Goal: Task Accomplishment & Management: Manage account settings

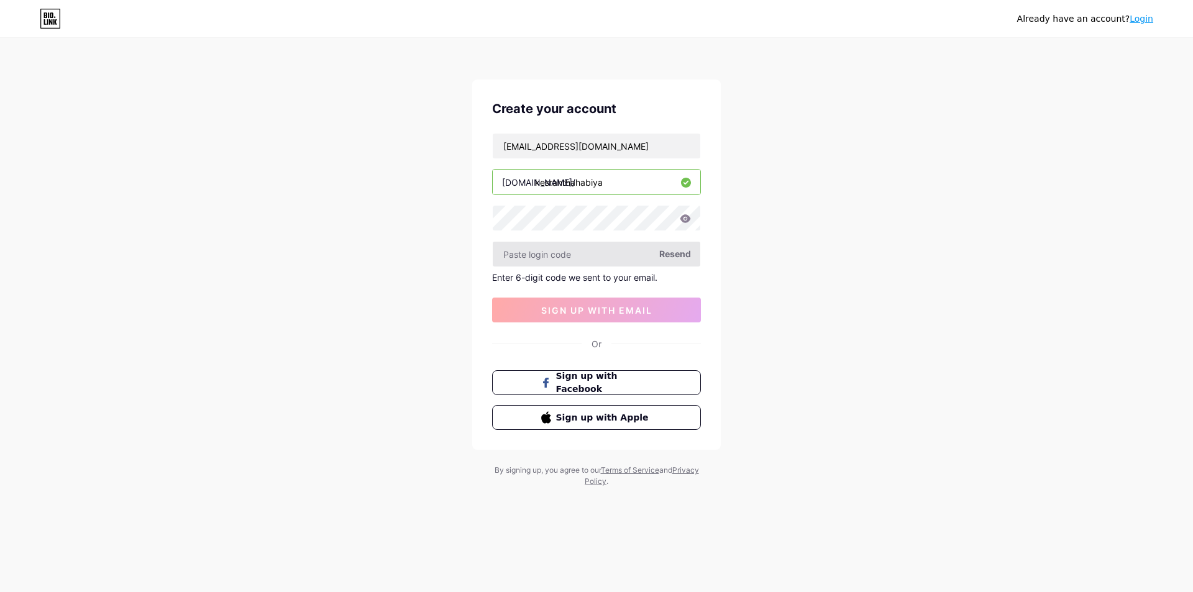
click at [560, 263] on input "text" at bounding box center [597, 254] width 208 height 25
click at [561, 255] on input "text" at bounding box center [597, 254] width 208 height 25
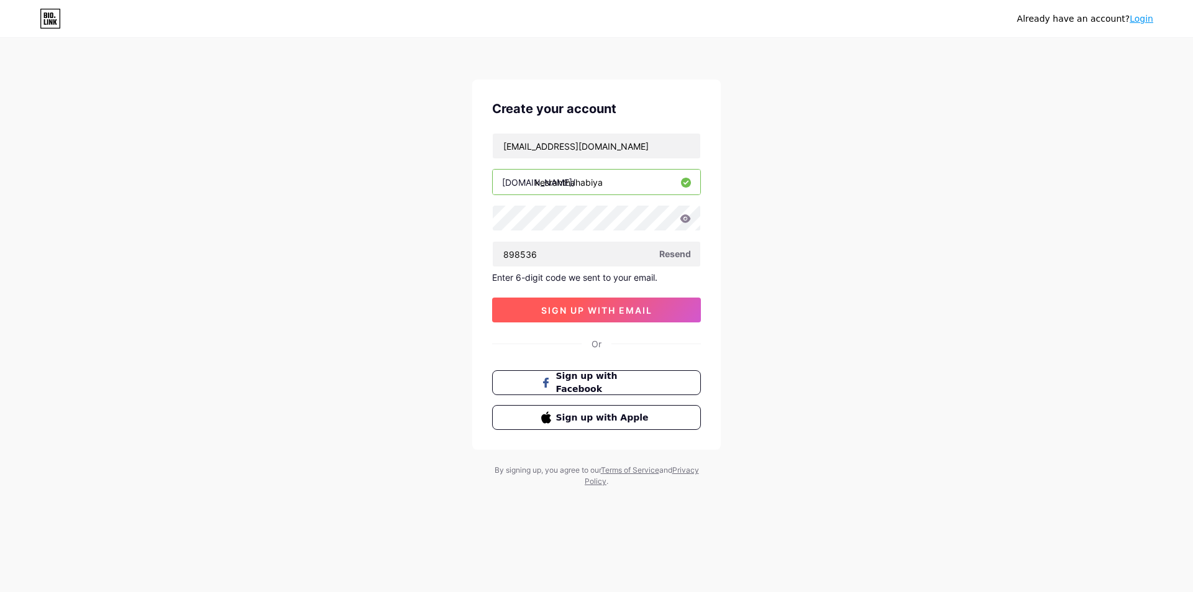
type input "898536"
click at [563, 308] on span "sign up with email" at bounding box center [596, 310] width 111 height 11
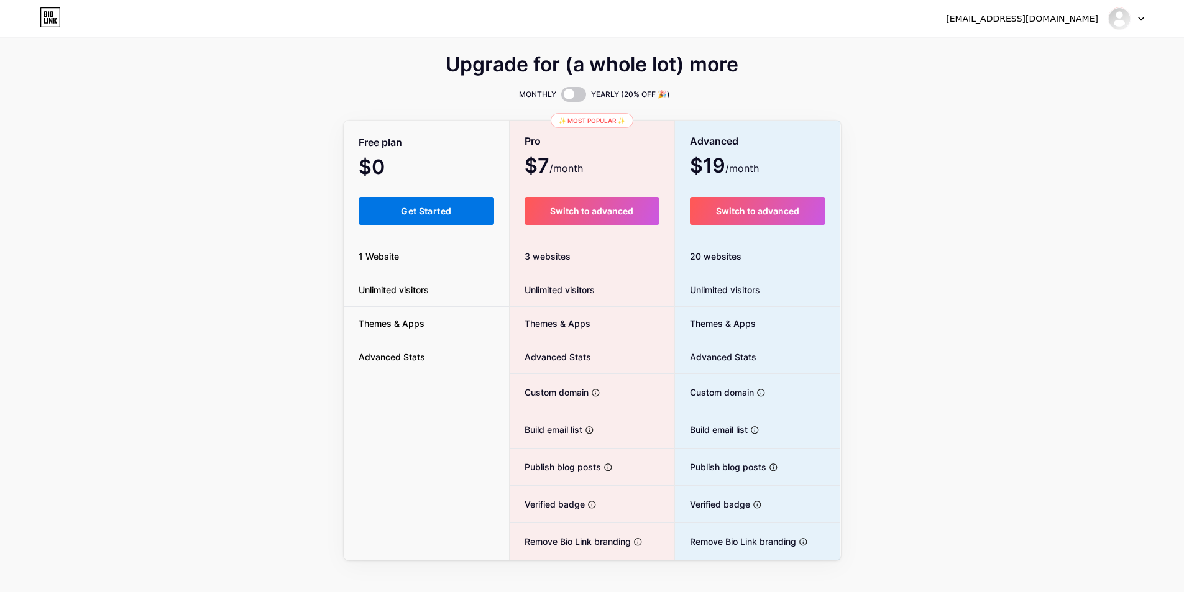
click at [450, 211] on span "Get Started" at bounding box center [426, 211] width 50 height 11
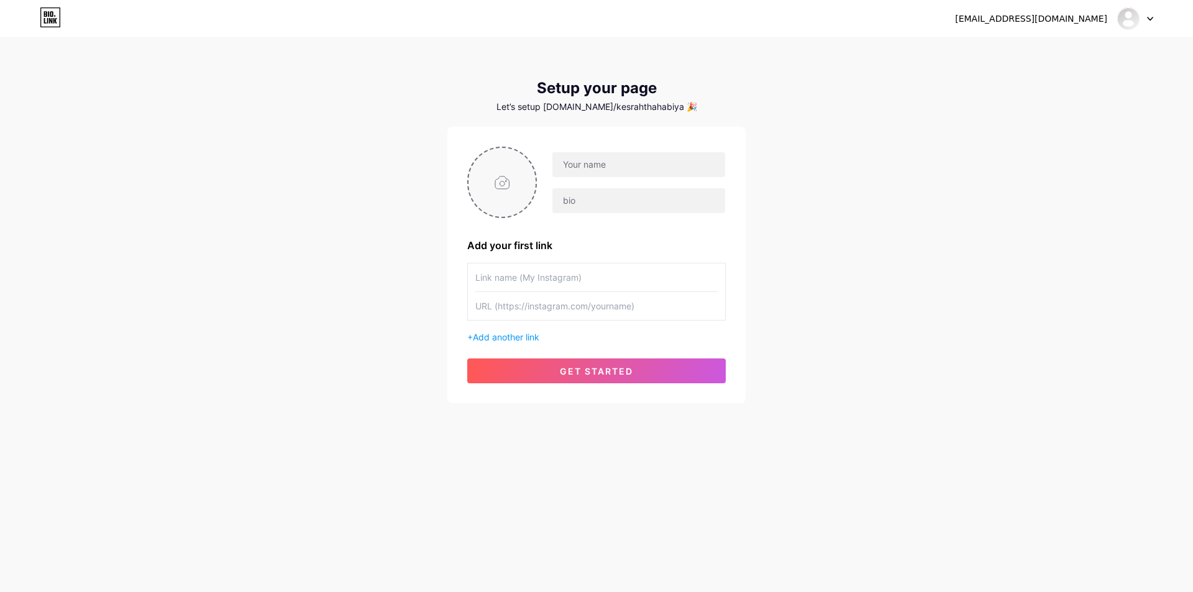
click at [511, 179] on input "file" at bounding box center [501, 182] width 67 height 69
type input "C:\fakepath\Artboard 14.png"
click at [632, 168] on input "text" at bounding box center [638, 164] width 173 height 25
type input "ك"
type input "كسرة ذهبية"
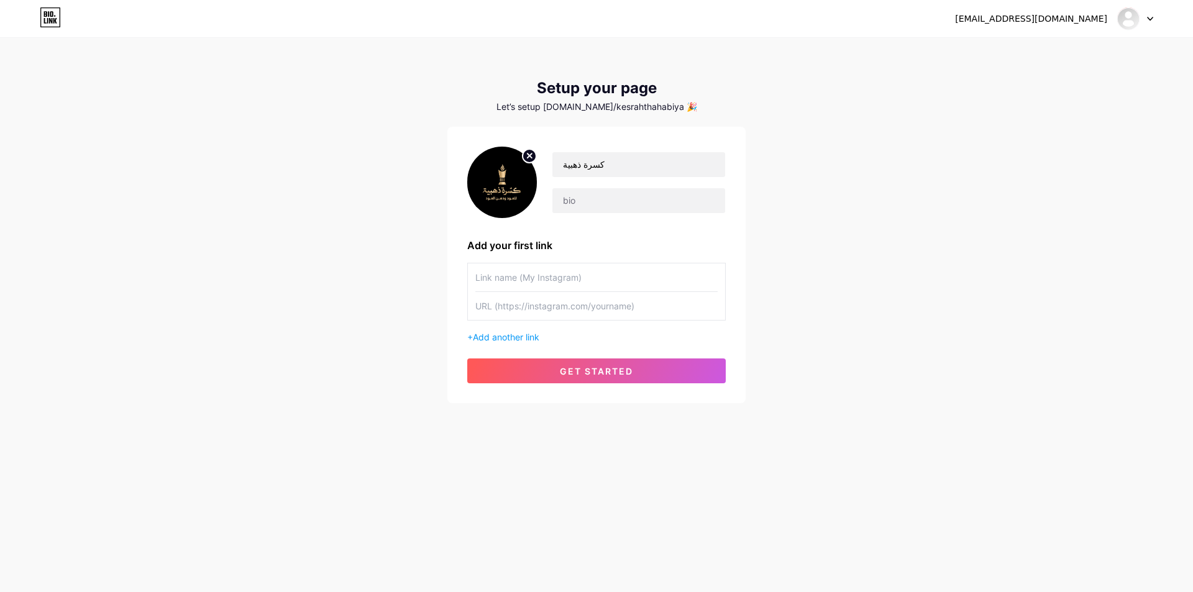
click at [521, 275] on input "text" at bounding box center [596, 277] width 242 height 28
click at [503, 274] on input "text" at bounding box center [596, 277] width 242 height 28
type input "ة"
type input "I"
type input "U"
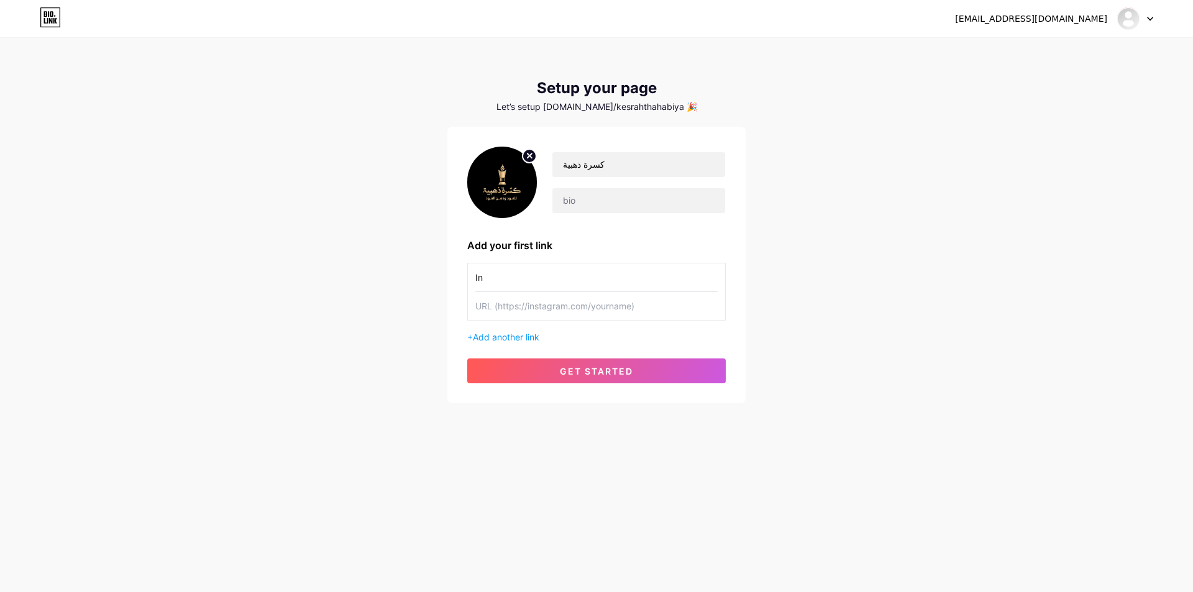
type input "I"
type input "Instagram"
click at [494, 305] on input "text" at bounding box center [596, 306] width 242 height 28
click at [532, 306] on input "text" at bounding box center [596, 306] width 242 height 28
paste input "[URL][DOMAIN_NAME]"
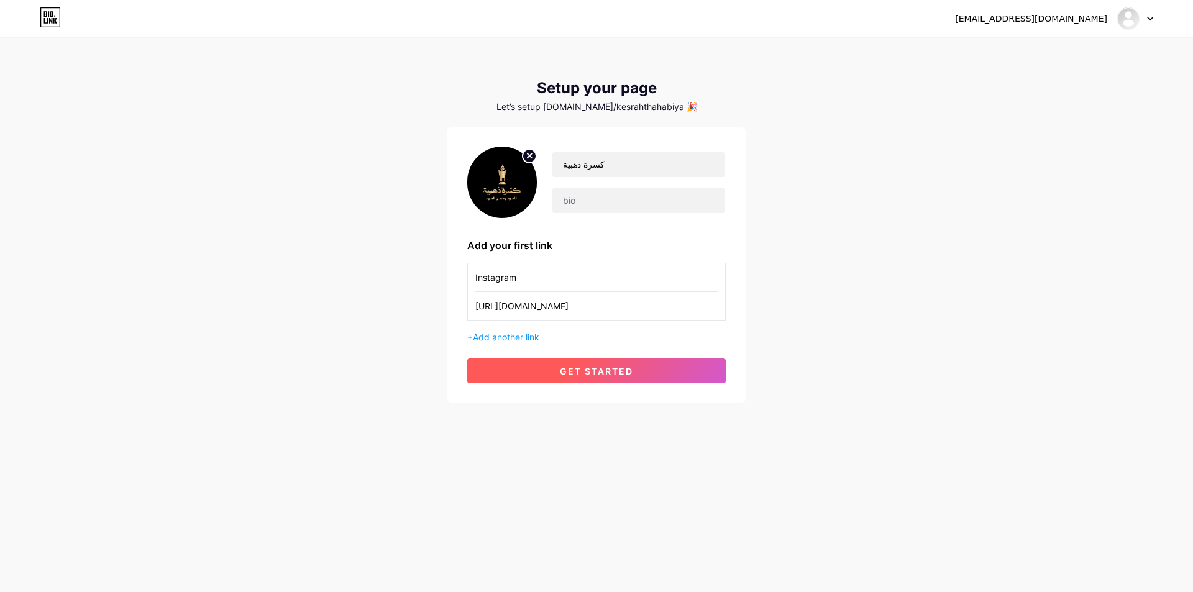
type input "[URL][DOMAIN_NAME]"
click at [558, 376] on button "get started" at bounding box center [596, 370] width 258 height 25
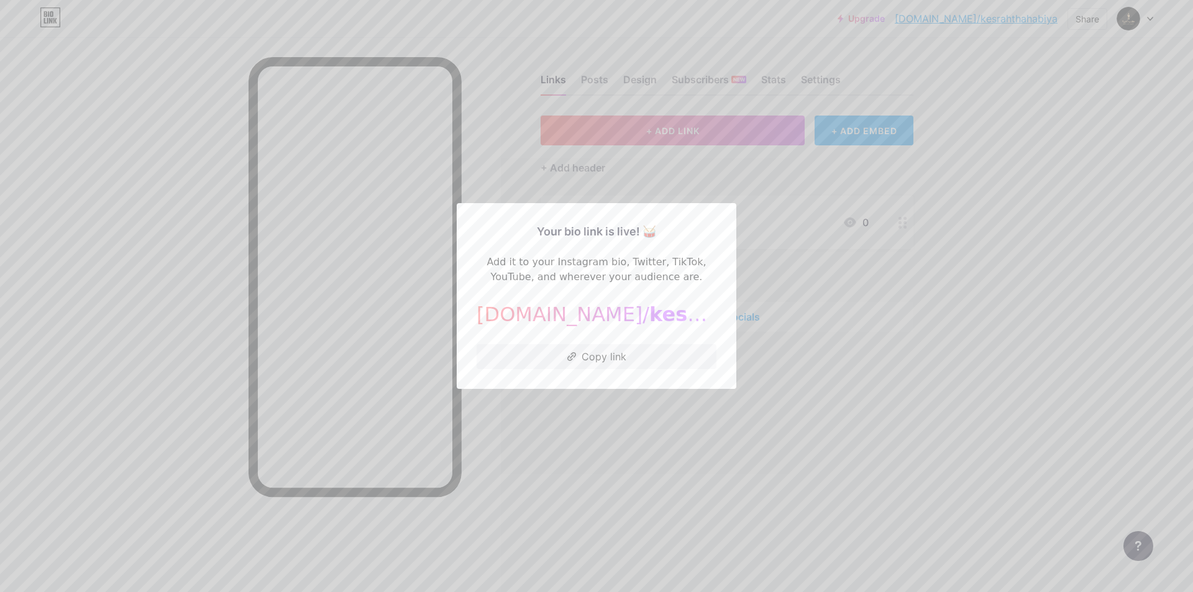
click at [619, 454] on div at bounding box center [596, 296] width 1193 height 592
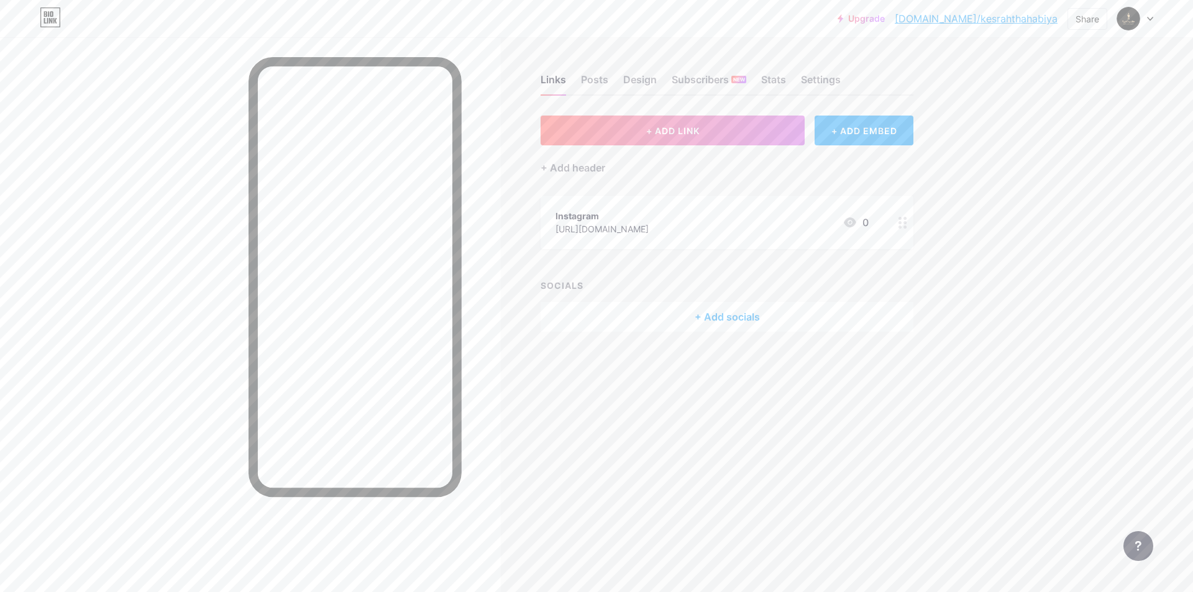
click at [716, 315] on div "+ Add socials" at bounding box center [727, 317] width 373 height 30
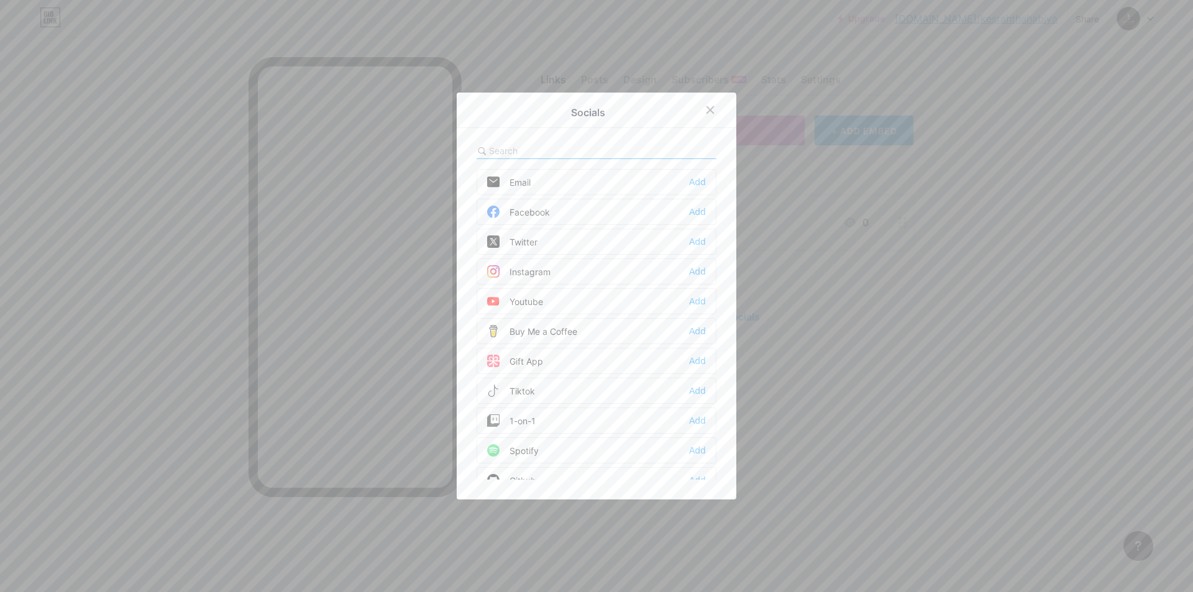
click at [531, 234] on div "Twitter Add" at bounding box center [597, 242] width 240 height 26
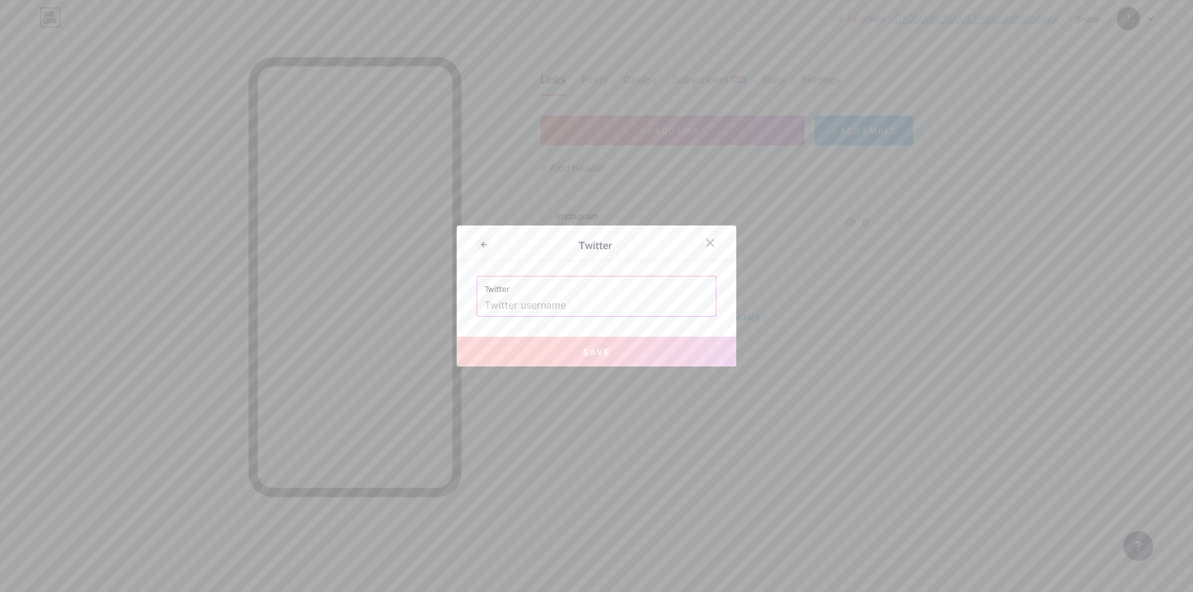
click at [529, 306] on input "text" at bounding box center [597, 305] width 224 height 21
paste input "[URL][DOMAIN_NAME]"
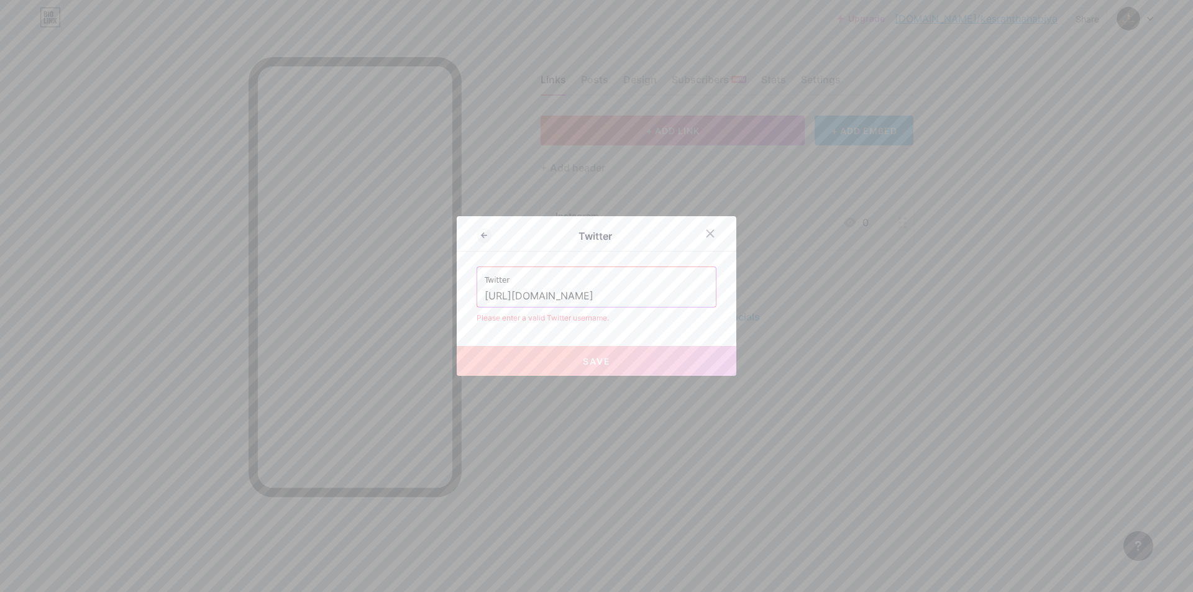
drag, startPoint x: 544, startPoint y: 298, endPoint x: 471, endPoint y: 295, distance: 73.4
click at [471, 295] on div "Twitter Twitter [URL][DOMAIN_NAME] Please enter a valid Twitter username. Save" at bounding box center [597, 296] width 280 height 160
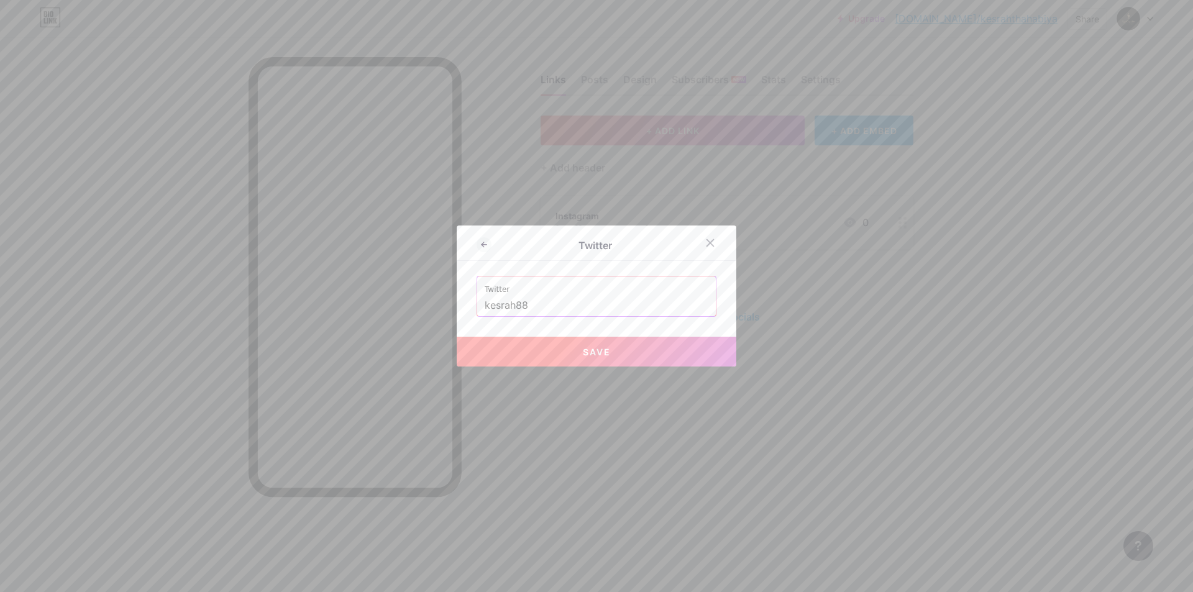
click at [485, 302] on input "kesrah88" at bounding box center [597, 305] width 224 height 21
click at [583, 351] on span "Save" at bounding box center [597, 352] width 28 height 11
type input "[URL][DOMAIN_NAME]"
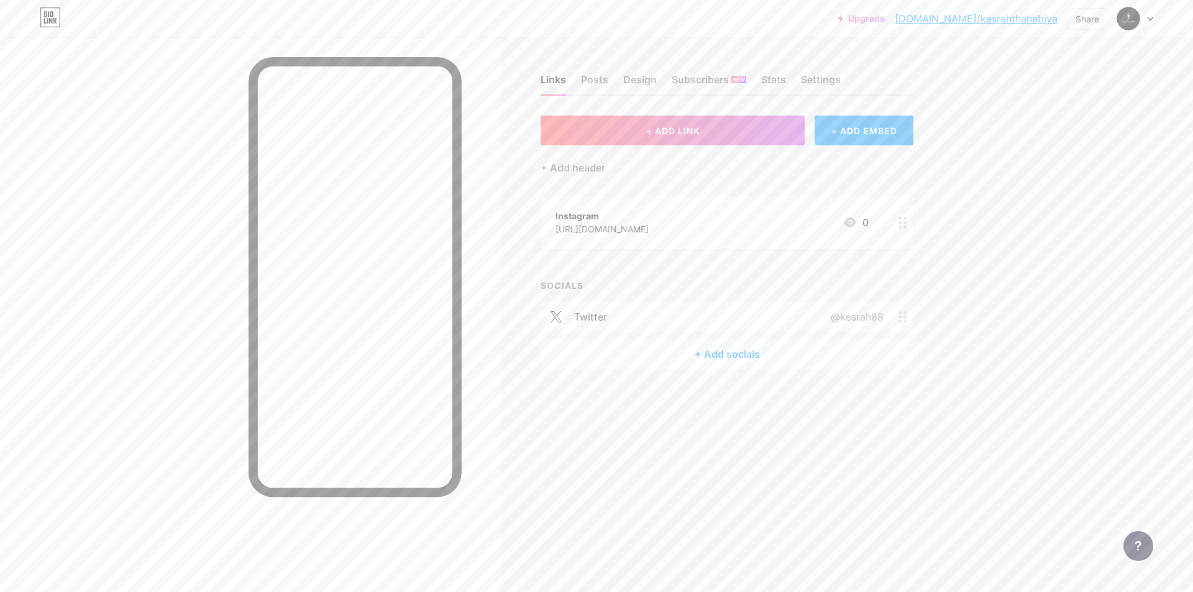
click at [720, 351] on div "+ Add socials" at bounding box center [727, 354] width 373 height 30
click at [569, 269] on div "Instagram Add" at bounding box center [597, 271] width 240 height 26
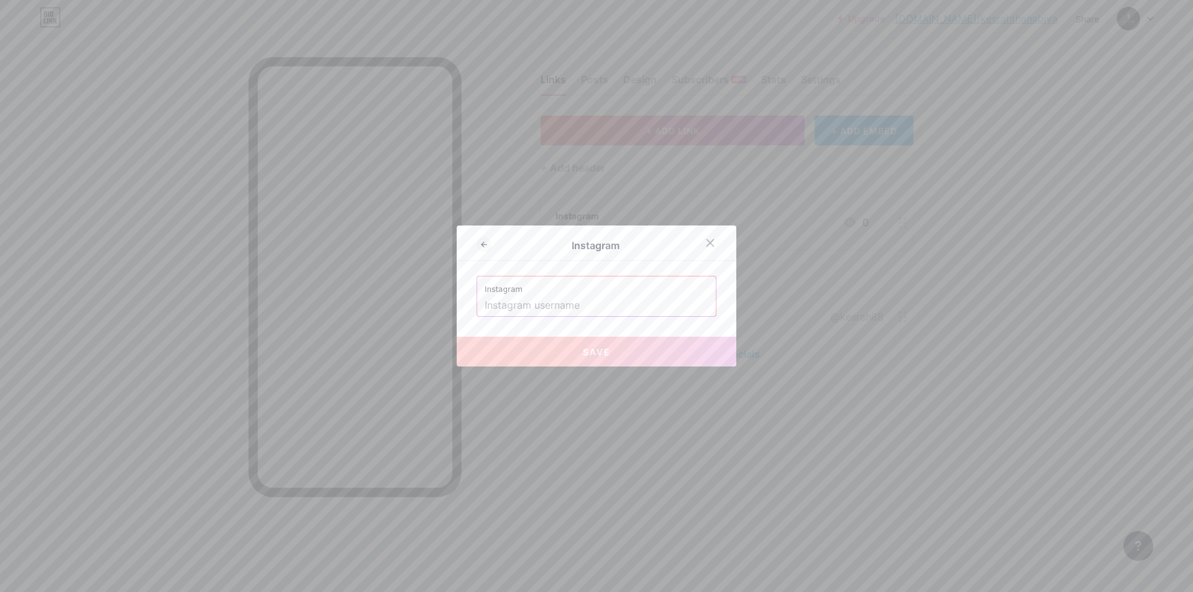
click at [539, 306] on input "text" at bounding box center [597, 305] width 224 height 21
paste input "[URL][DOMAIN_NAME]"
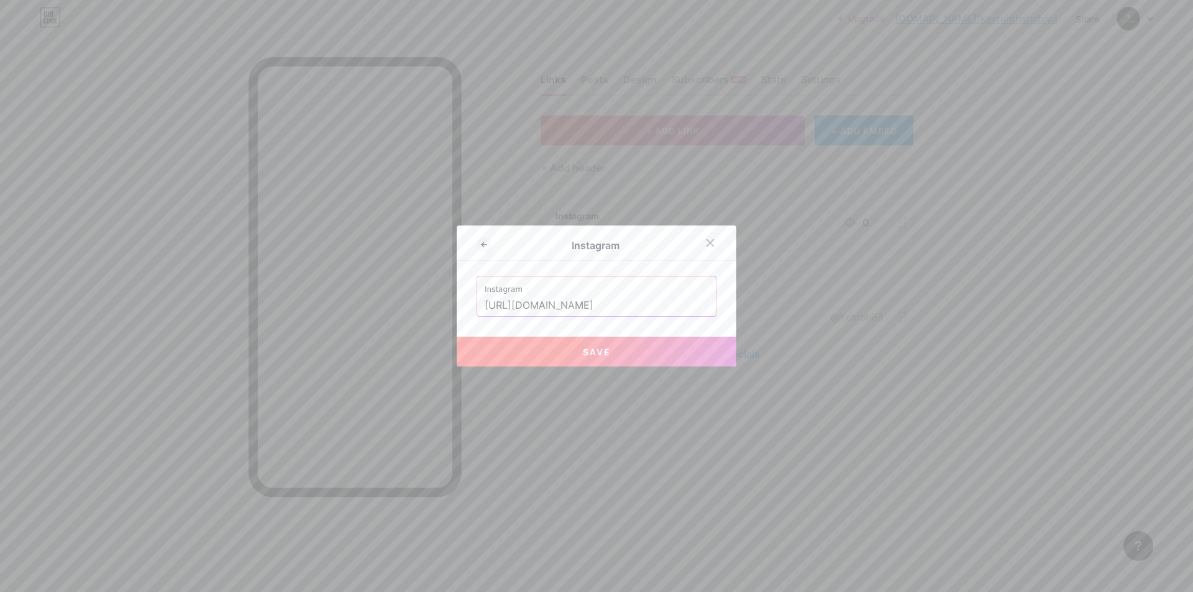
drag, startPoint x: 611, startPoint y: 303, endPoint x: 475, endPoint y: 308, distance: 136.1
click at [477, 308] on div "Instagram [URL][DOMAIN_NAME]" at bounding box center [596, 296] width 239 height 40
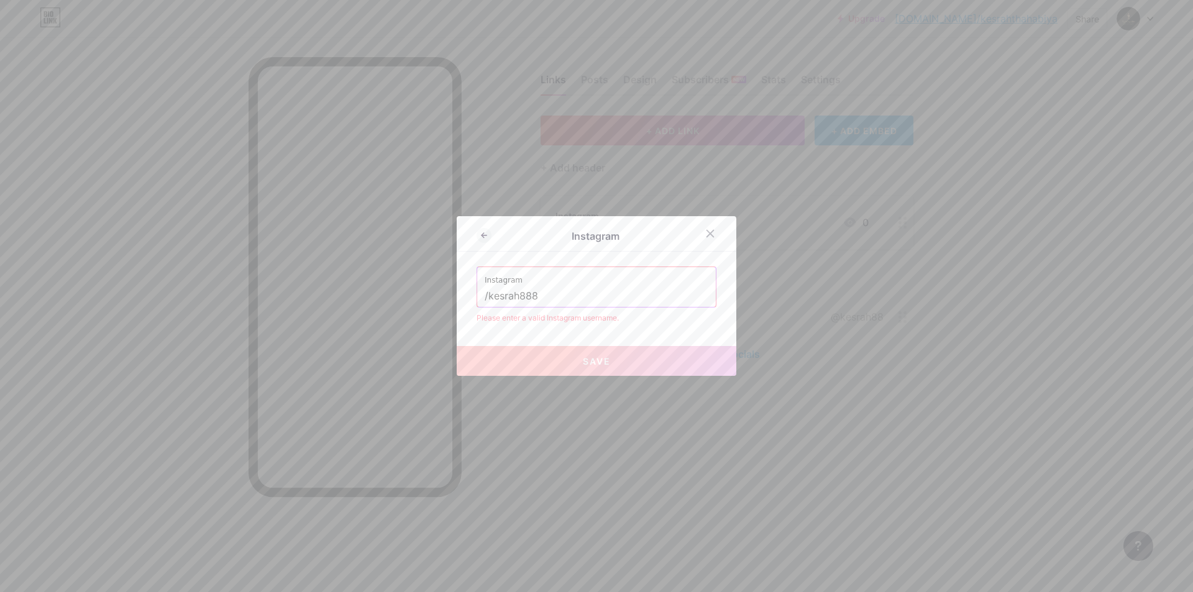
click at [485, 294] on input "/kesrah888" at bounding box center [597, 296] width 224 height 21
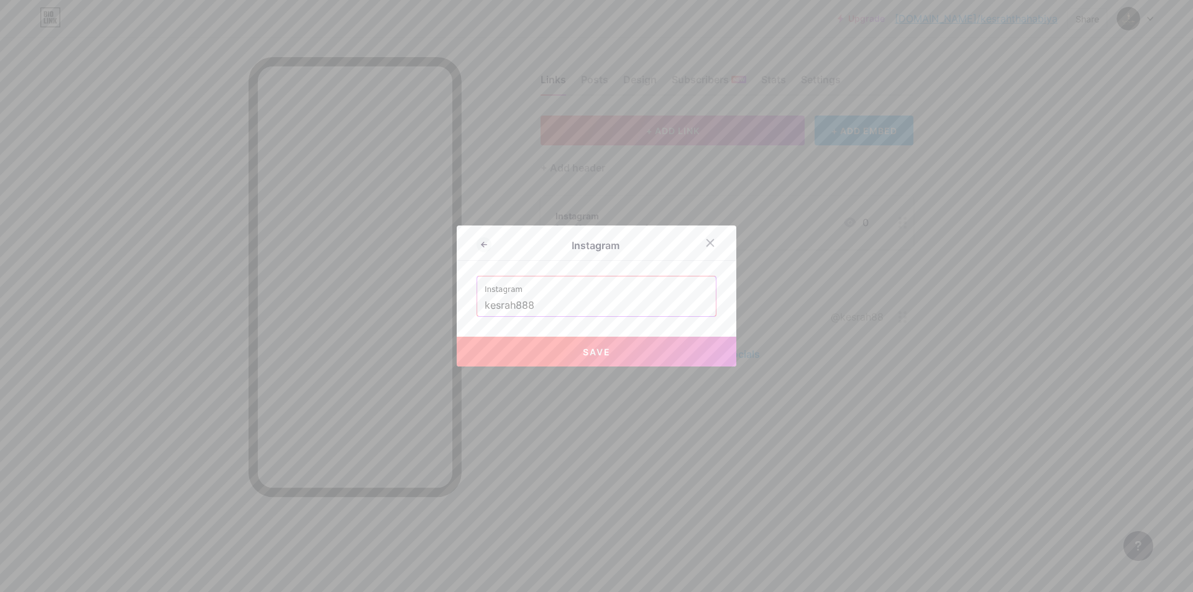
click at [560, 355] on button "Save" at bounding box center [597, 352] width 280 height 30
type input "[URL][DOMAIN_NAME]"
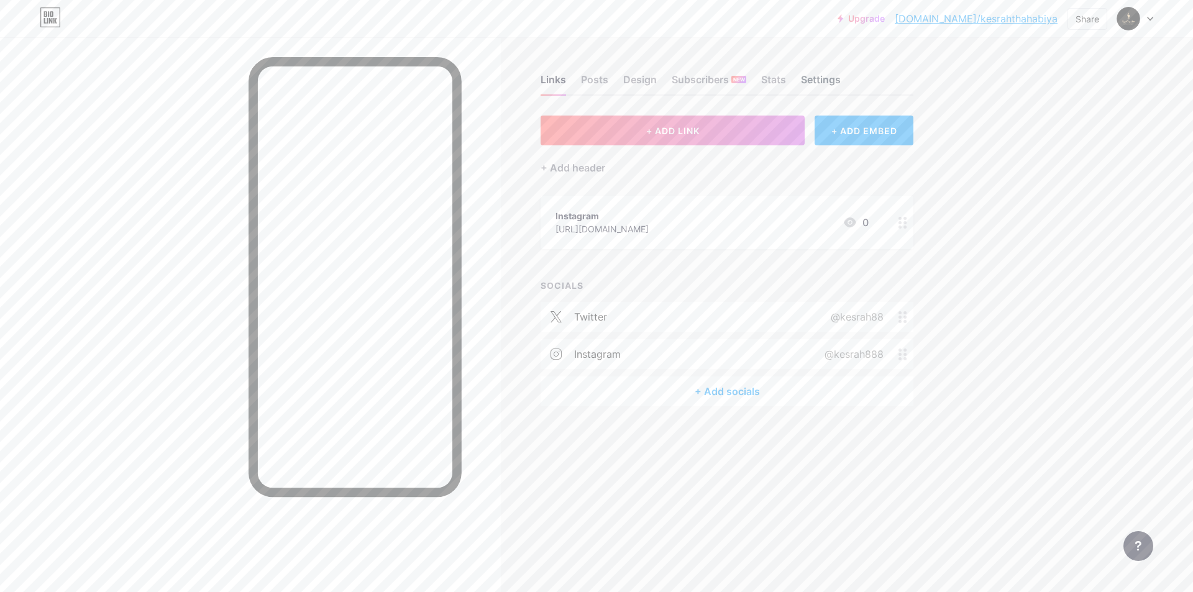
click at [806, 83] on div "Settings" at bounding box center [821, 83] width 40 height 22
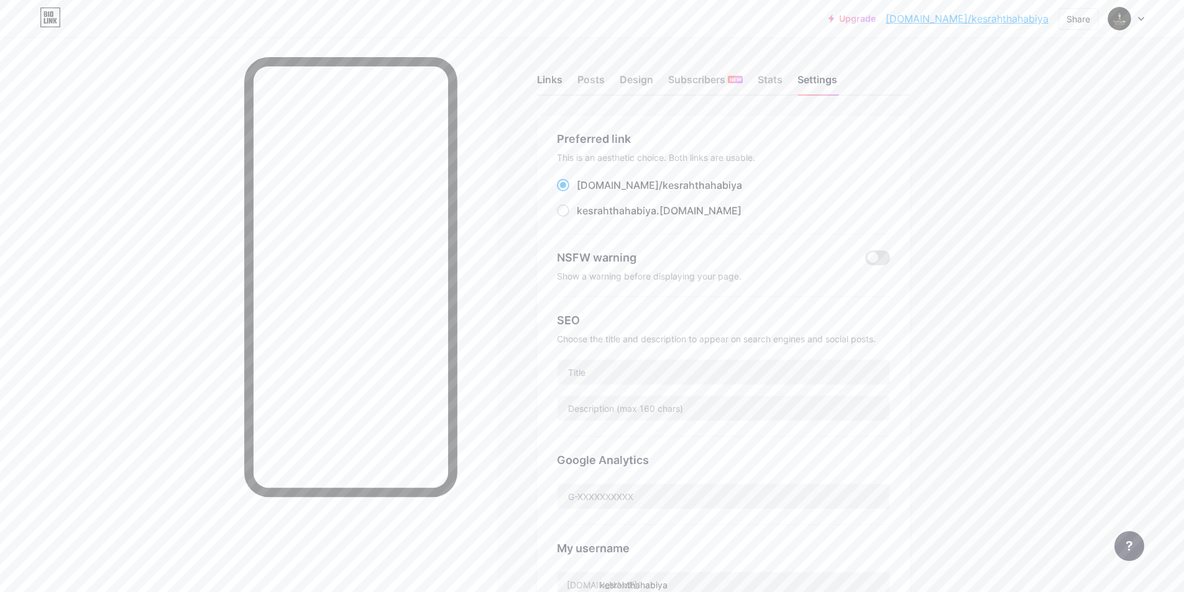
click at [556, 76] on div "Links" at bounding box center [549, 83] width 25 height 22
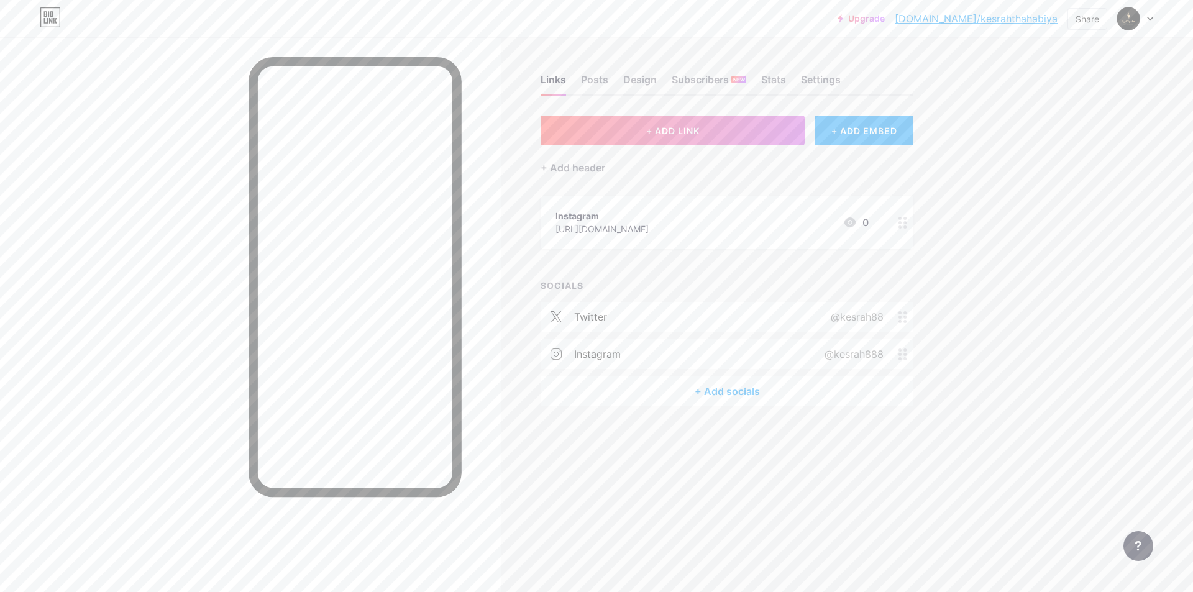
click at [722, 388] on div "+ Add socials" at bounding box center [727, 391] width 373 height 30
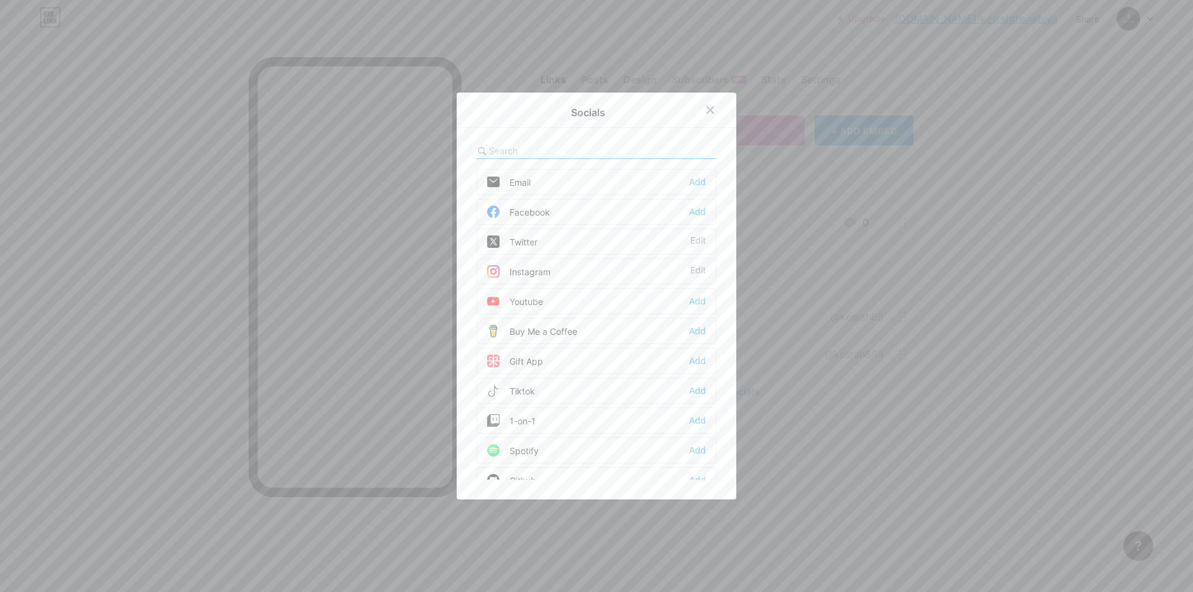
click at [321, 590] on div at bounding box center [596, 296] width 1193 height 592
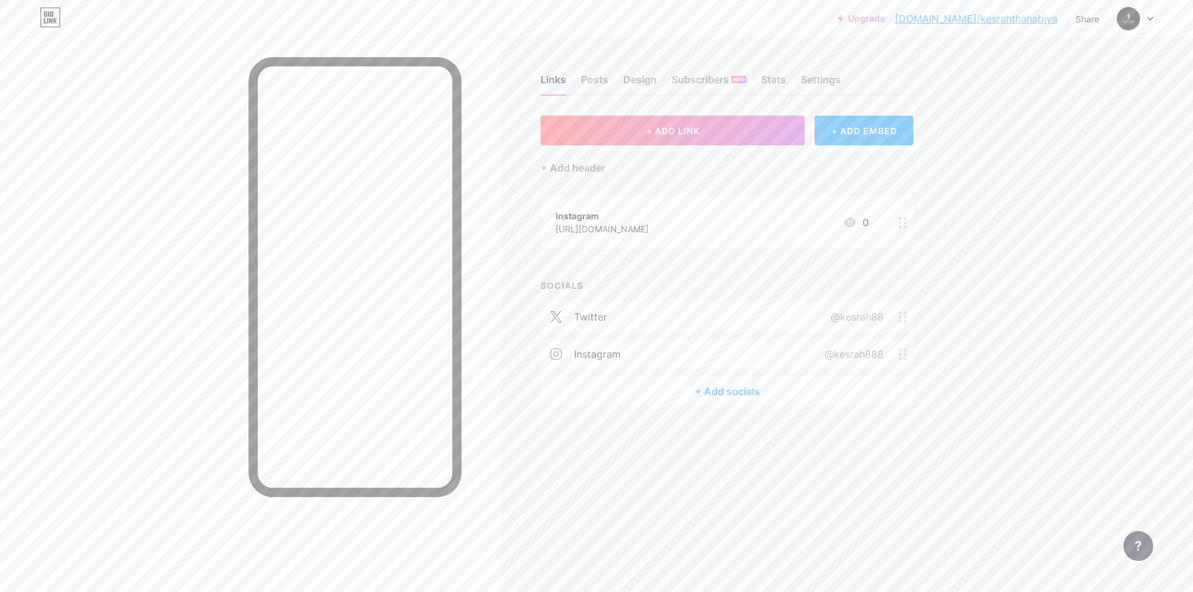
click at [736, 393] on div "+ Add socials" at bounding box center [727, 391] width 373 height 30
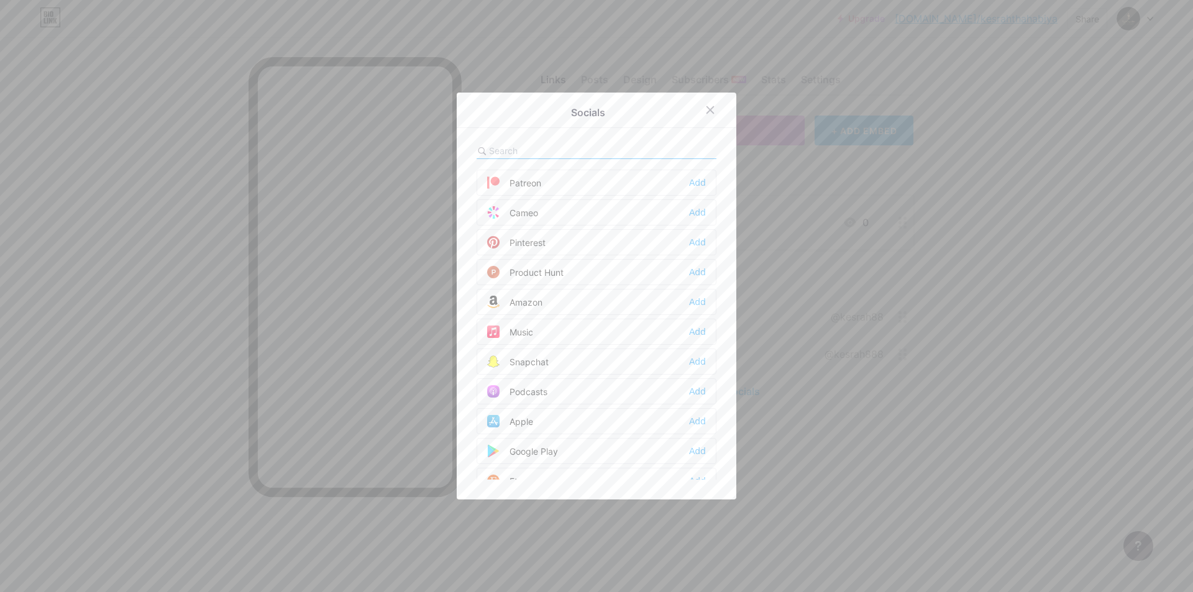
scroll to position [746, 0]
click at [598, 327] on div "Snapchat Add" at bounding box center [597, 331] width 240 height 26
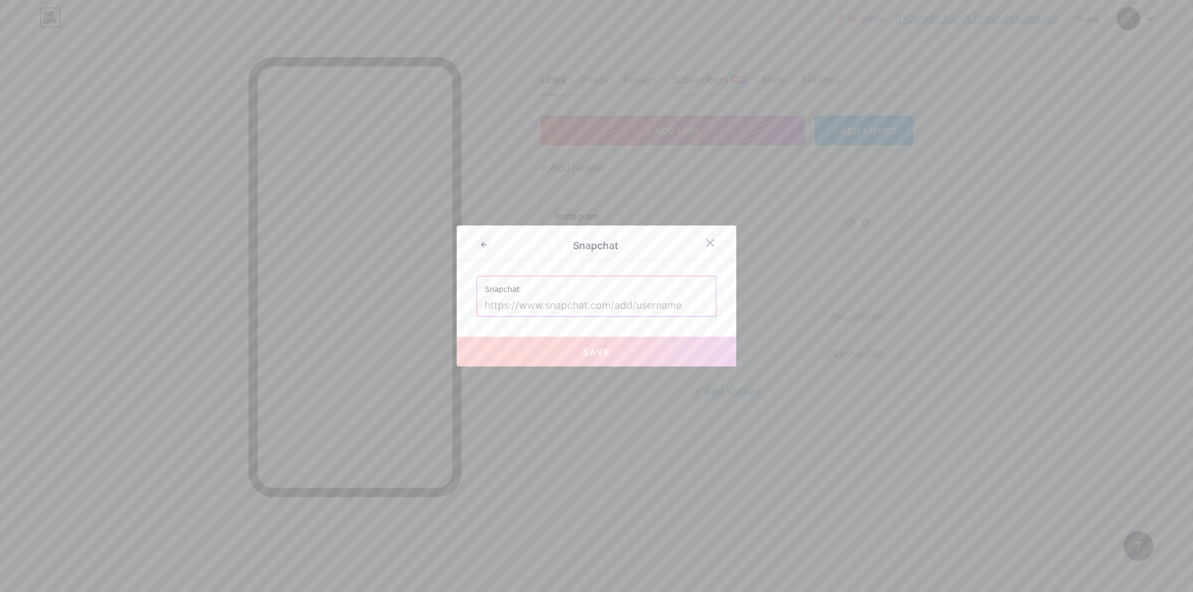
drag, startPoint x: 584, startPoint y: 311, endPoint x: 581, endPoint y: 304, distance: 7.5
click at [584, 311] on input "text" at bounding box center [597, 305] width 224 height 21
paste input "[URL][DOMAIN_NAME]"
type input "[URL][DOMAIN_NAME]"
click at [582, 360] on button "Save" at bounding box center [597, 352] width 280 height 30
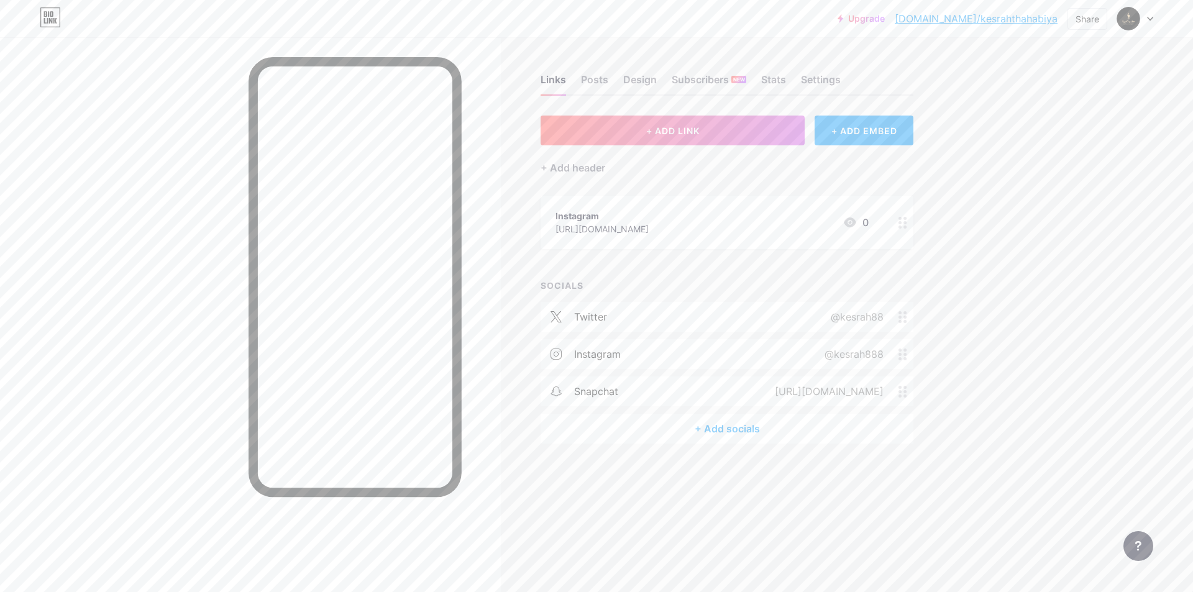
click at [737, 435] on div "+ Add socials" at bounding box center [727, 429] width 373 height 30
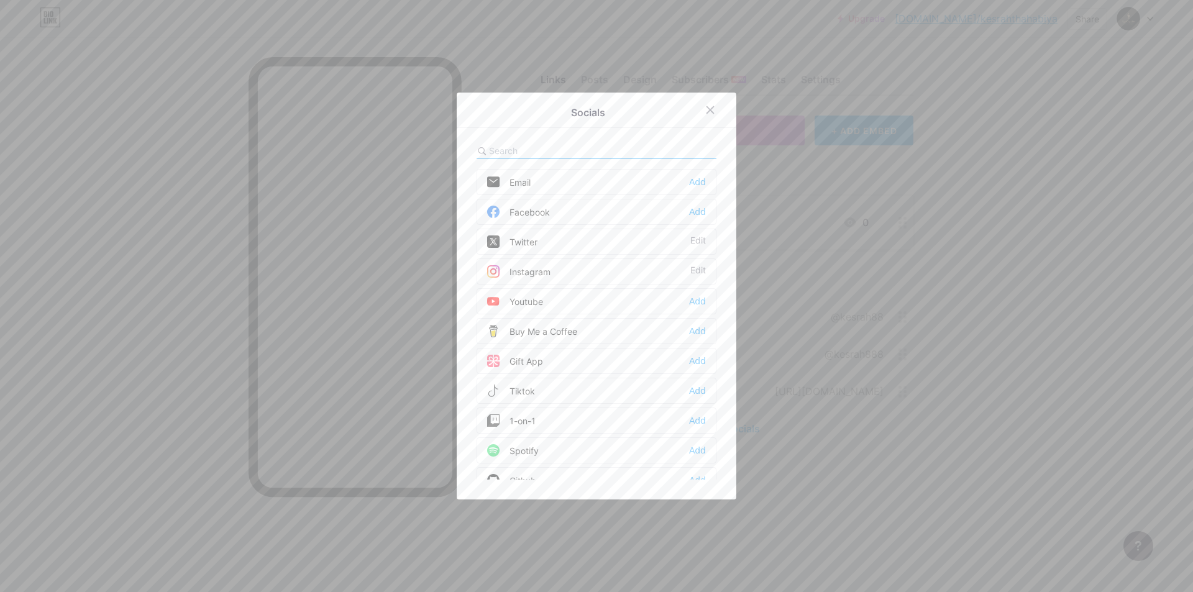
click at [632, 390] on div "Tiktok Add" at bounding box center [597, 391] width 240 height 26
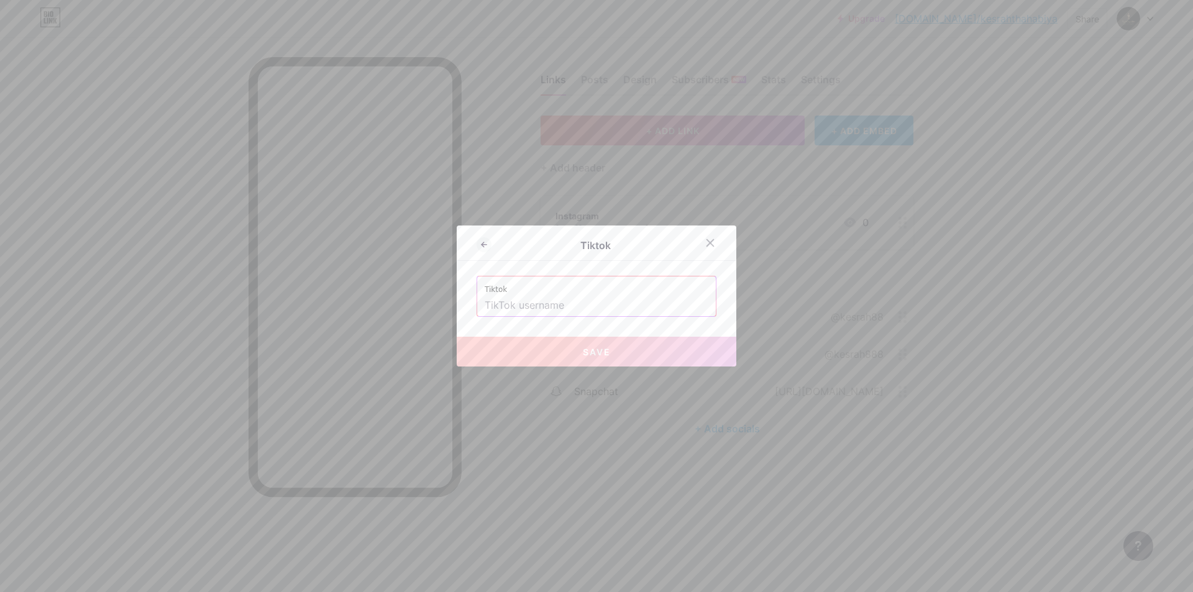
click at [573, 305] on input "text" at bounding box center [597, 305] width 224 height 21
paste input "[URL][DOMAIN_NAME]"
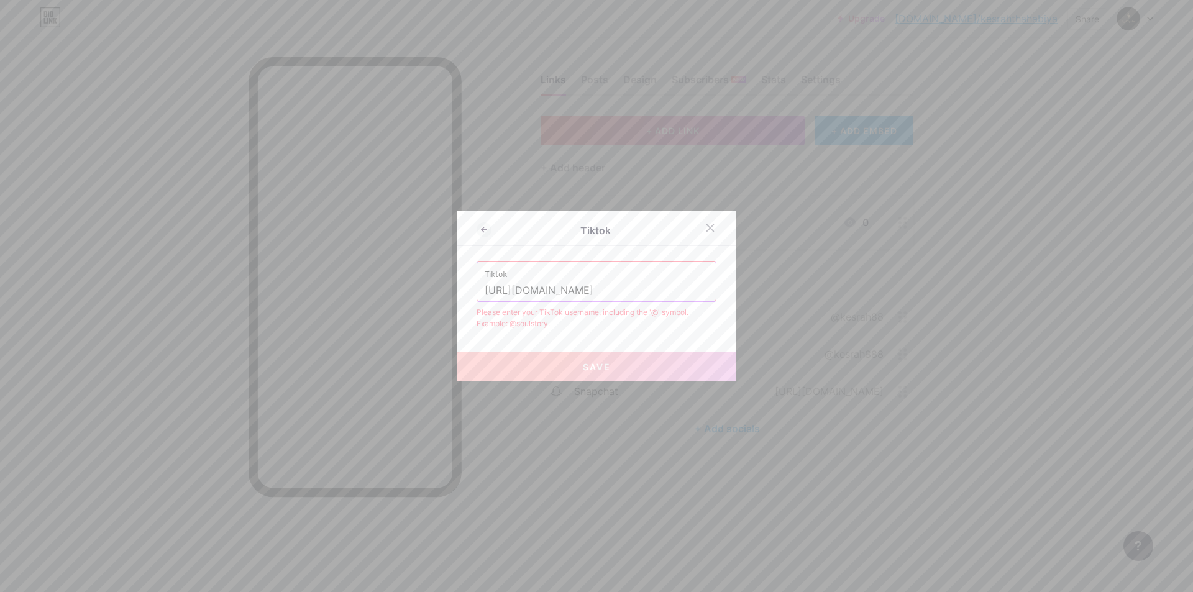
click at [593, 288] on input "[URL][DOMAIN_NAME]" at bounding box center [597, 290] width 224 height 21
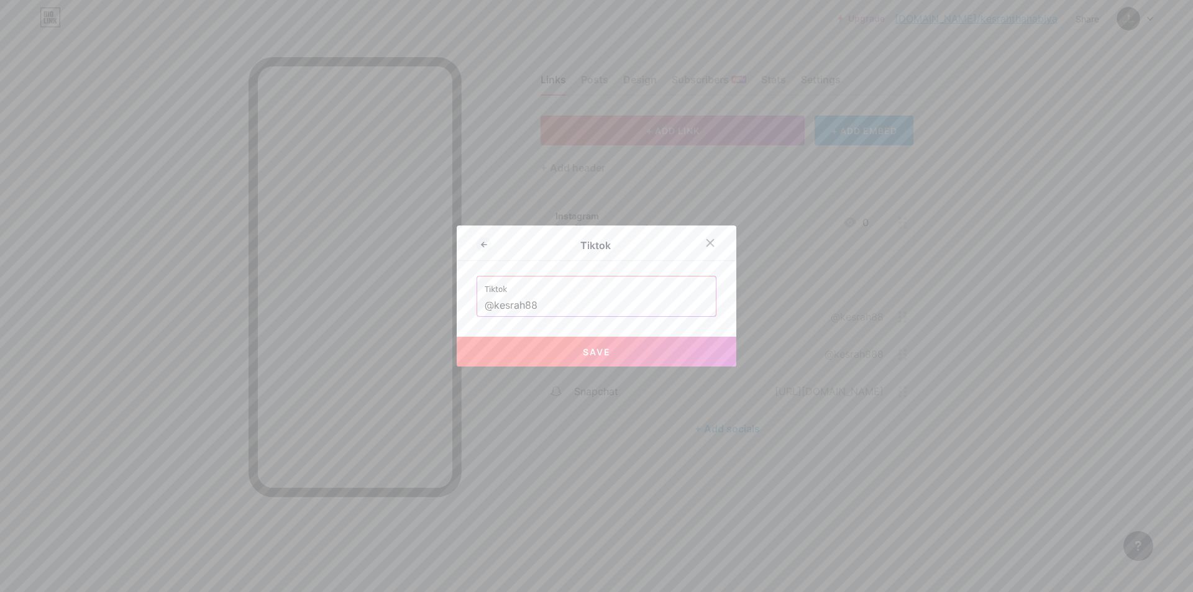
click at [578, 358] on button "Save" at bounding box center [597, 352] width 280 height 30
type input "[URL][DOMAIN_NAME]"
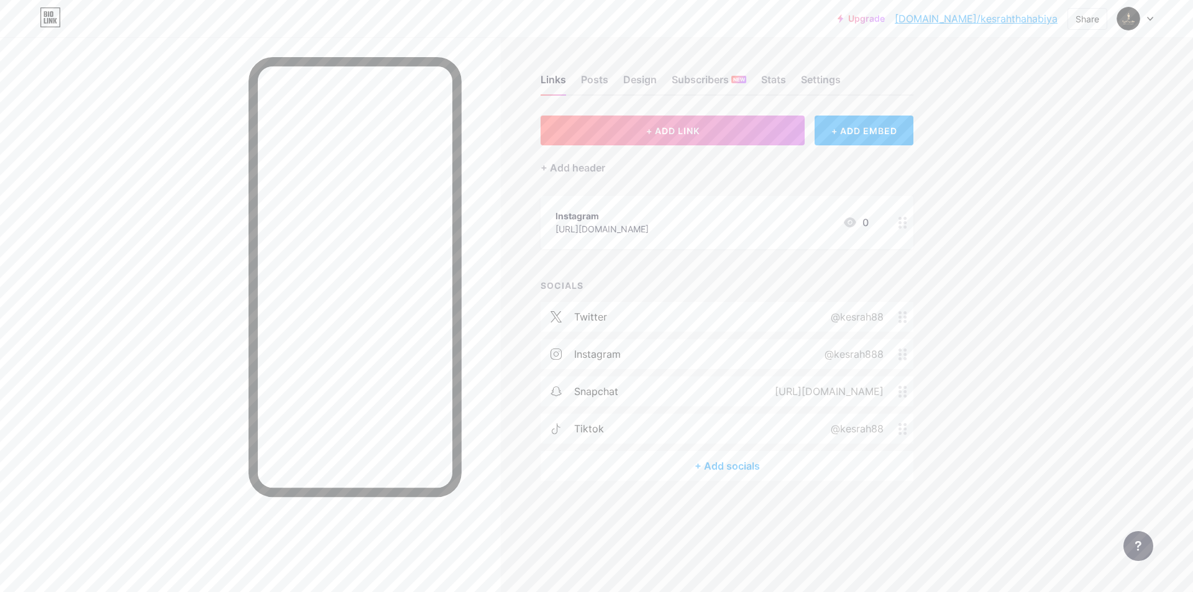
click at [690, 463] on div "+ Add socials" at bounding box center [727, 466] width 373 height 30
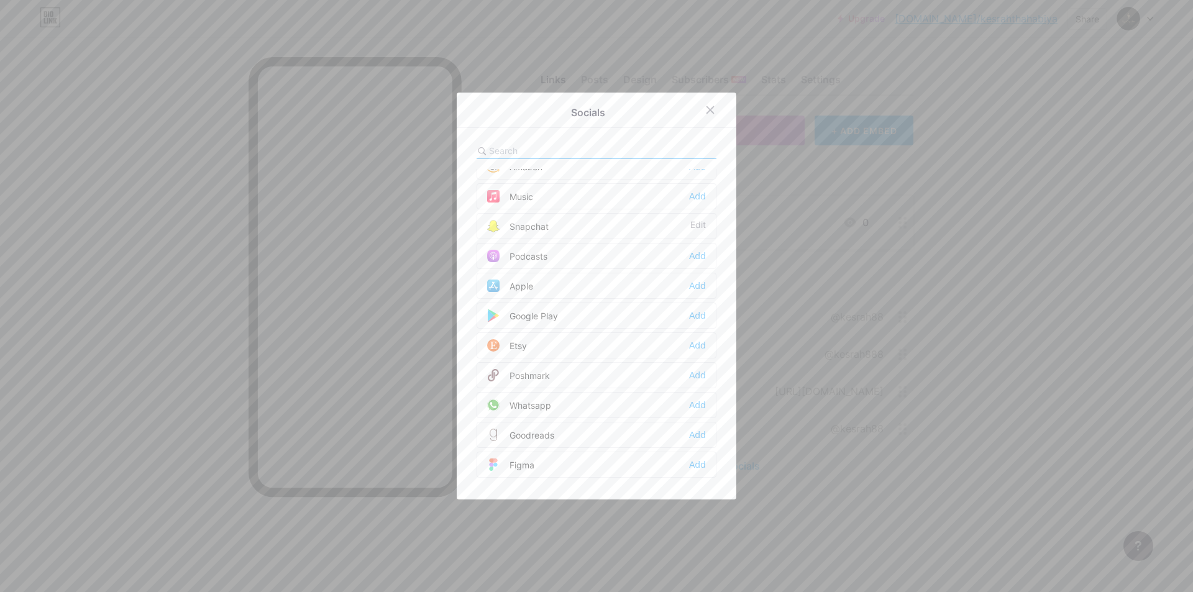
scroll to position [932, 0]
click at [582, 312] on div "Whatsapp Add" at bounding box center [597, 324] width 240 height 26
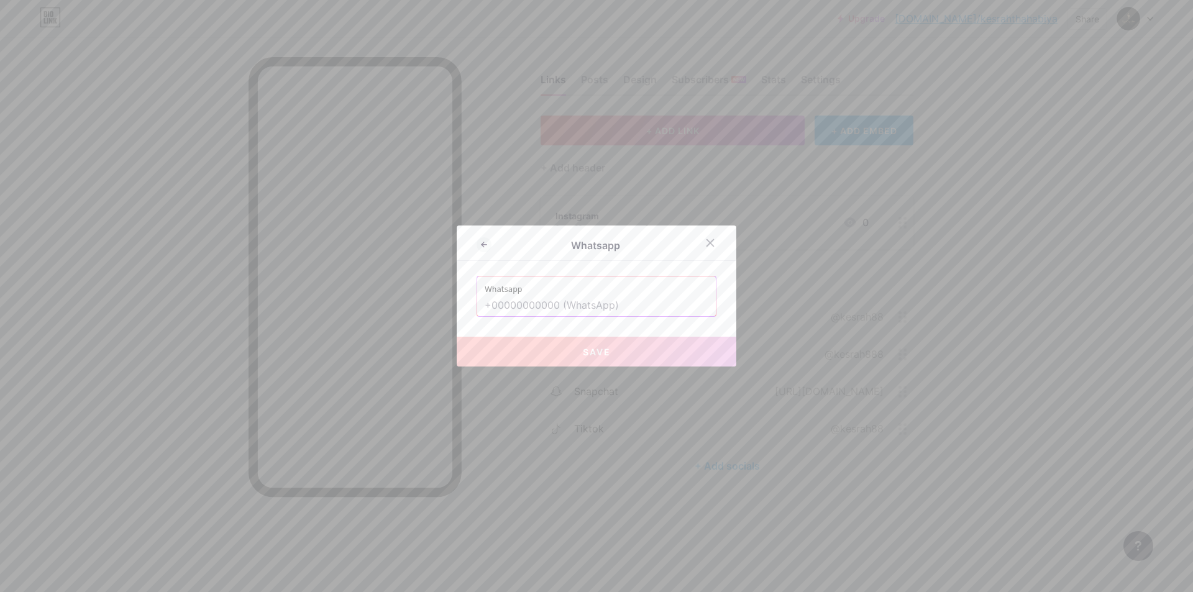
click at [583, 308] on input "text" at bounding box center [597, 305] width 224 height 21
paste input "[URL][DOMAIN_NAME]"
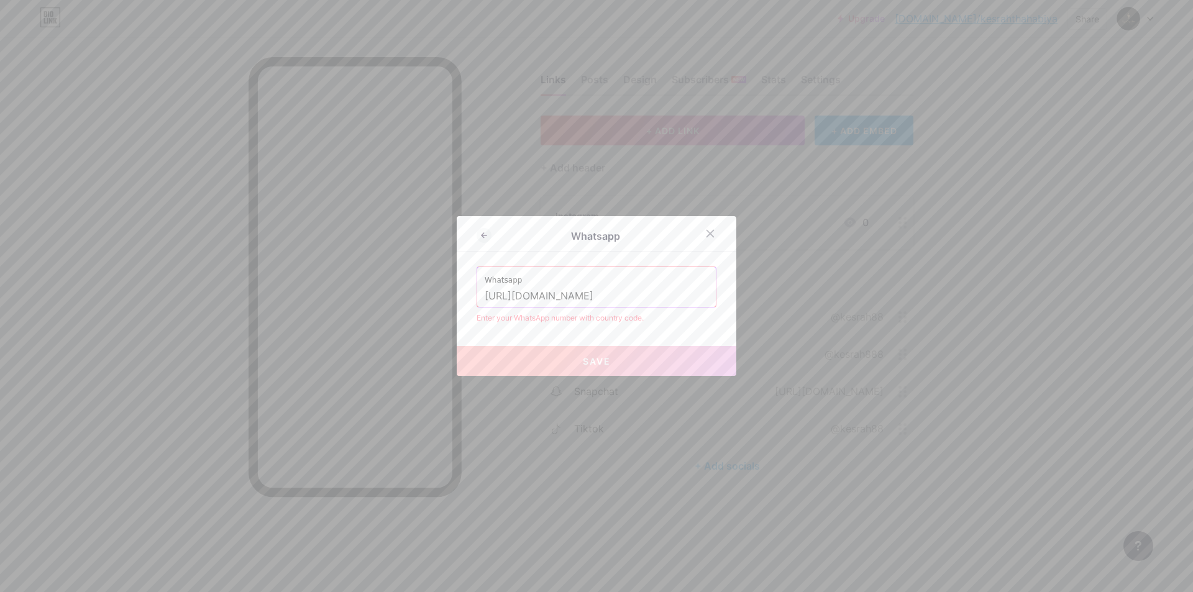
drag, startPoint x: 542, startPoint y: 290, endPoint x: 464, endPoint y: 290, distance: 78.3
click at [464, 290] on div "Whatsapp Whatsapp [URL][DOMAIN_NAME] Enter your WhatsApp number with country co…" at bounding box center [597, 296] width 280 height 160
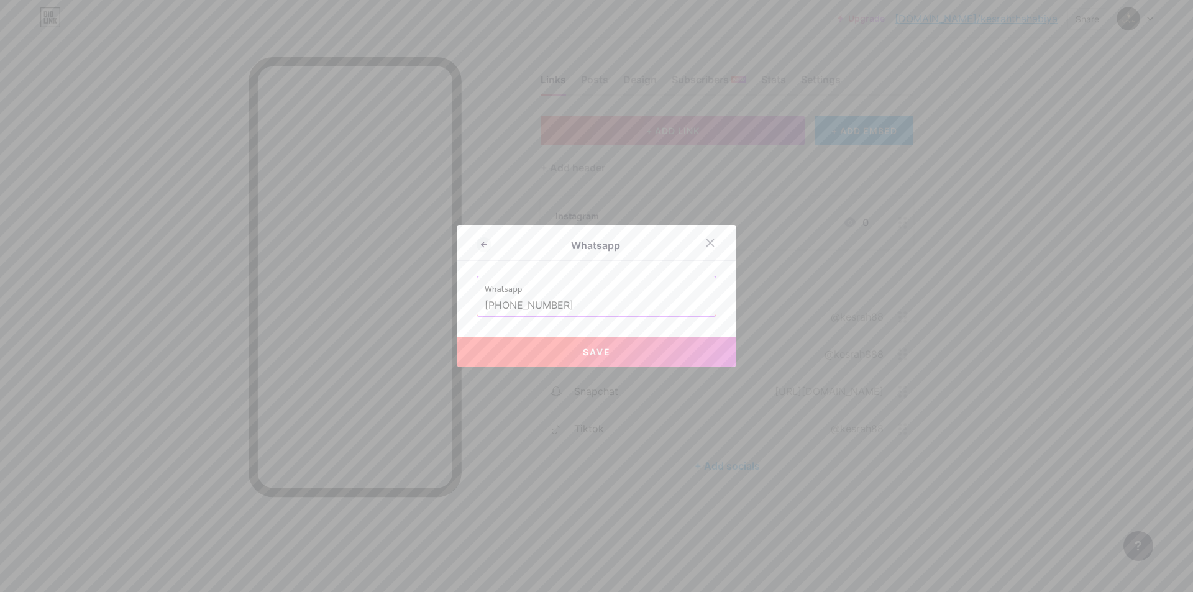
click at [555, 342] on button "Save" at bounding box center [597, 352] width 280 height 30
type input "[URL][DOMAIN_NAME][PHONE_NUMBER]"
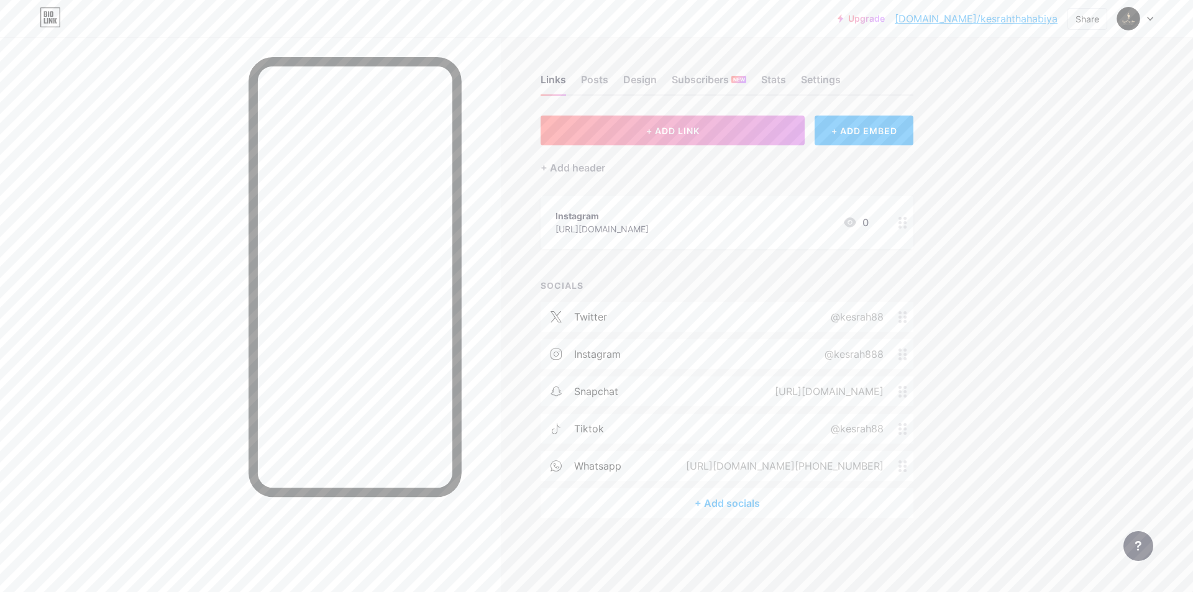
click at [649, 224] on div "[URL][DOMAIN_NAME]" at bounding box center [601, 228] width 93 height 13
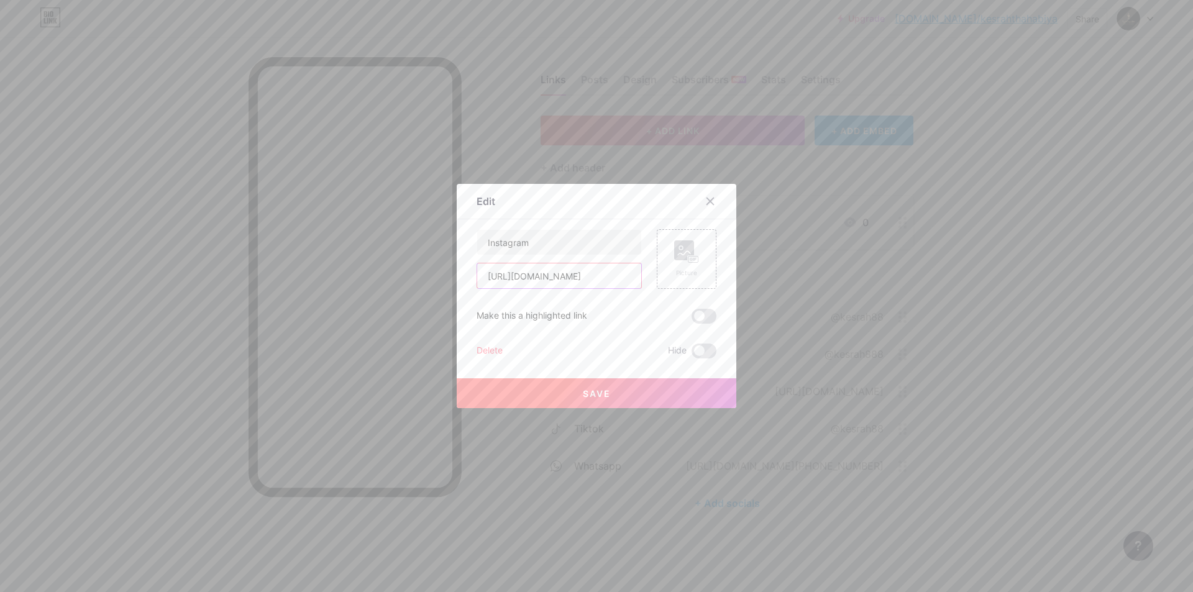
click at [615, 281] on input "[URL][DOMAIN_NAME]" at bounding box center [559, 275] width 164 height 25
paste input "[DOMAIN_NAME][URL]"
type input "[URL][DOMAIN_NAME]"
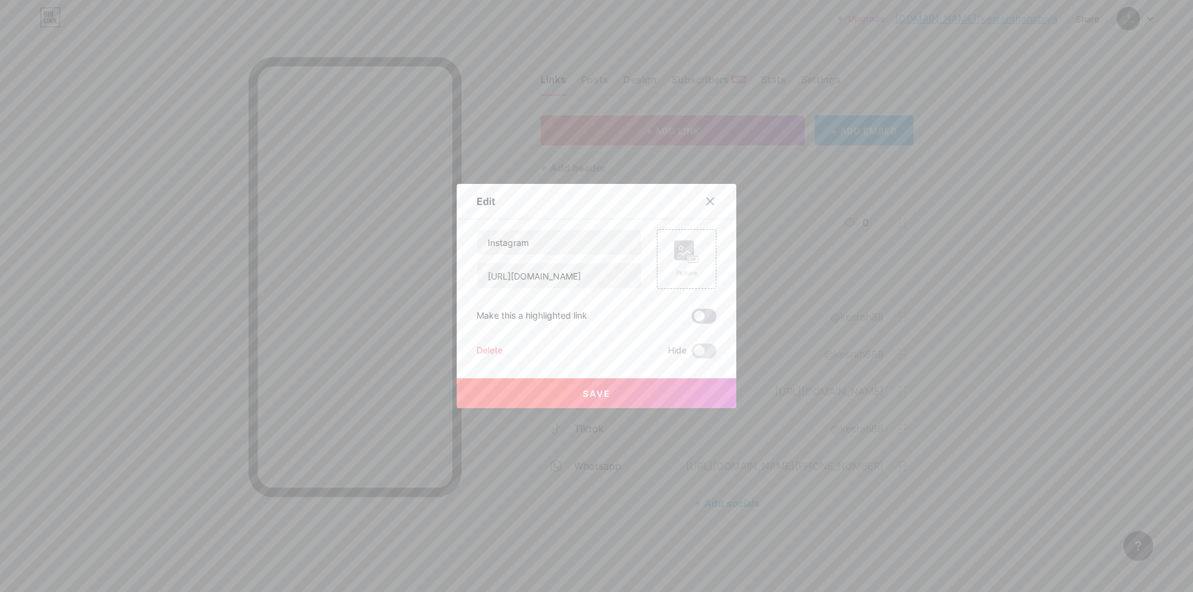
click at [699, 314] on span at bounding box center [703, 316] width 25 height 15
click at [691, 319] on input "checkbox" at bounding box center [691, 319] width 0 height 0
click at [521, 236] on input "Instagram" at bounding box center [559, 242] width 164 height 25
type input "I"
type input "الموقع الإلكتروني"
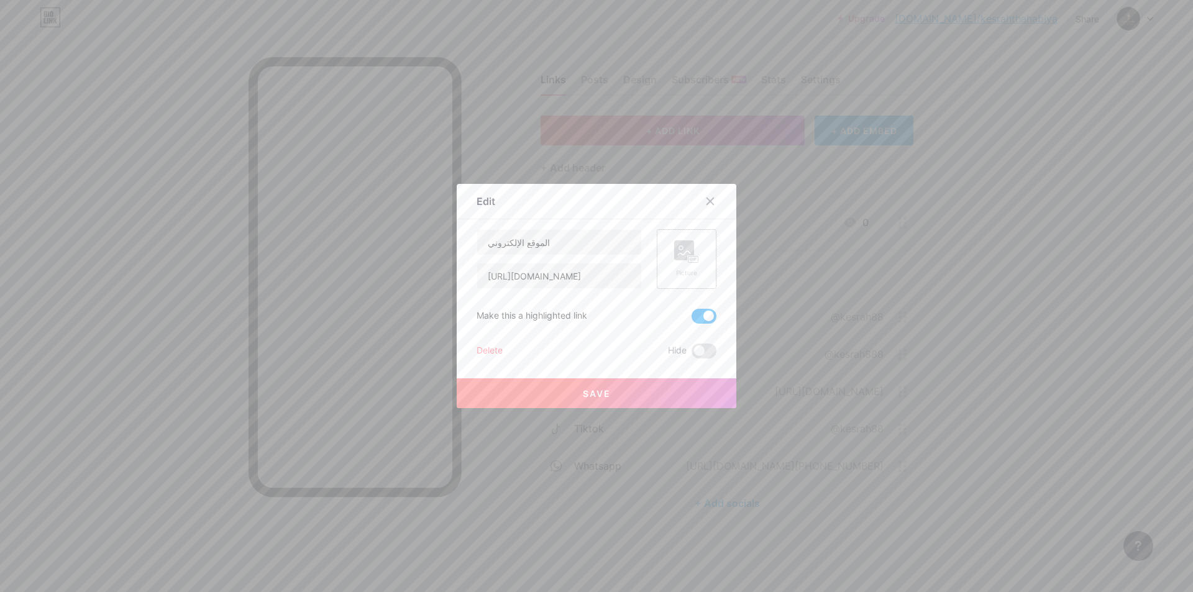
click at [677, 267] on div "Picture" at bounding box center [686, 258] width 25 height 37
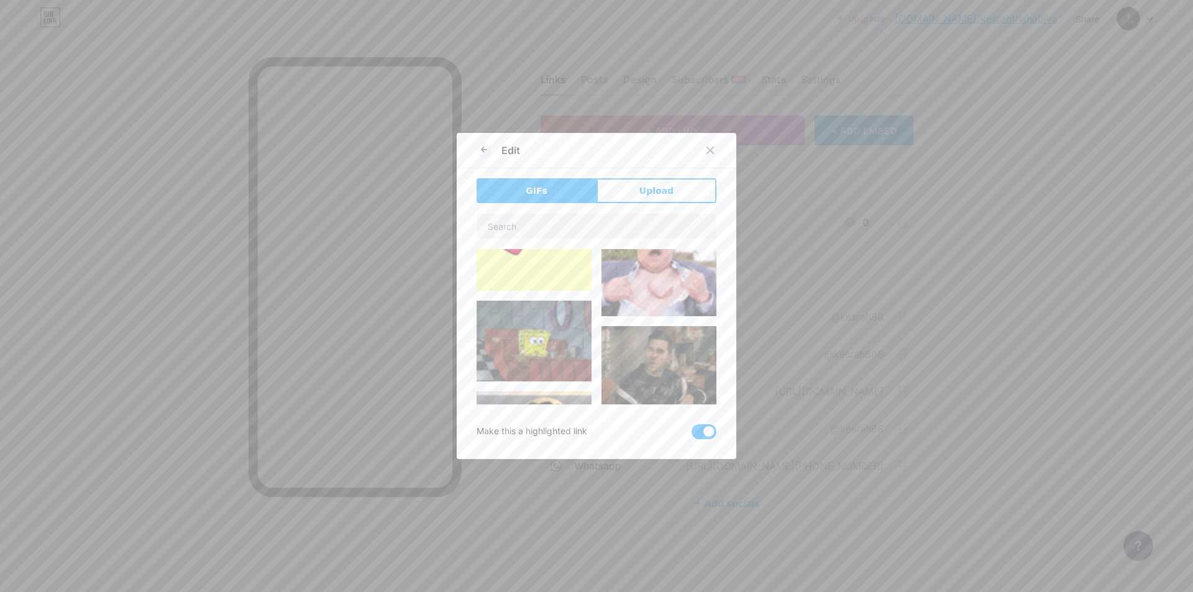
type input "الموقع الإلكتروني"
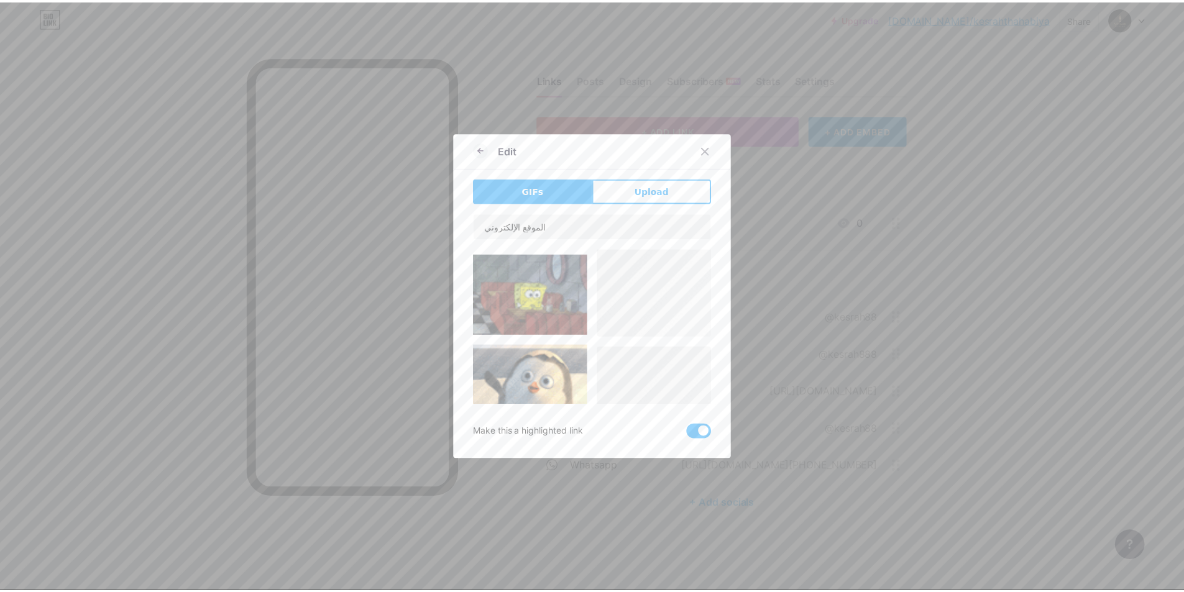
scroll to position [996, 0]
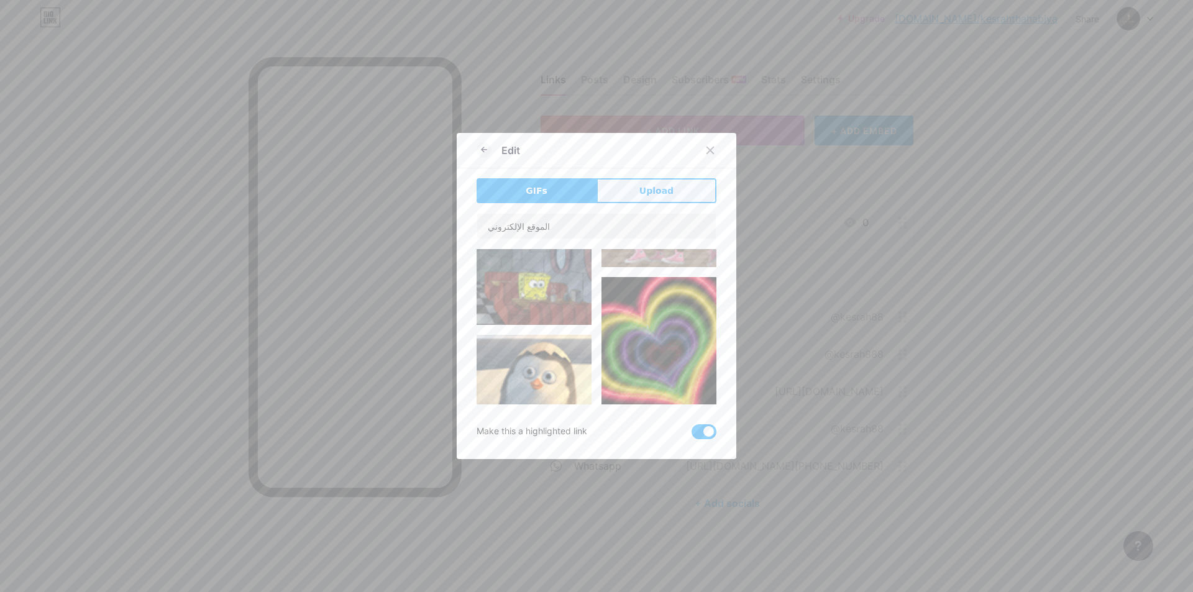
click at [672, 194] on button "Upload" at bounding box center [656, 190] width 120 height 25
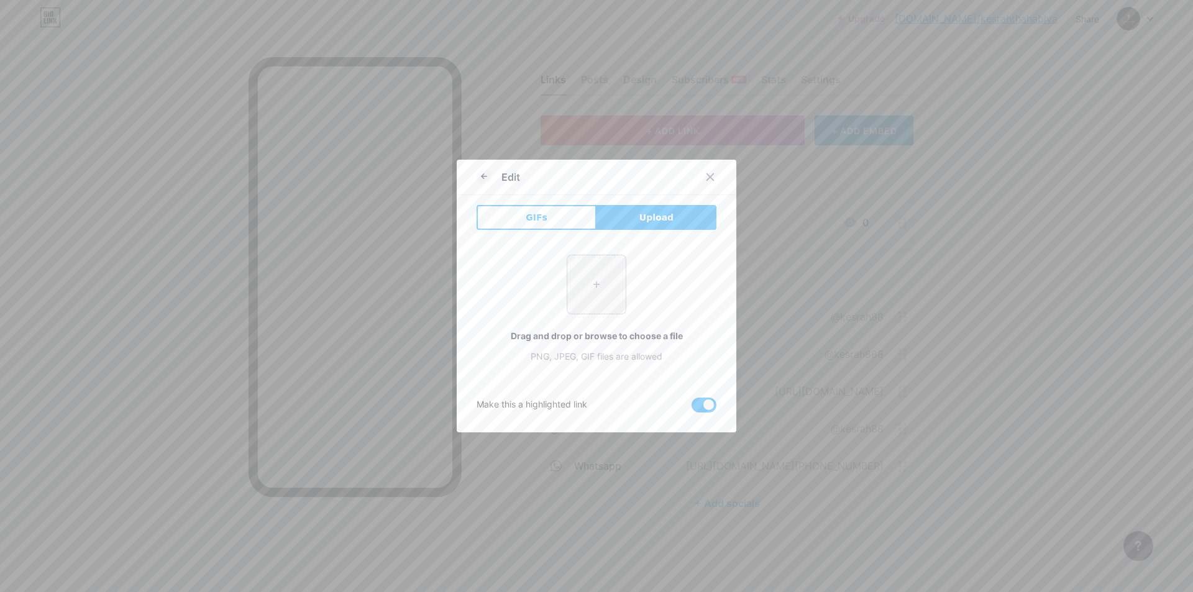
click at [580, 284] on input "file" at bounding box center [596, 284] width 58 height 58
type input "C:\fakepath\Artboard 14.png"
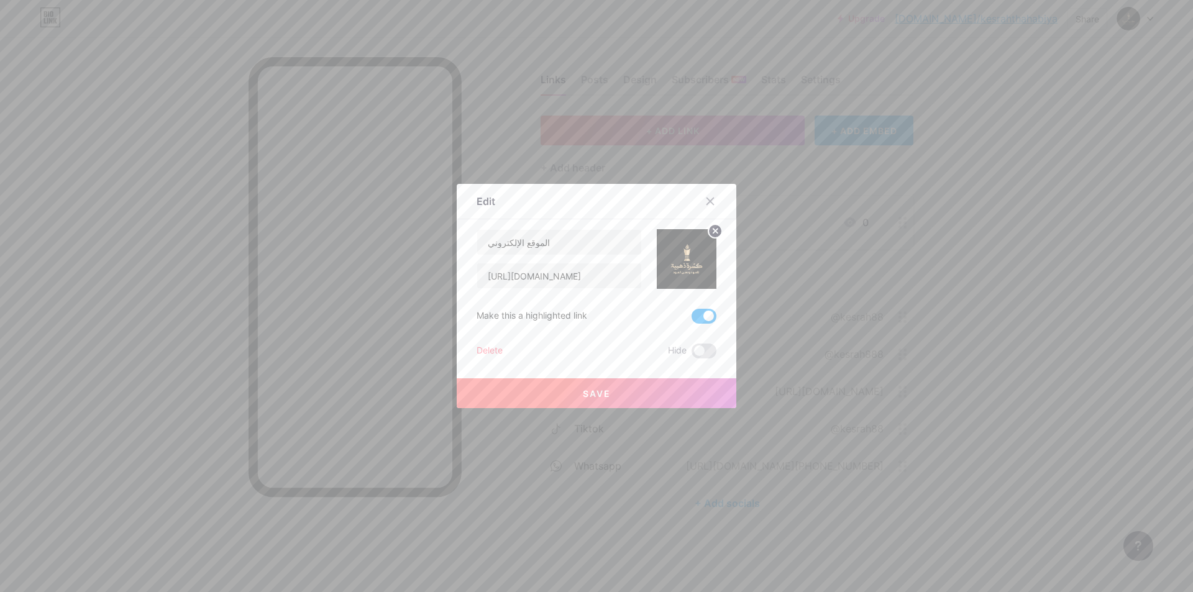
click at [599, 399] on button "Save" at bounding box center [597, 393] width 280 height 30
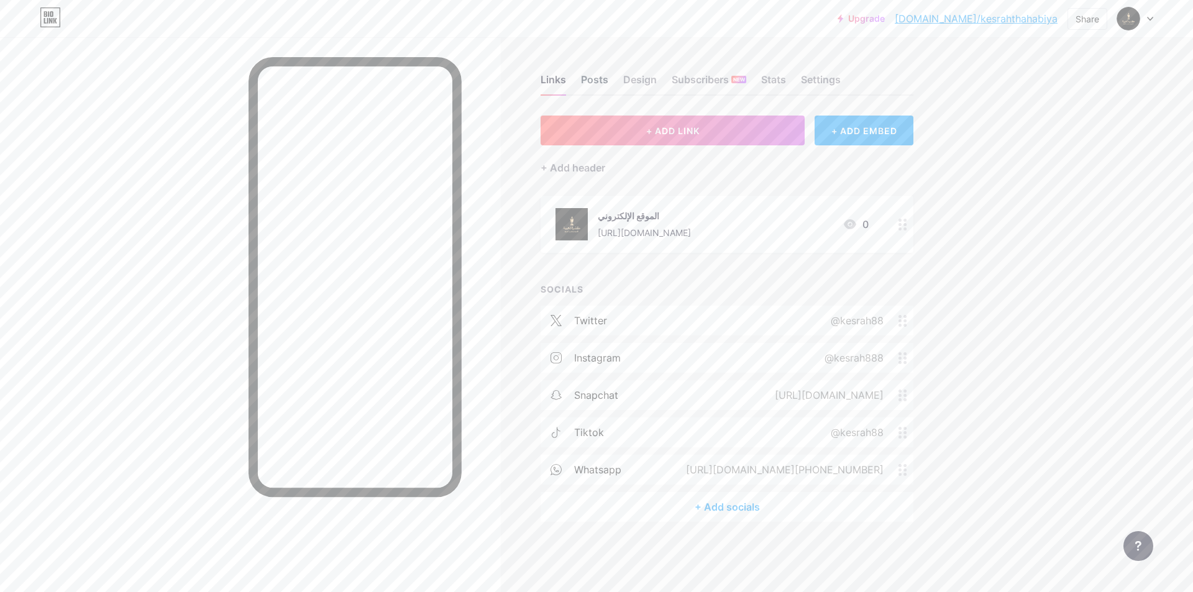
click at [592, 76] on div "Posts" at bounding box center [594, 83] width 27 height 22
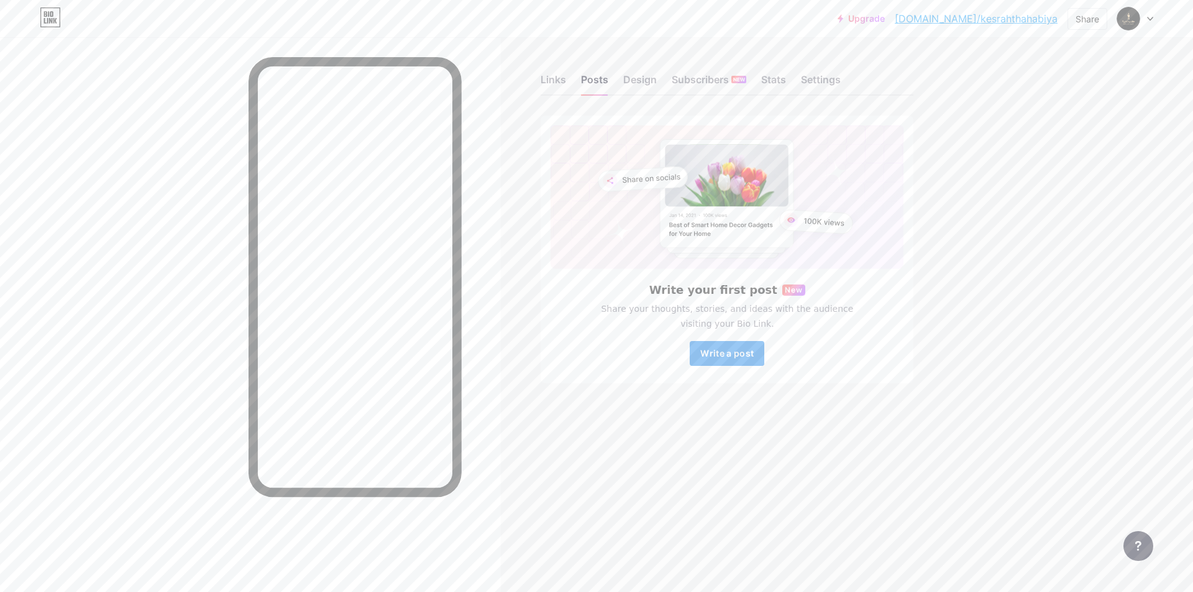
click at [709, 349] on span "Write a post" at bounding box center [726, 353] width 53 height 11
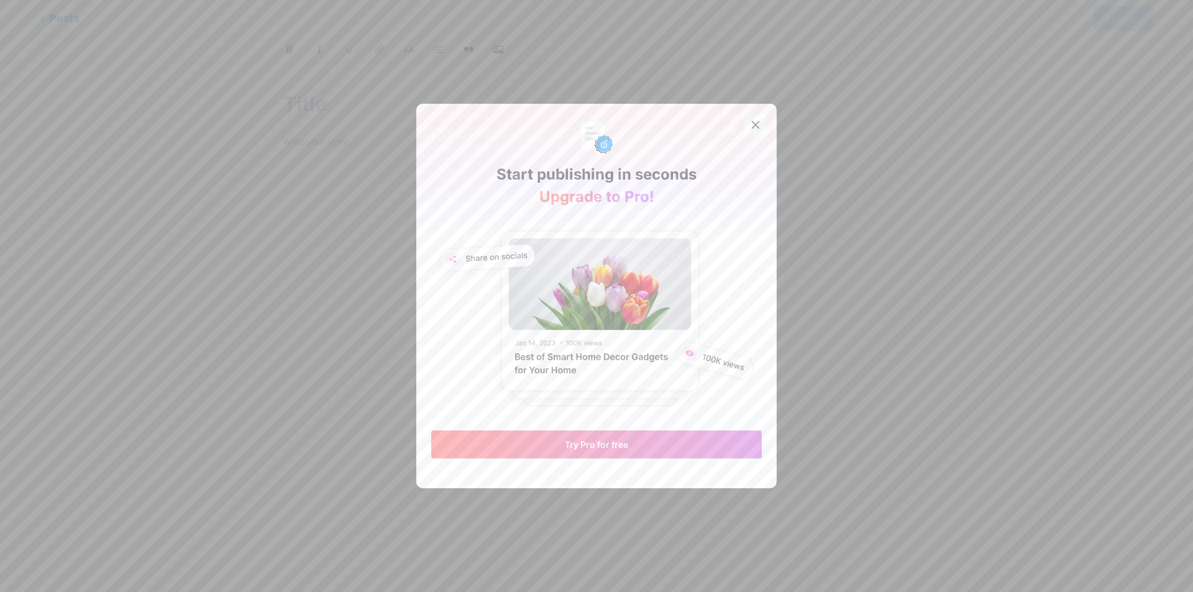
click at [747, 130] on div at bounding box center [755, 125] width 22 height 22
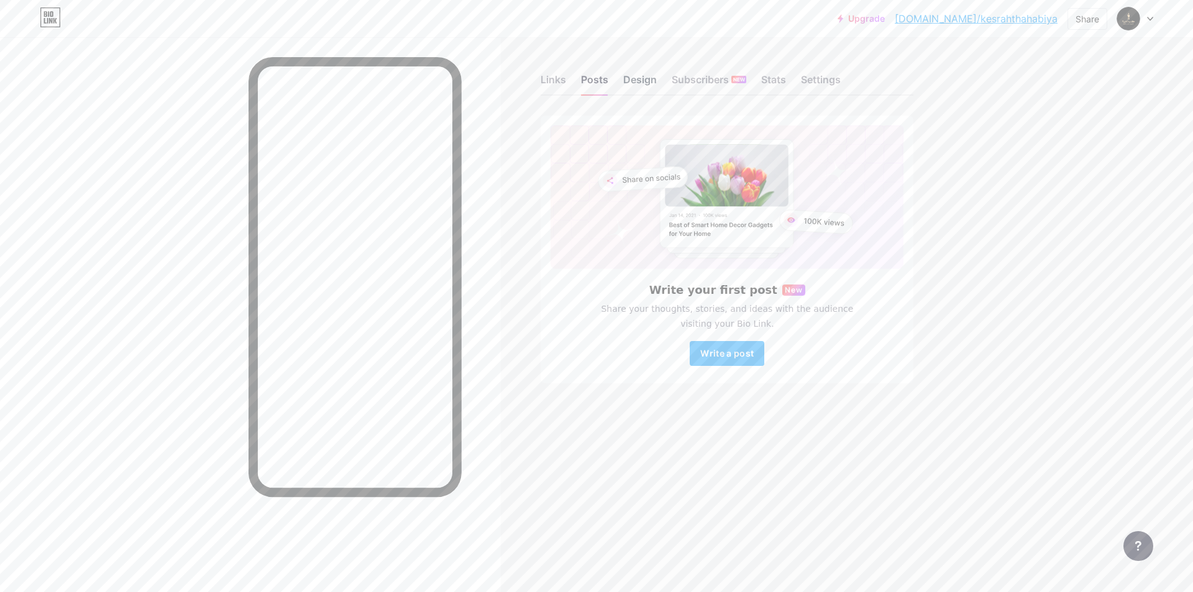
click at [642, 81] on div "Design" at bounding box center [640, 83] width 34 height 22
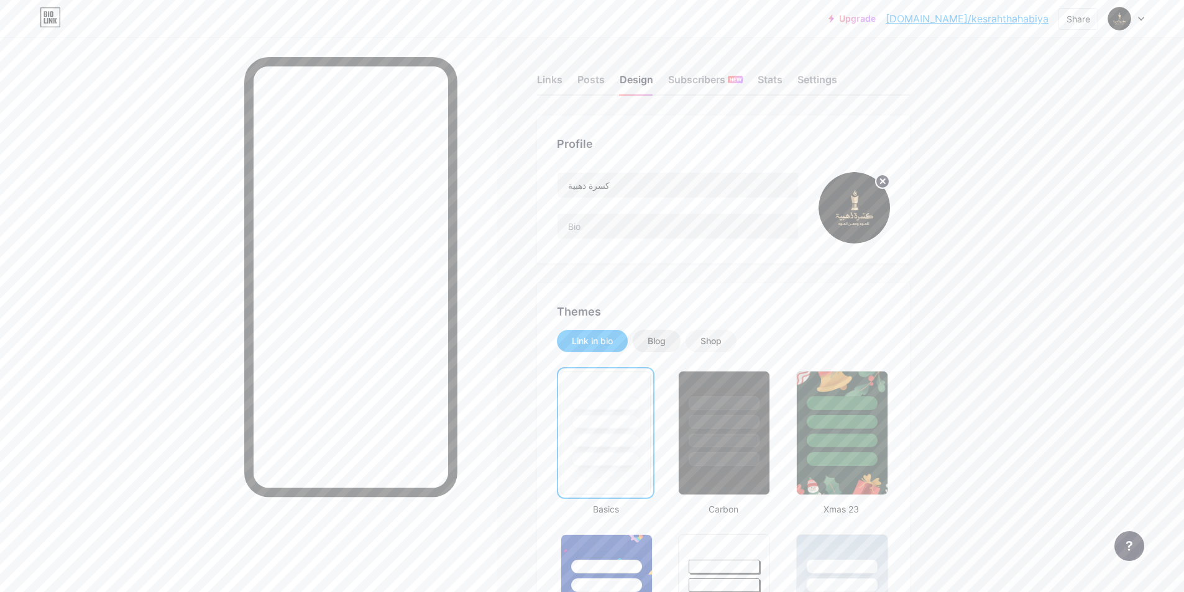
scroll to position [62, 0]
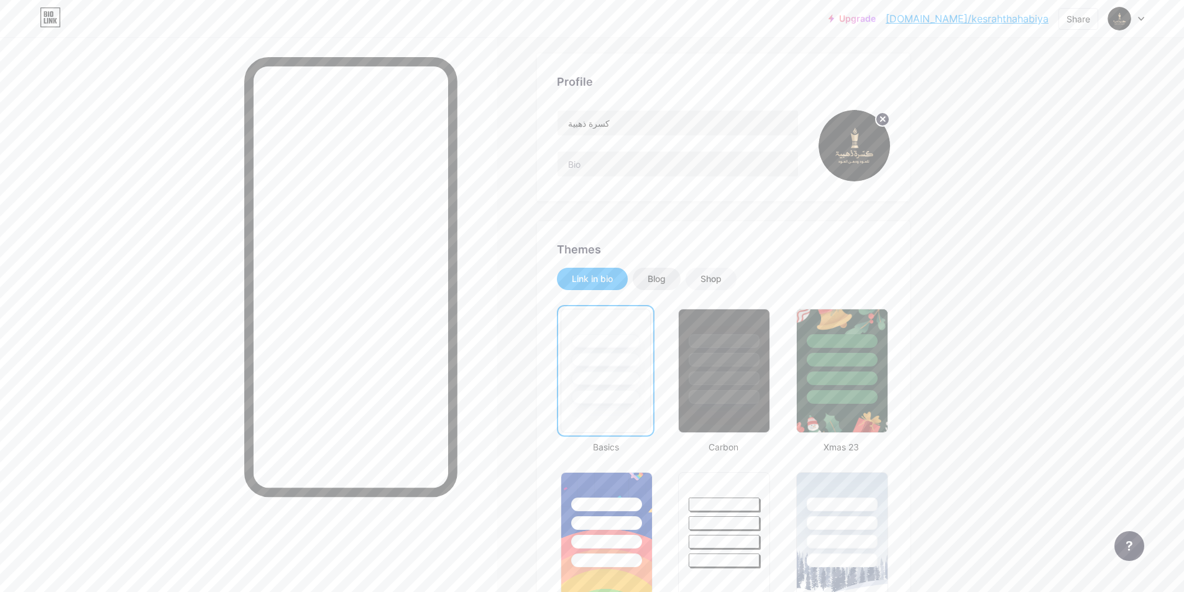
click at [649, 278] on div "Blog" at bounding box center [656, 279] width 48 height 22
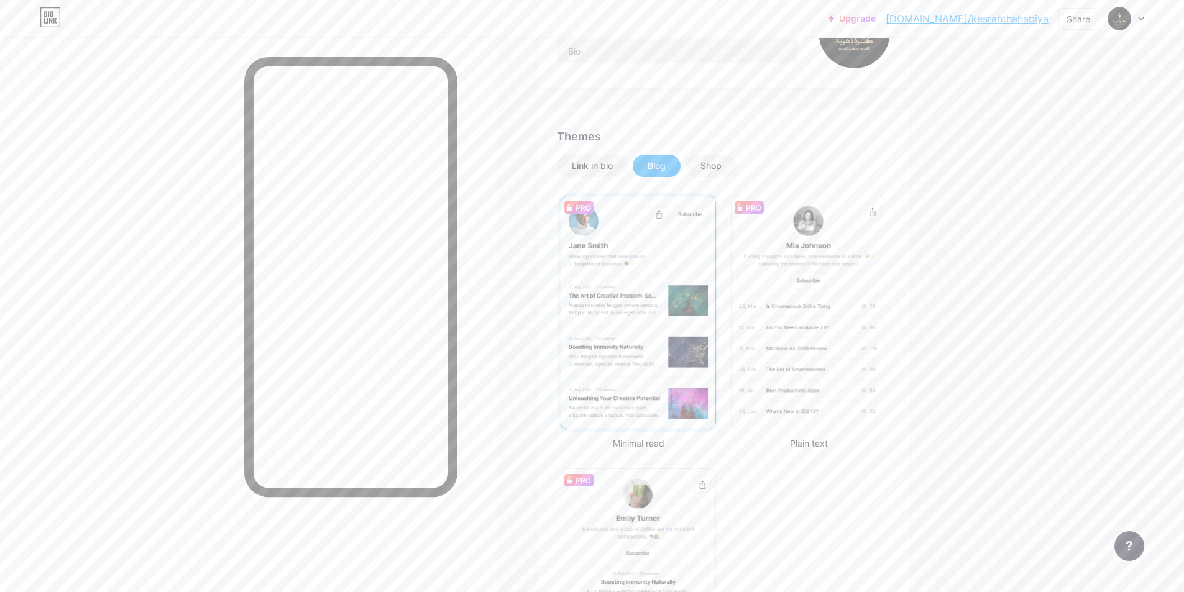
scroll to position [186, 0]
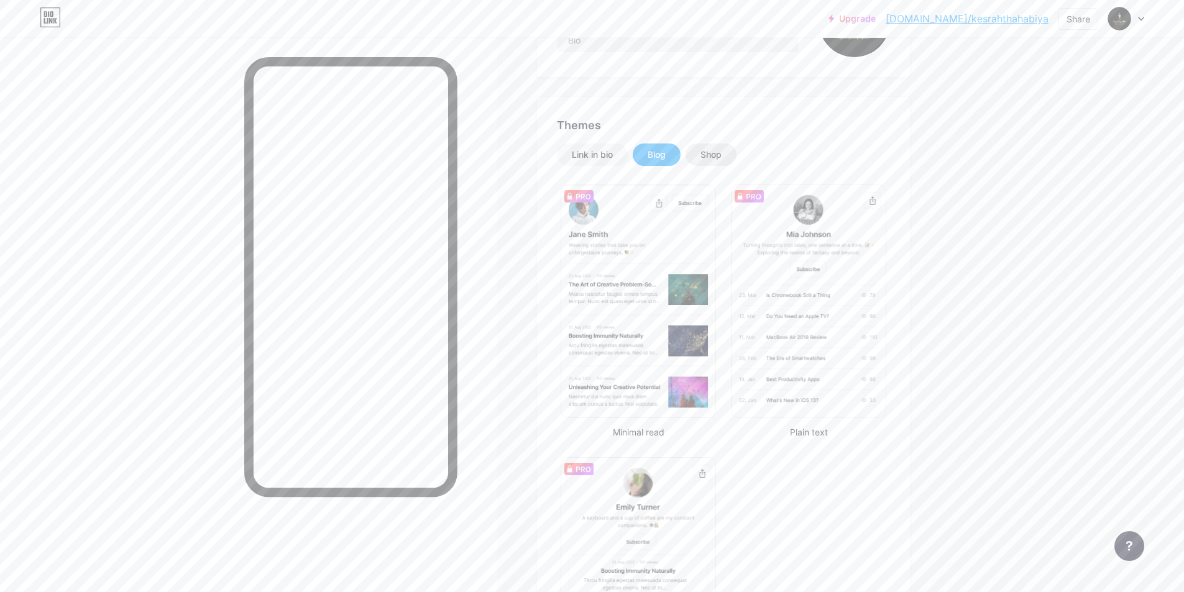
click at [713, 158] on div "Shop" at bounding box center [710, 154] width 21 height 12
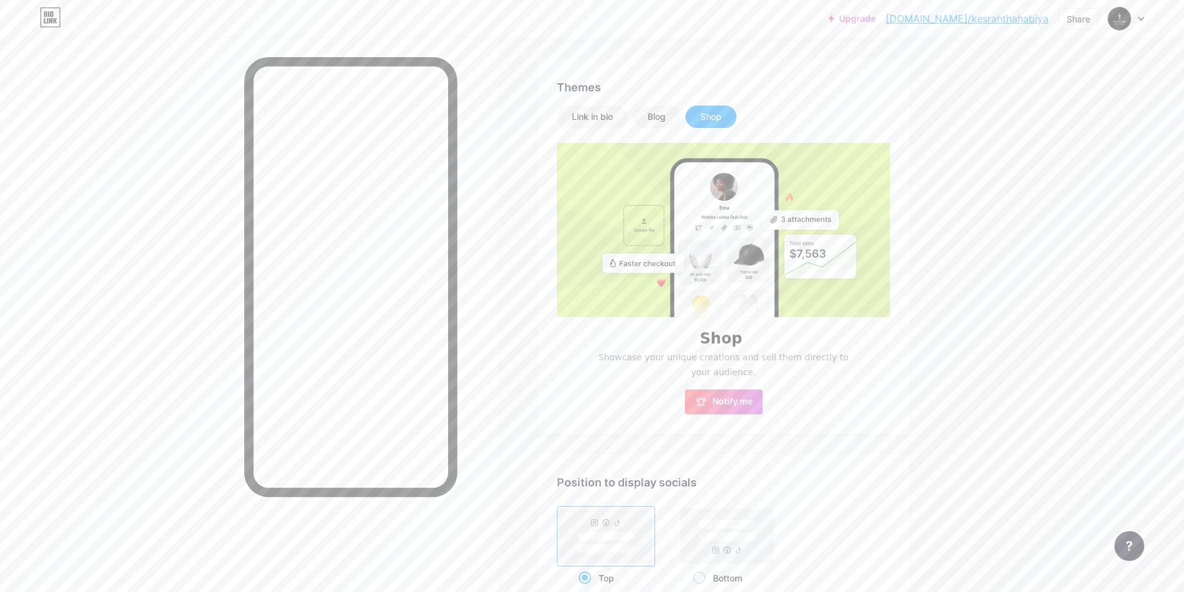
scroll to position [187, 0]
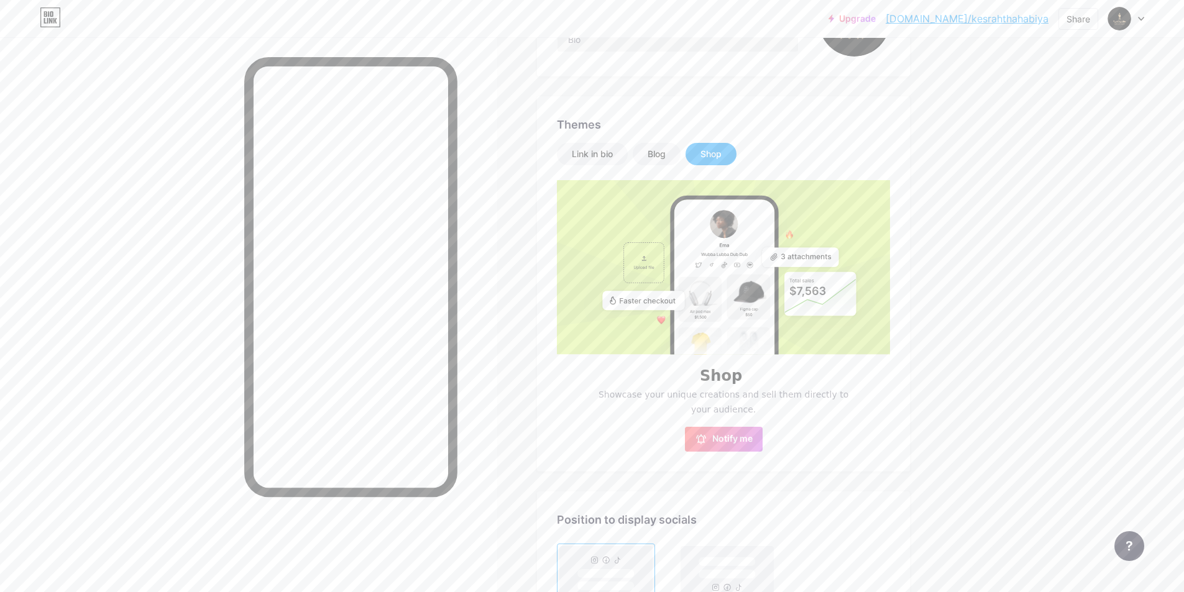
click at [727, 269] on rect at bounding box center [724, 307] width 100 height 217
click at [666, 260] on rect at bounding box center [719, 303] width 375 height 250
click at [718, 440] on span "Notify me" at bounding box center [732, 439] width 40 height 12
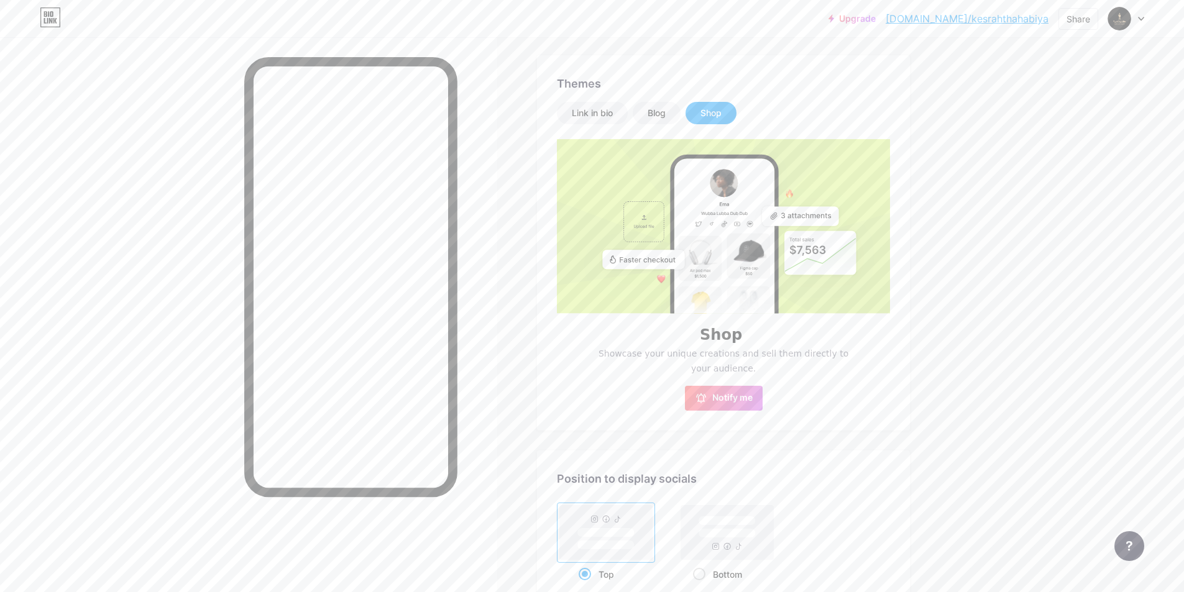
scroll to position [373, 0]
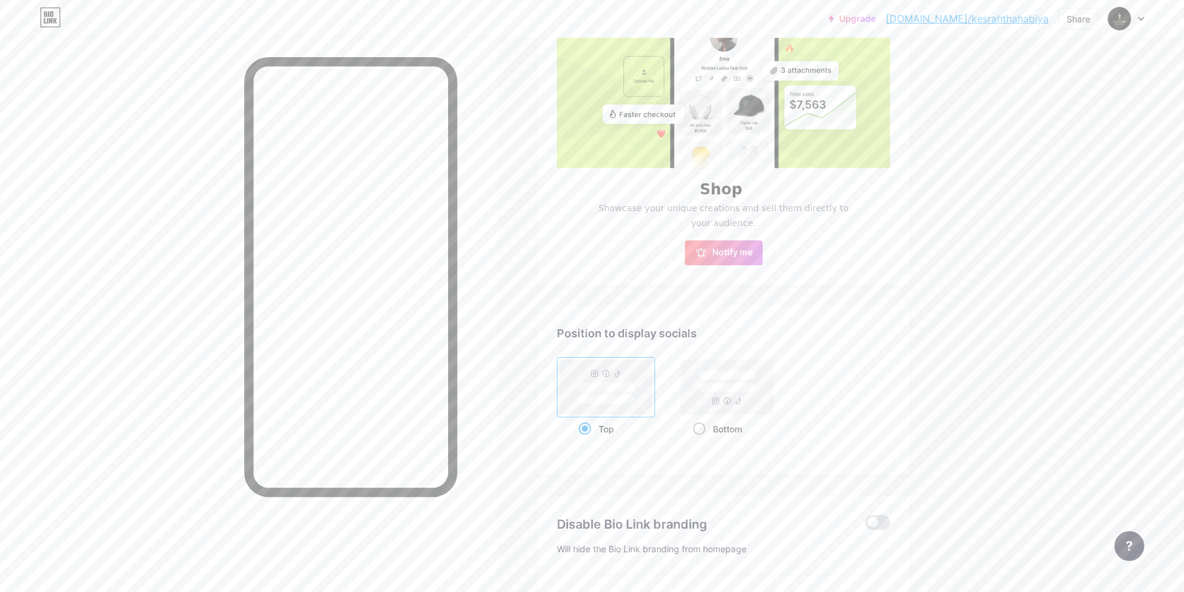
click at [721, 402] on rect at bounding box center [727, 387] width 93 height 55
click at [701, 440] on input "Bottom" at bounding box center [697, 444] width 8 height 8
radio input "true"
click at [621, 388] on rect at bounding box center [605, 386] width 57 height 9
click at [586, 440] on input "Top" at bounding box center [582, 444] width 8 height 8
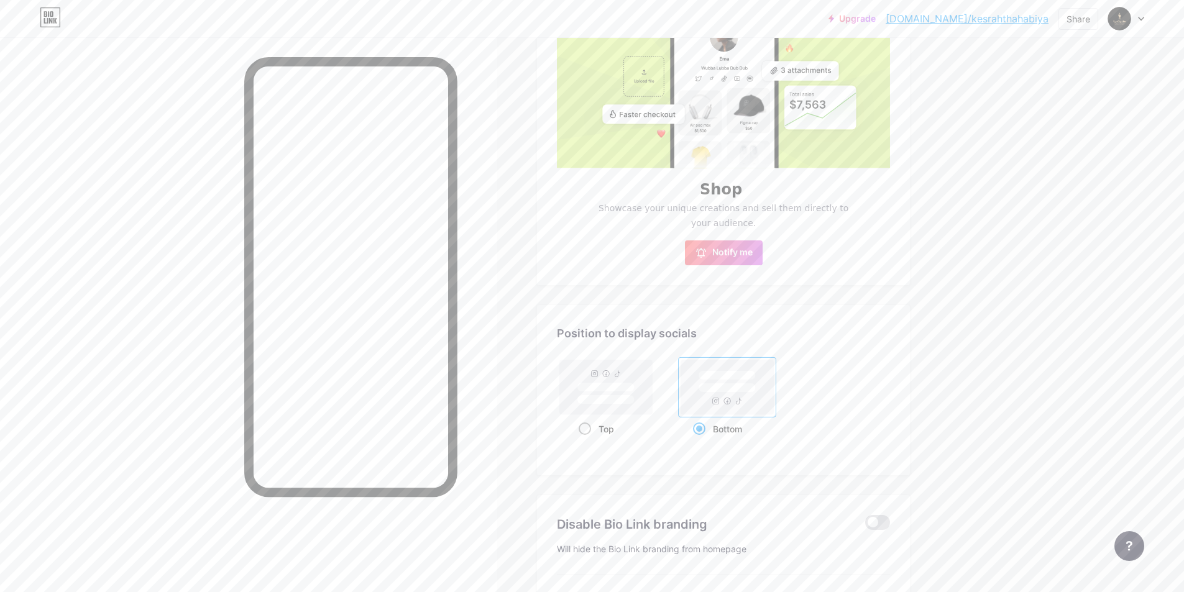
radio input "true"
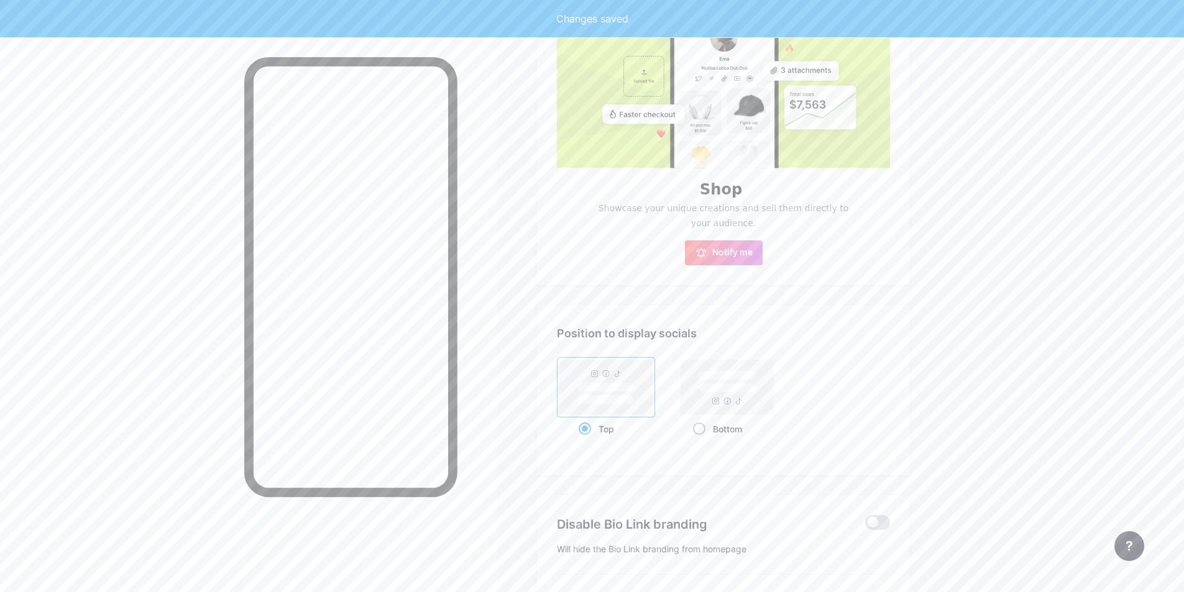
click at [691, 409] on rect at bounding box center [727, 387] width 93 height 55
click at [693, 440] on input "Bottom" at bounding box center [697, 444] width 8 height 8
radio input "true"
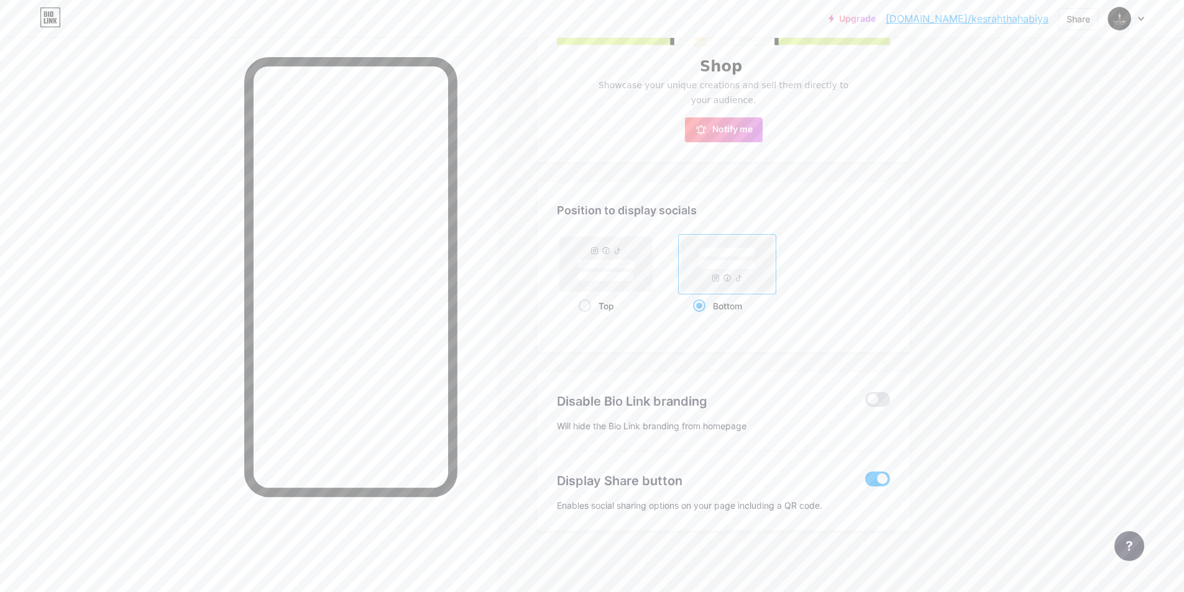
scroll to position [498, 0]
click at [880, 403] on span at bounding box center [877, 398] width 25 height 15
click at [865, 401] on input "checkbox" at bounding box center [865, 401] width 0 height 0
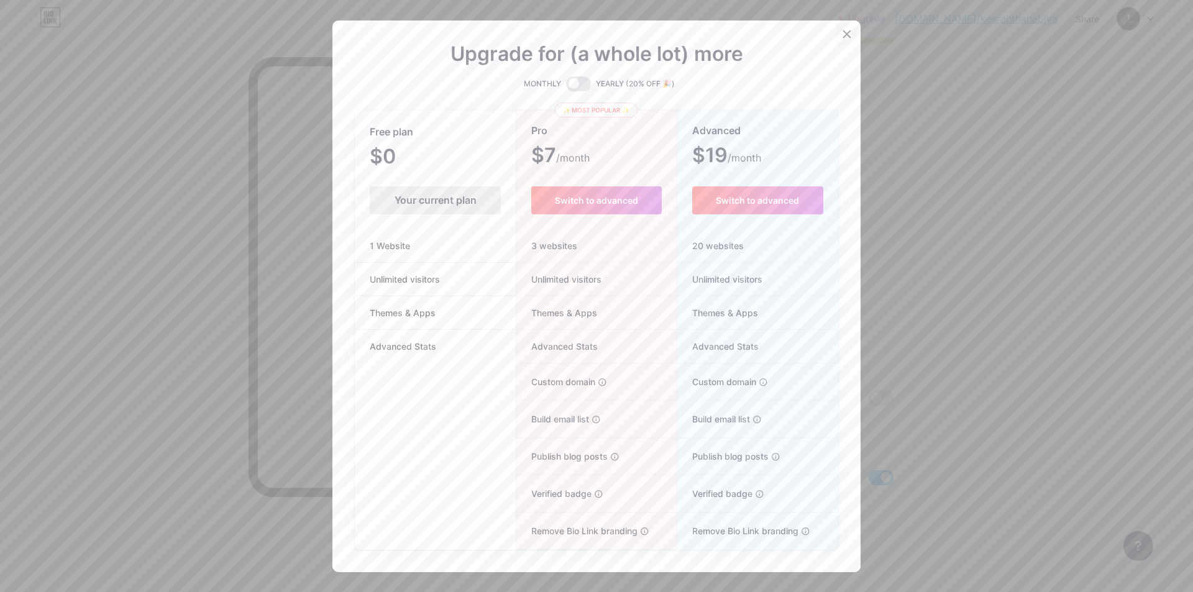
click at [841, 42] on div at bounding box center [847, 34] width 22 height 22
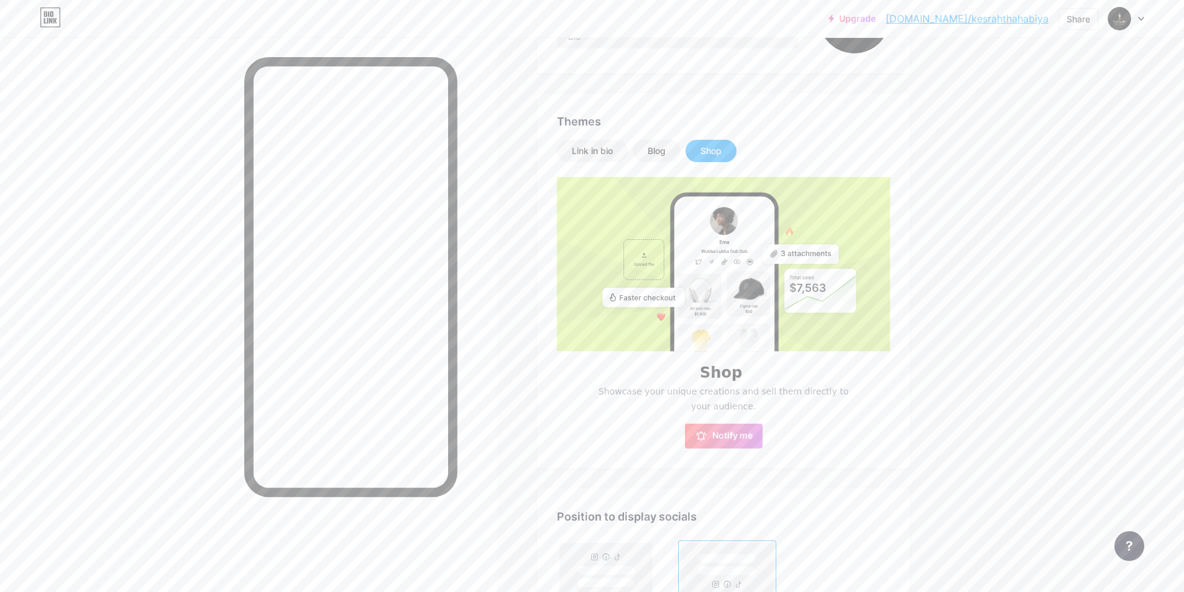
scroll to position [187, 0]
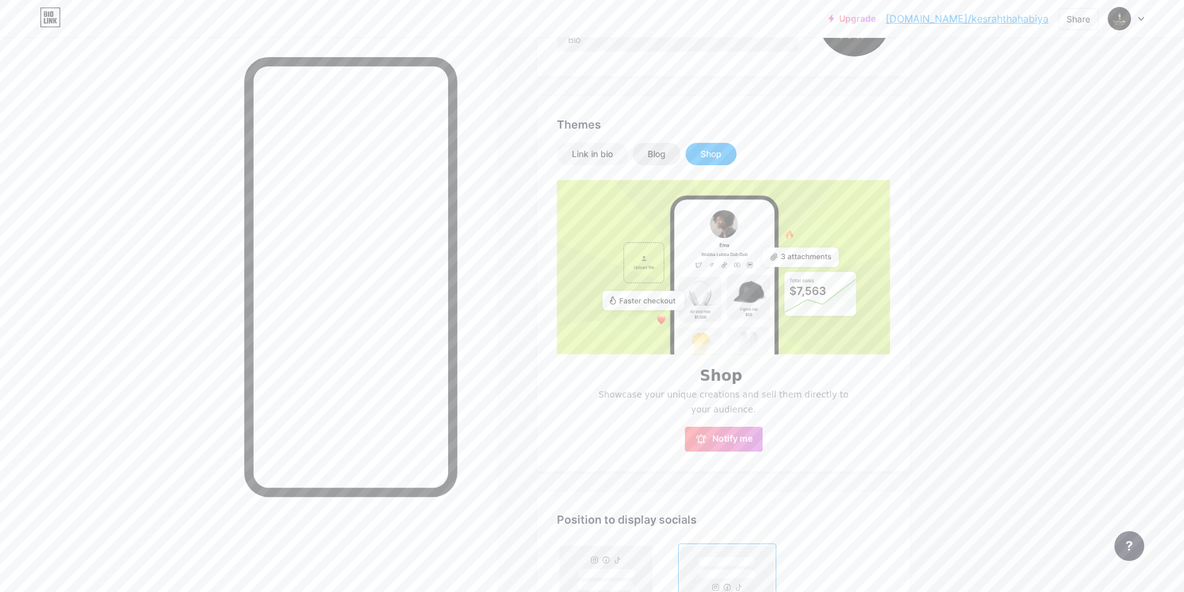
click at [660, 156] on div "Blog" at bounding box center [656, 154] width 18 height 12
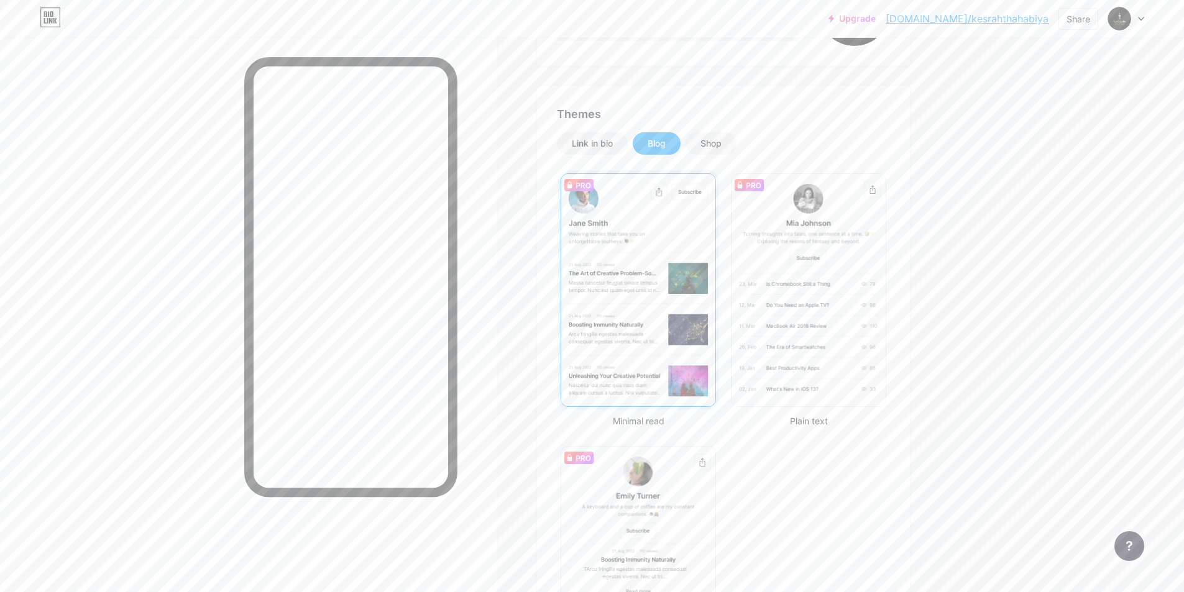
scroll to position [0, 0]
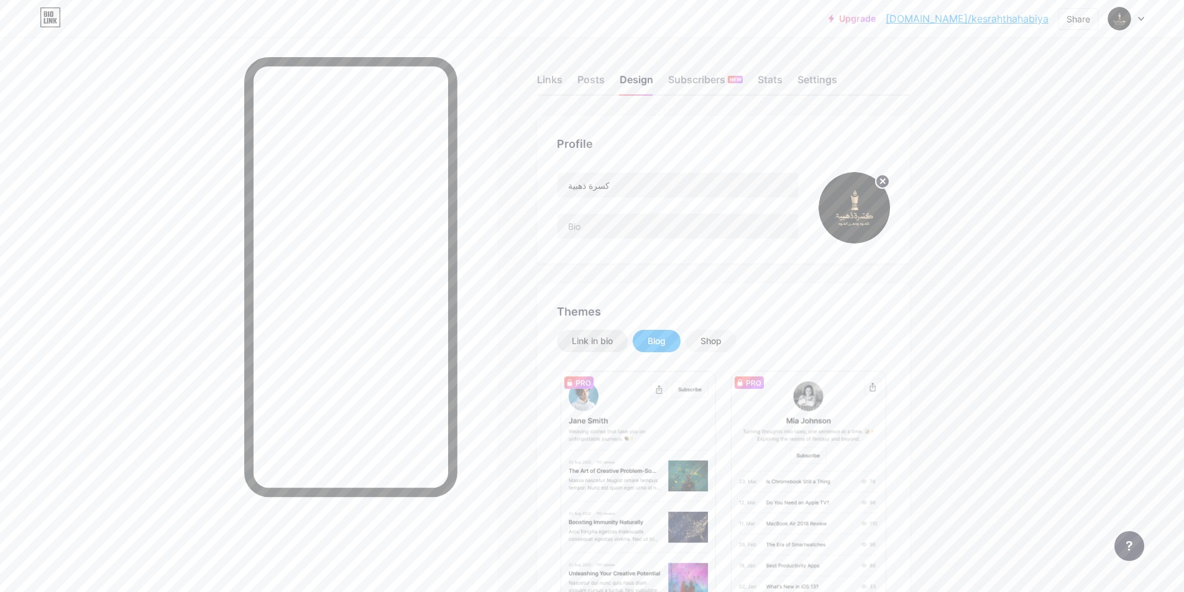
click at [602, 342] on div "Link in bio" at bounding box center [592, 341] width 41 height 12
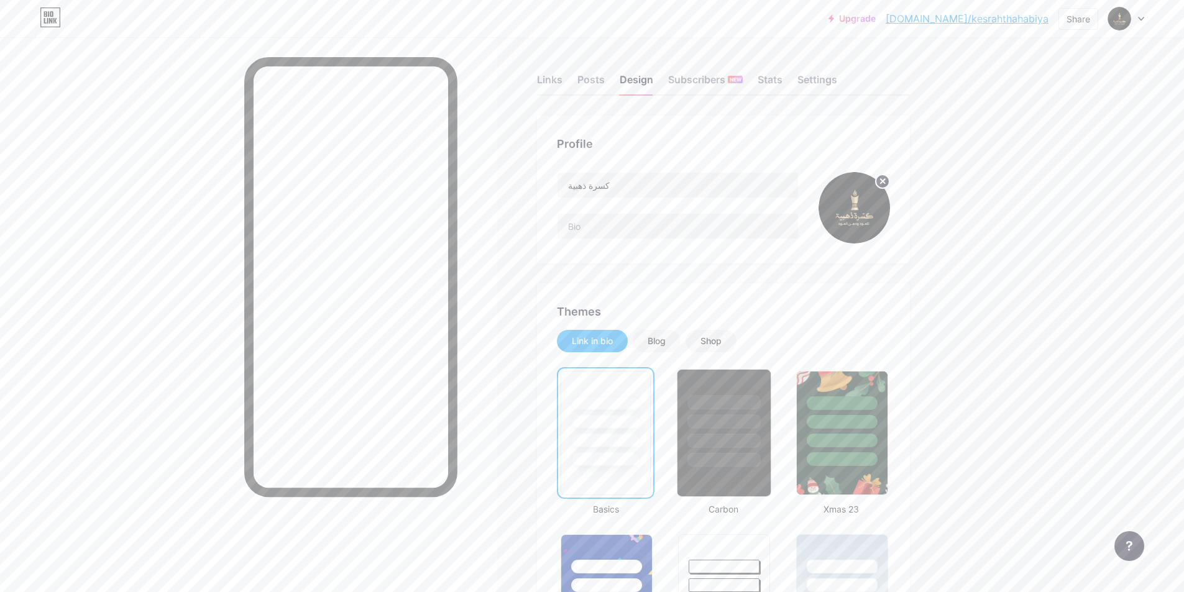
click at [746, 436] on div at bounding box center [724, 441] width 73 height 14
click at [857, 438] on div at bounding box center [841, 441] width 73 height 14
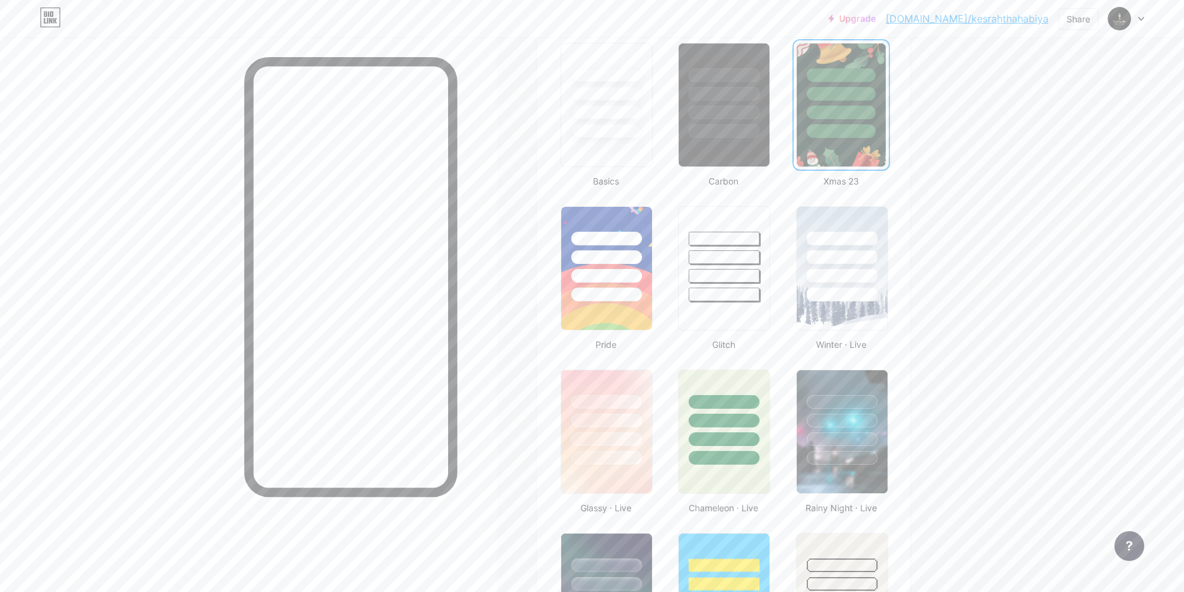
scroll to position [435, 0]
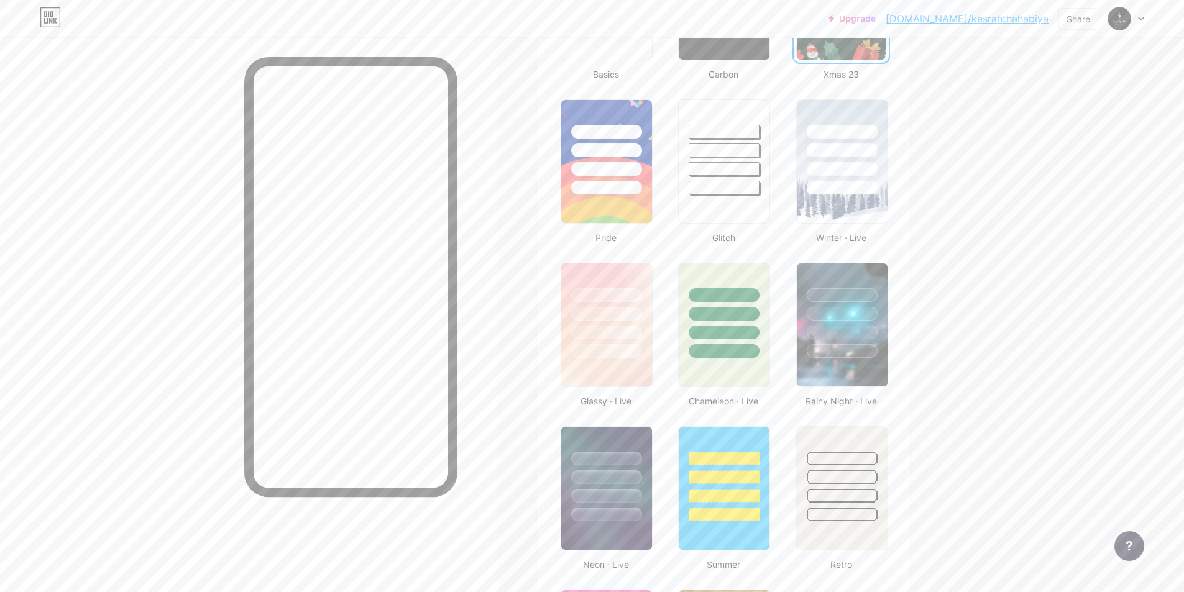
click at [634, 421] on div "Basics Carbon Xmas 23 Pride Glitch Winter · Live Glassy · Live Chameleon · Live…" at bounding box center [723, 578] width 333 height 1292
click at [629, 375] on img at bounding box center [606, 325] width 93 height 127
click at [815, 328] on div at bounding box center [841, 333] width 73 height 14
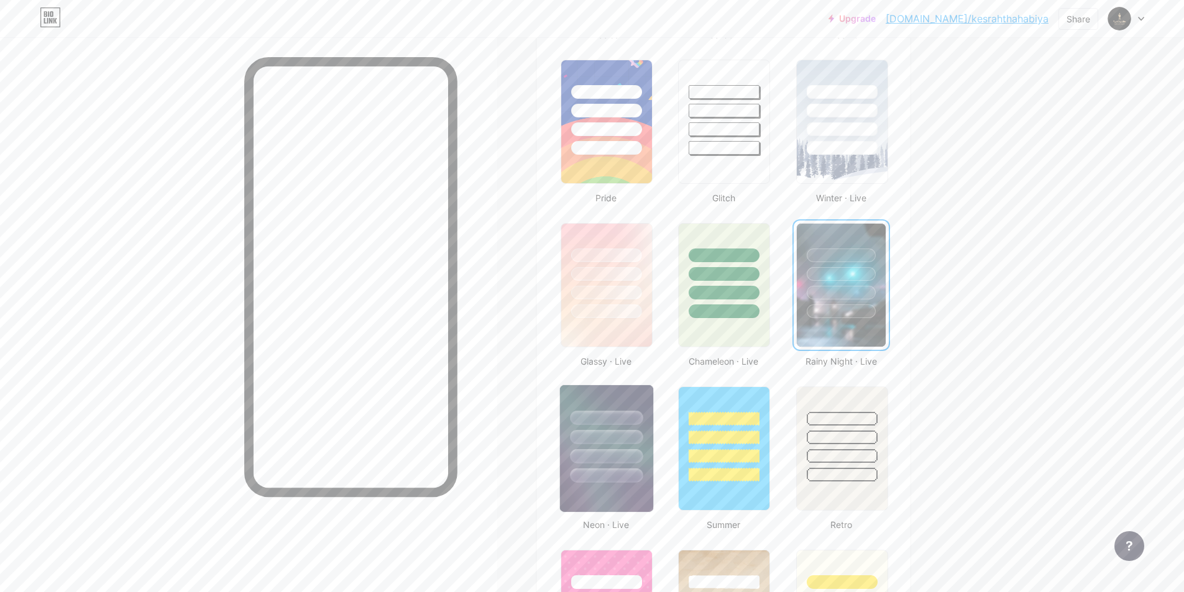
scroll to position [497, 0]
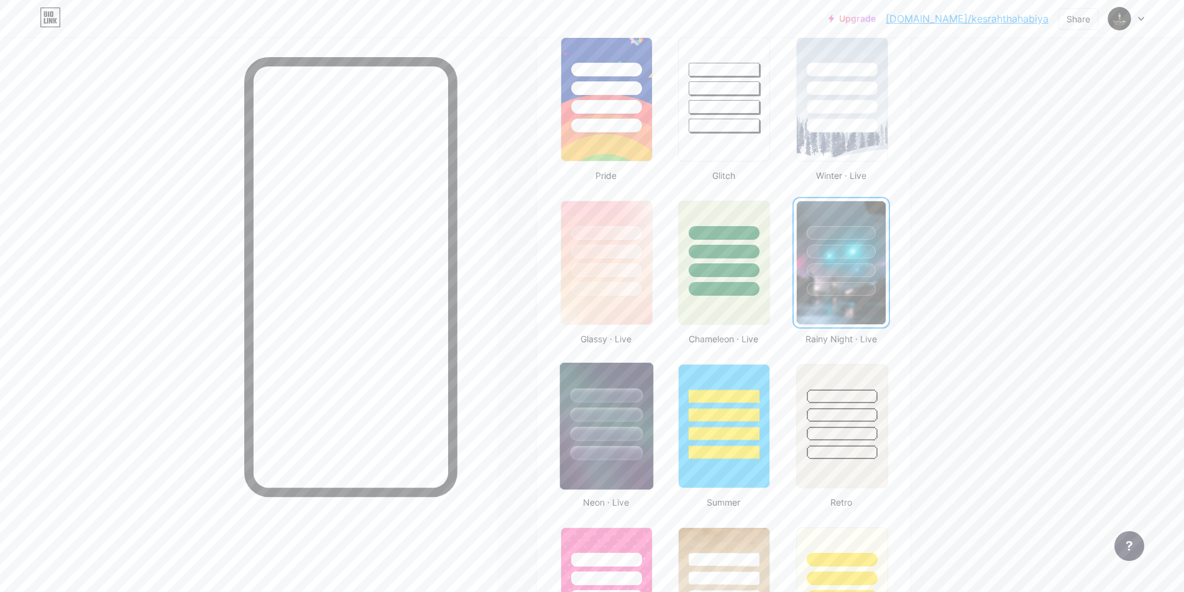
click at [607, 376] on div at bounding box center [606, 412] width 93 height 98
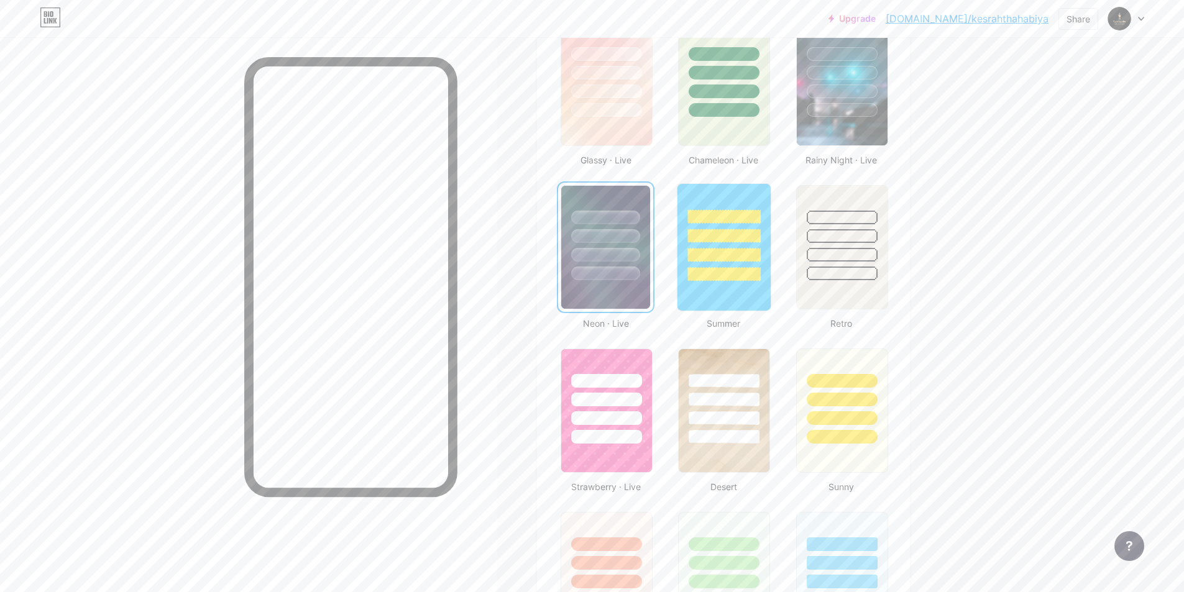
scroll to position [683, 0]
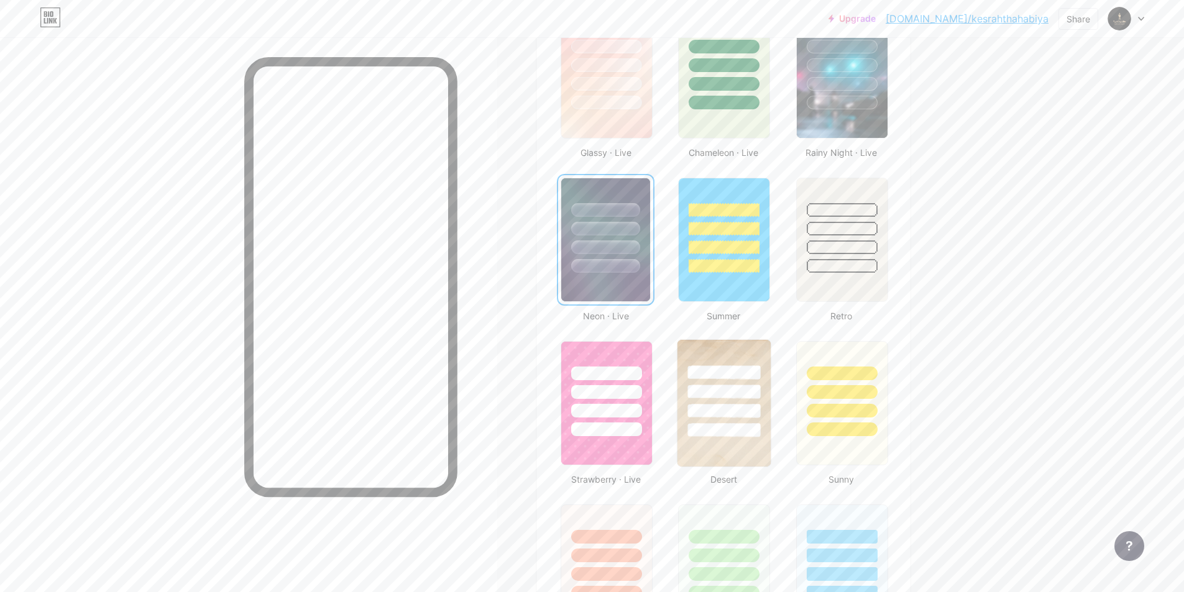
click at [750, 382] on div at bounding box center [723, 389] width 93 height 98
click at [714, 126] on div at bounding box center [724, 76] width 94 height 128
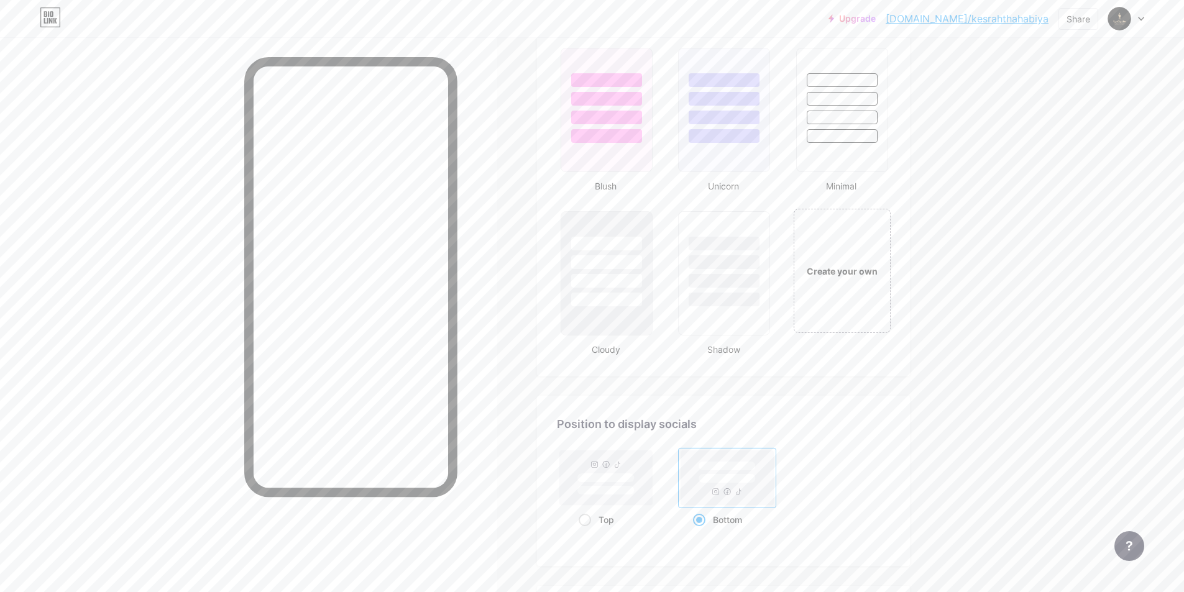
scroll to position [1305, 0]
click at [849, 263] on div "Create your own" at bounding box center [841, 270] width 93 height 14
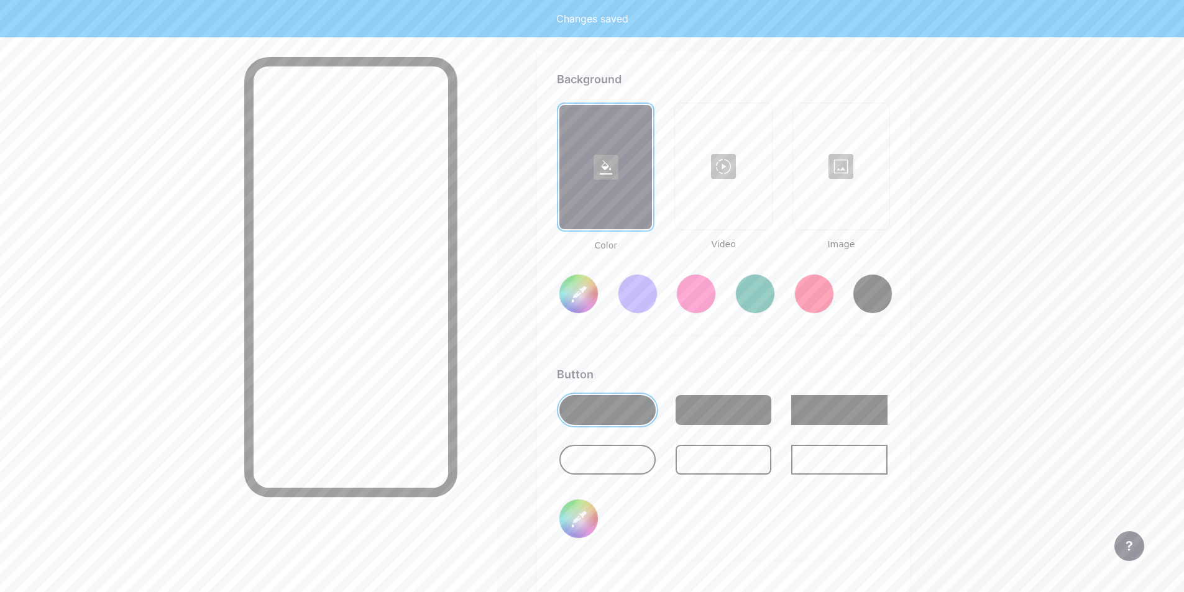
scroll to position [1649, 0]
type input "#ffffff"
type input "#000000"
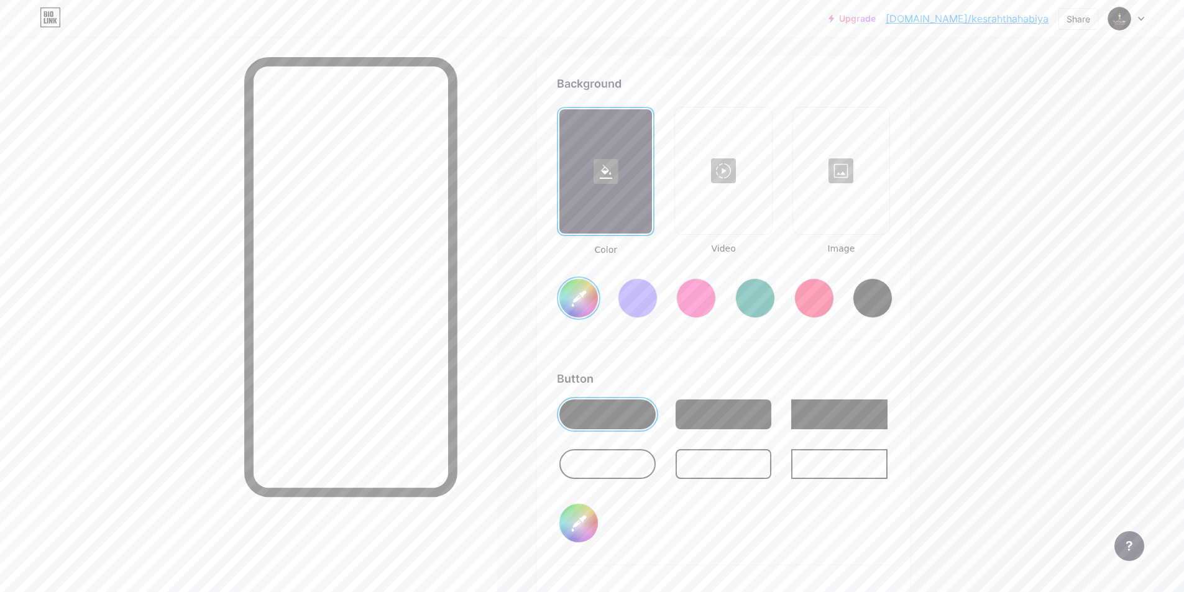
scroll to position [1568, 0]
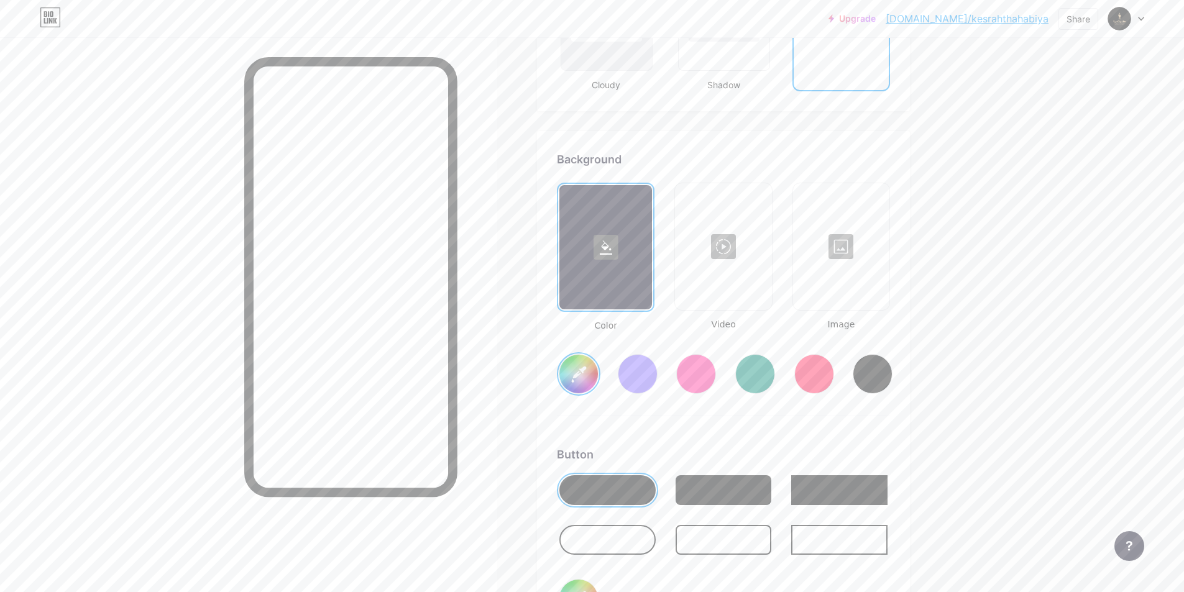
click at [826, 263] on div at bounding box center [841, 247] width 94 height 124
click at [826, 263] on div at bounding box center [841, 247] width 93 height 124
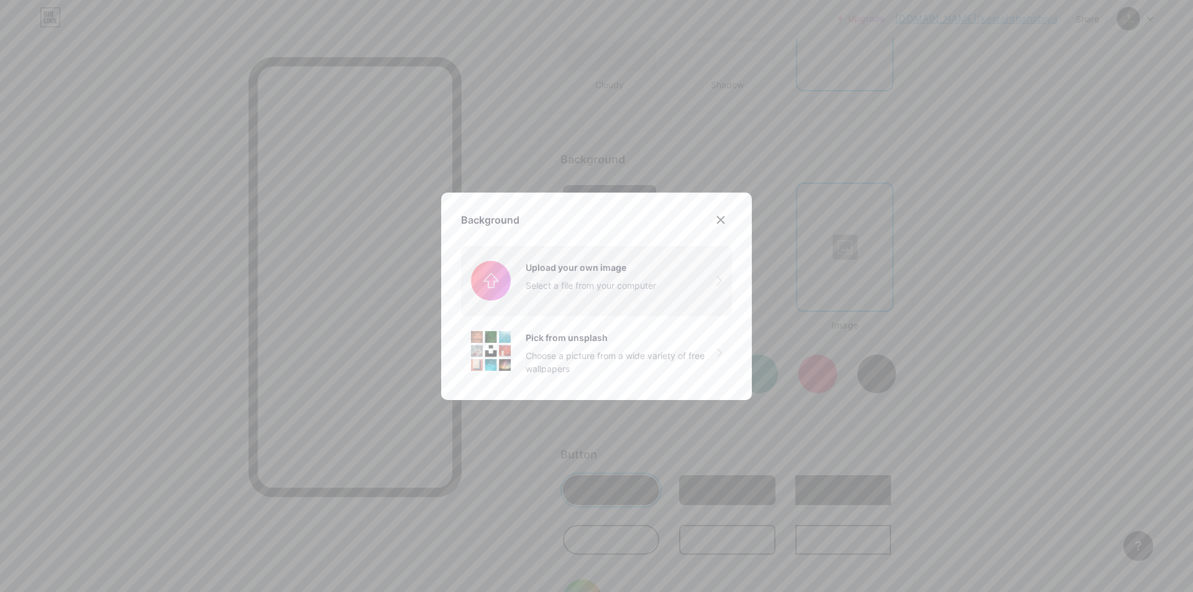
click at [620, 287] on input "file" at bounding box center [596, 281] width 271 height 70
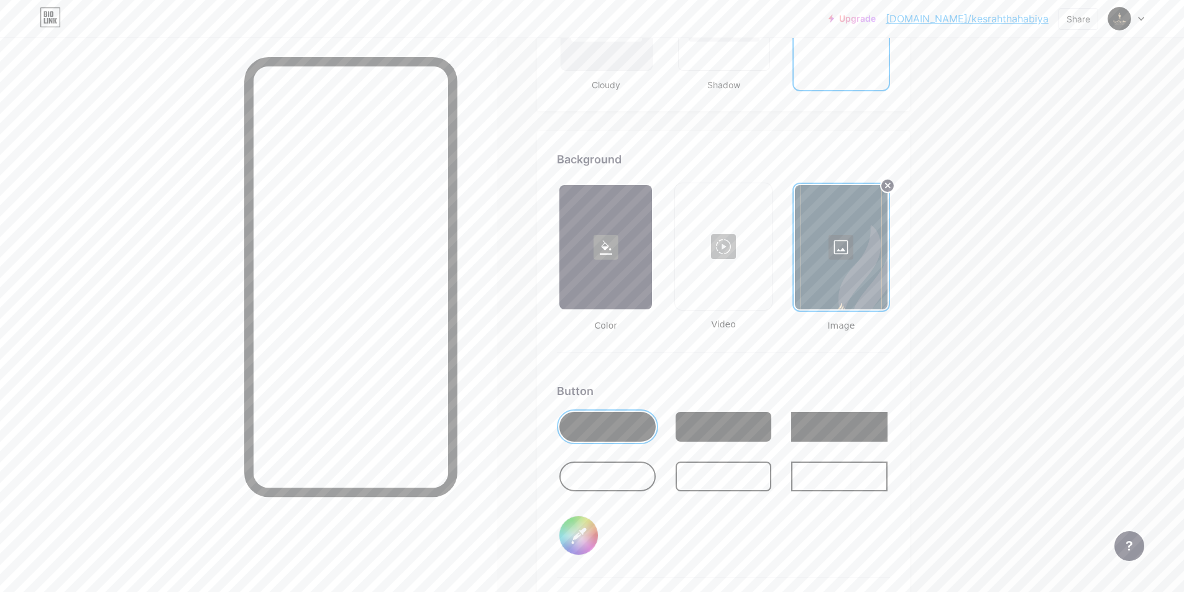
click at [817, 253] on div at bounding box center [841, 247] width 93 height 124
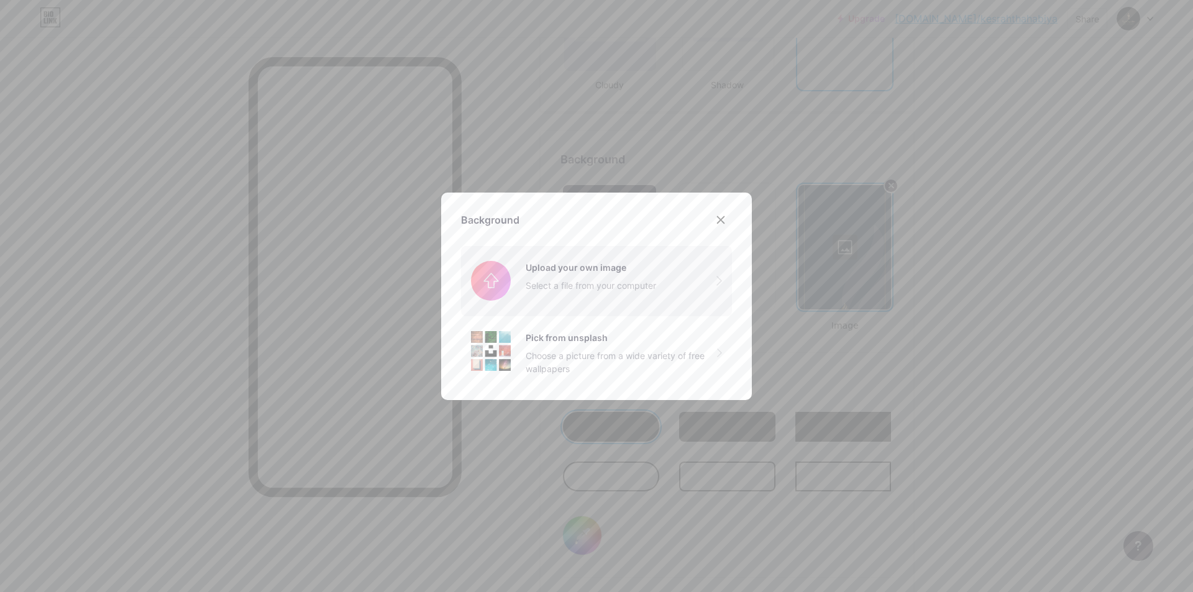
click at [536, 268] on input "file" at bounding box center [596, 281] width 271 height 70
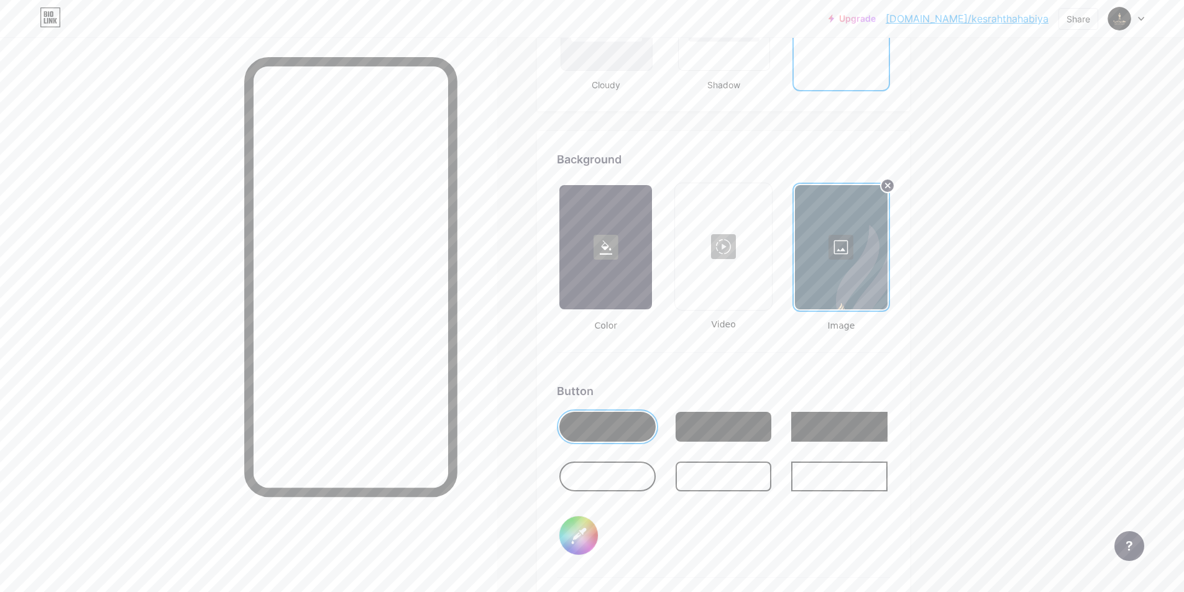
click at [582, 529] on input "#000000" at bounding box center [578, 535] width 39 height 39
type input "#ffffff"
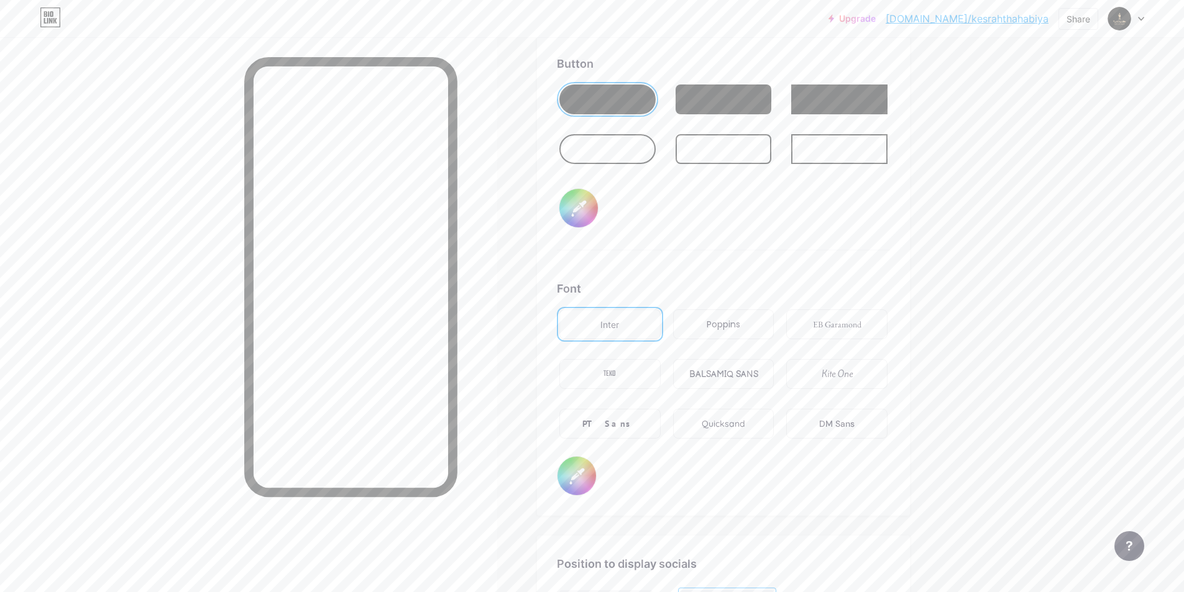
scroll to position [2003, 0]
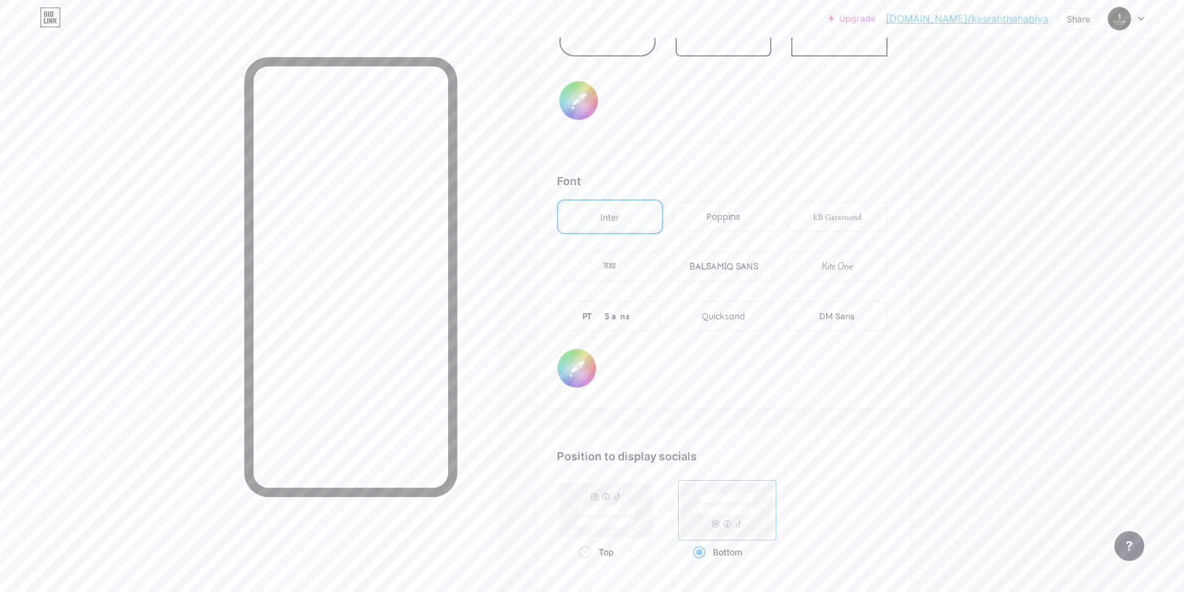
click at [627, 317] on div "PT Sans" at bounding box center [609, 316] width 55 height 13
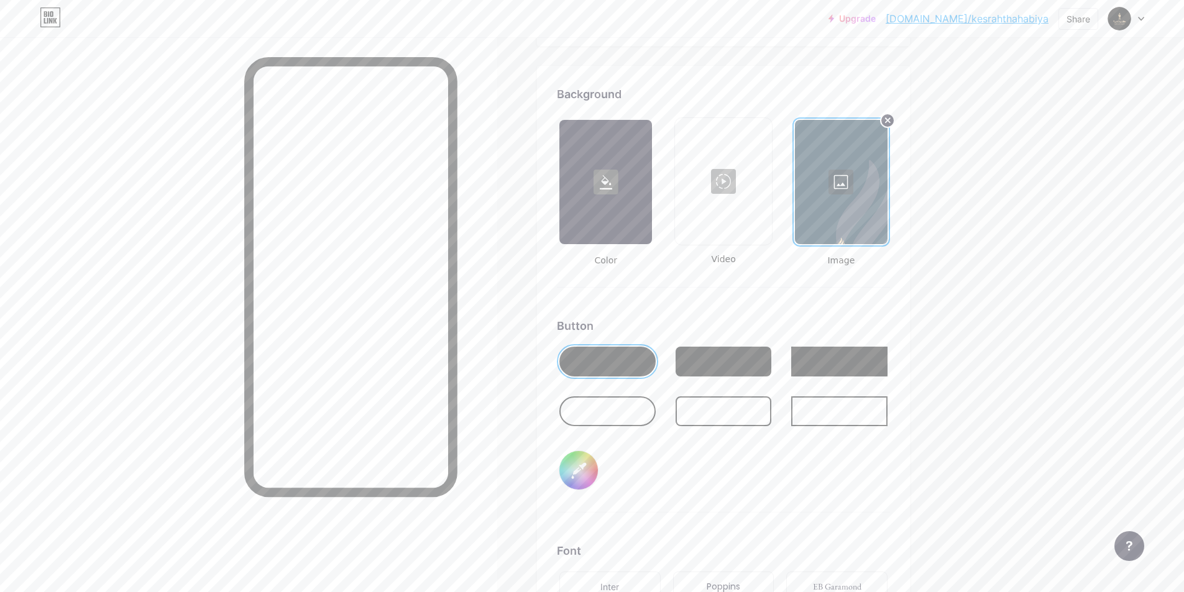
scroll to position [1567, 0]
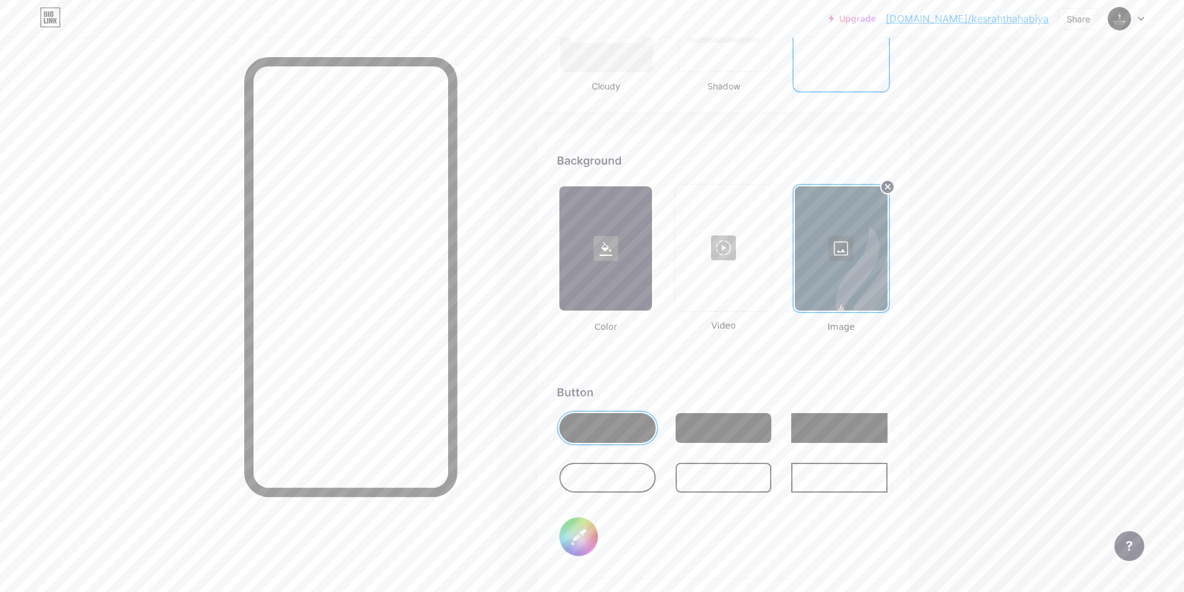
click at [715, 428] on div at bounding box center [723, 428] width 96 height 30
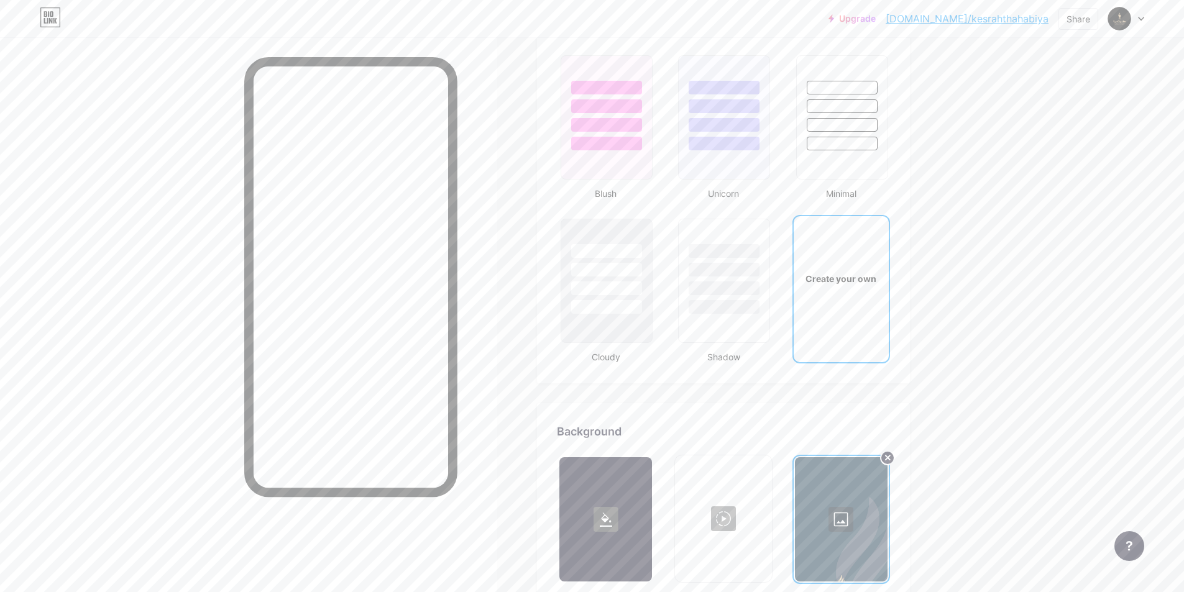
scroll to position [1318, 0]
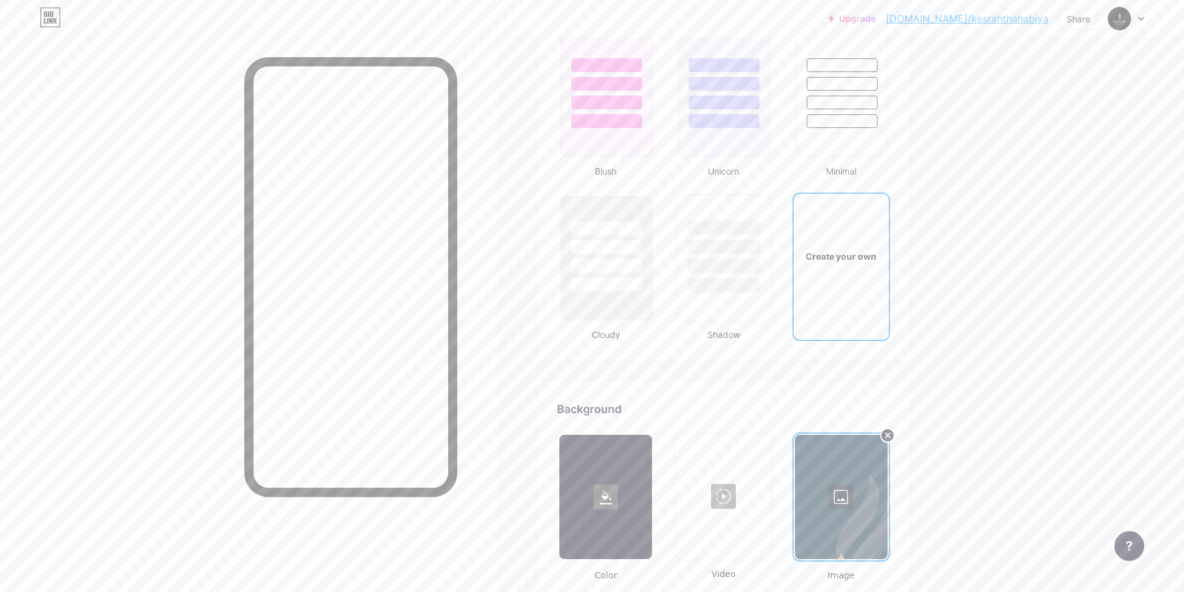
click at [728, 285] on div at bounding box center [724, 285] width 73 height 14
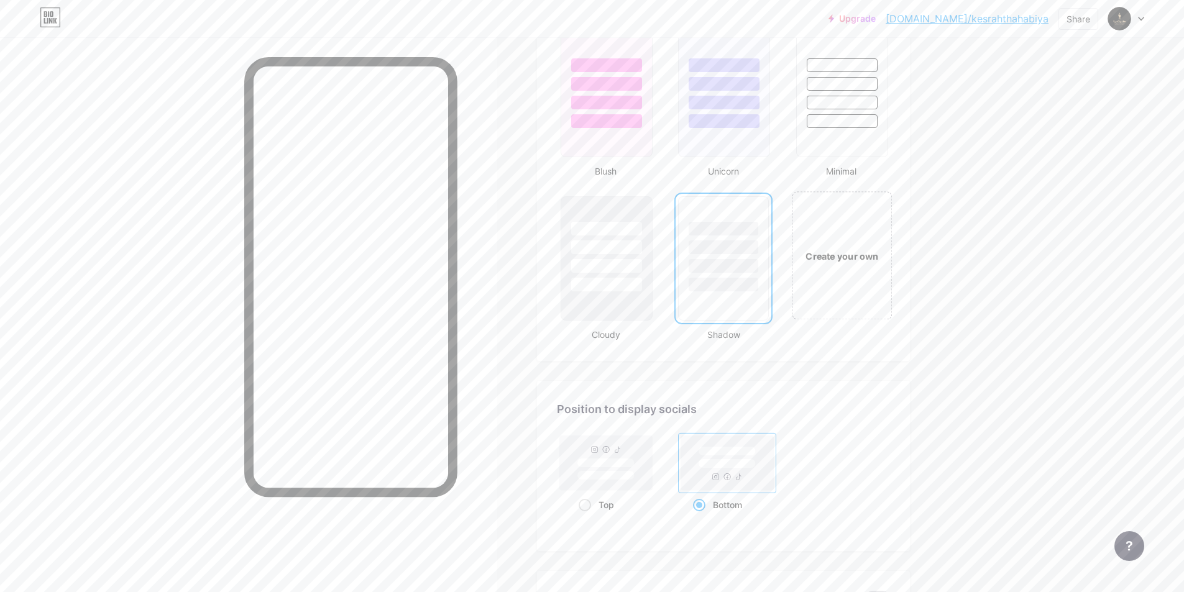
click at [831, 270] on div "Create your own" at bounding box center [841, 255] width 100 height 128
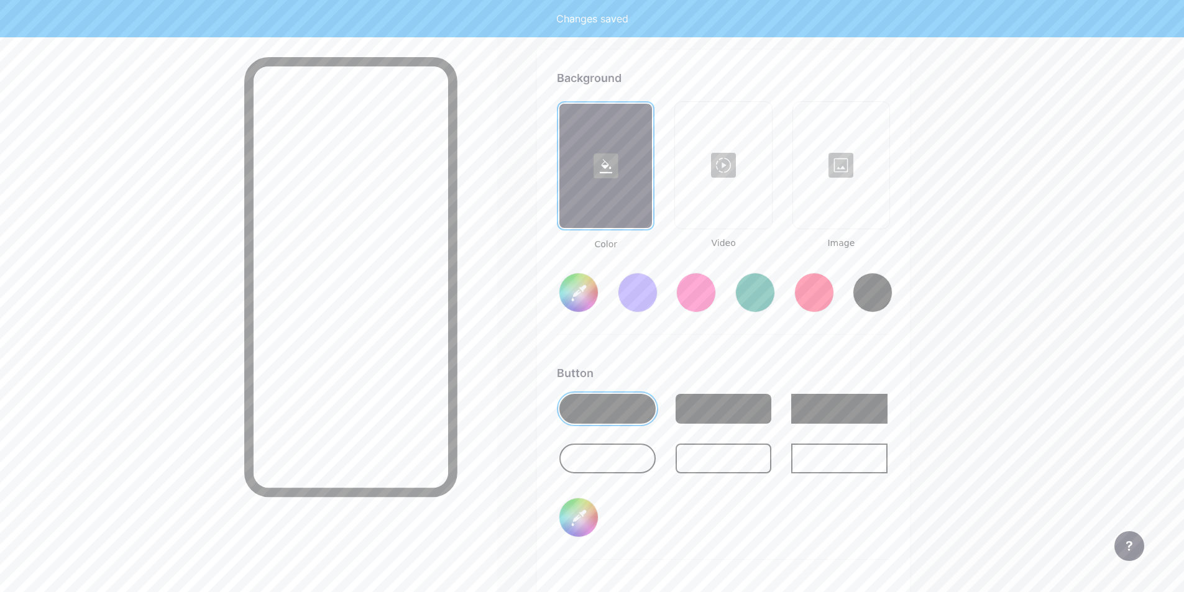
type input "#ffffff"
type input "#000000"
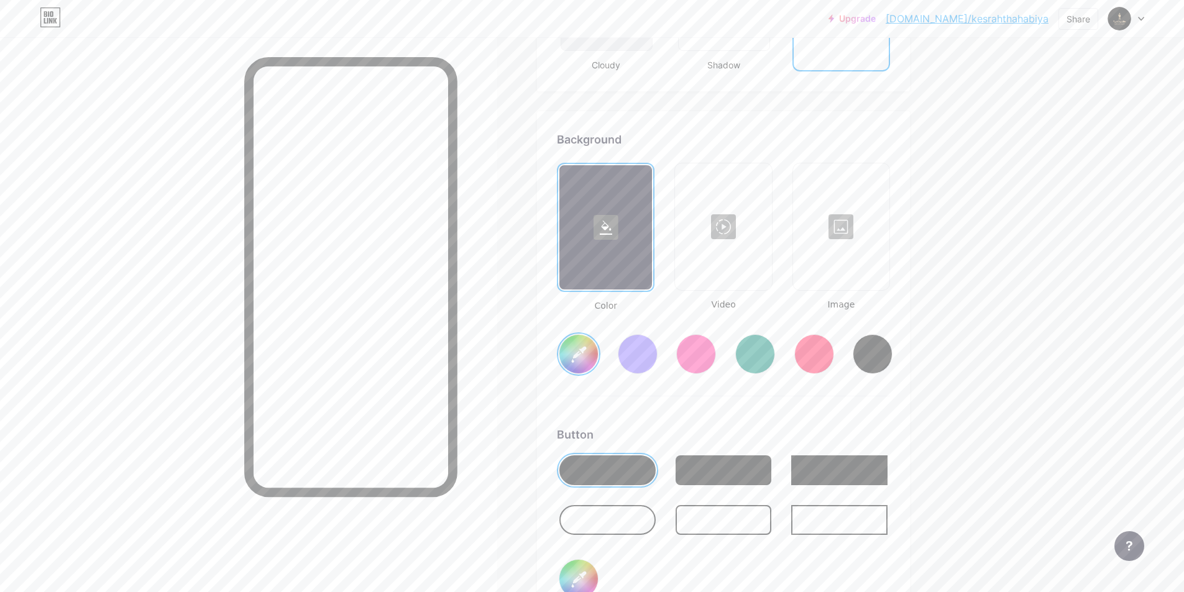
scroll to position [1587, 0]
click at [863, 237] on div at bounding box center [841, 227] width 94 height 124
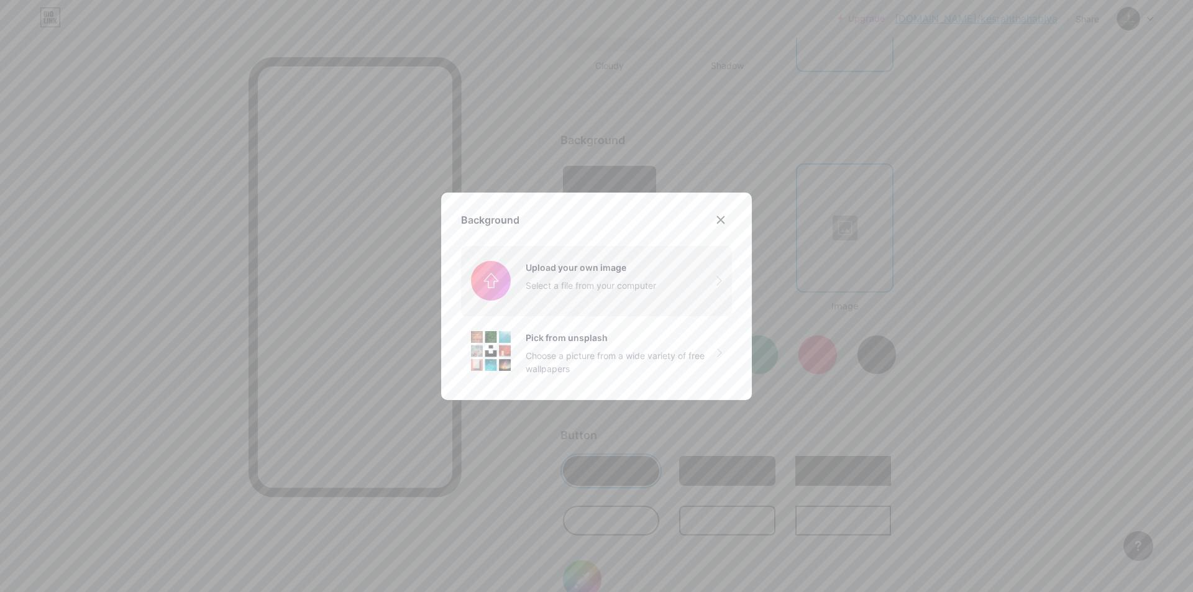
click at [636, 279] on input "file" at bounding box center [596, 281] width 271 height 70
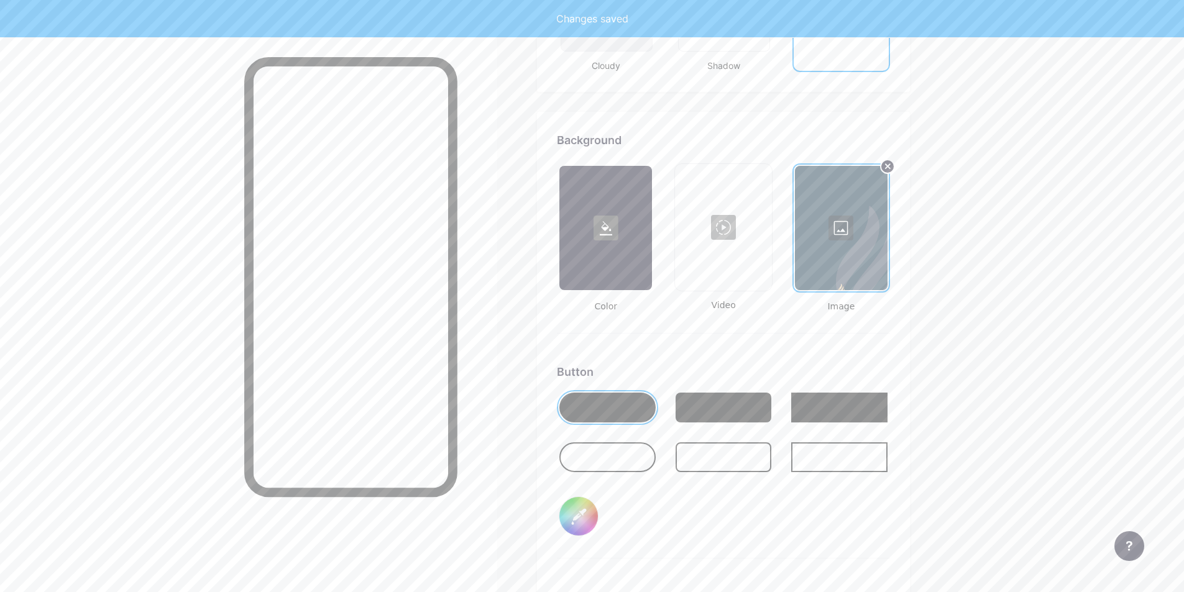
click at [708, 413] on div at bounding box center [723, 408] width 96 height 30
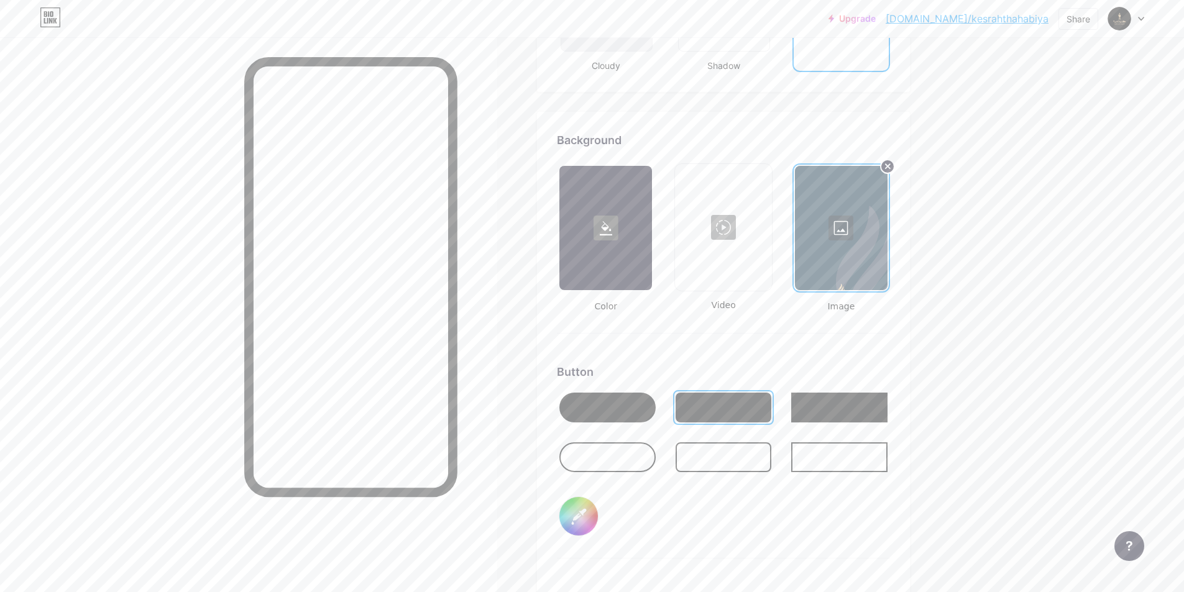
click at [574, 506] on input "#000000" at bounding box center [578, 516] width 39 height 39
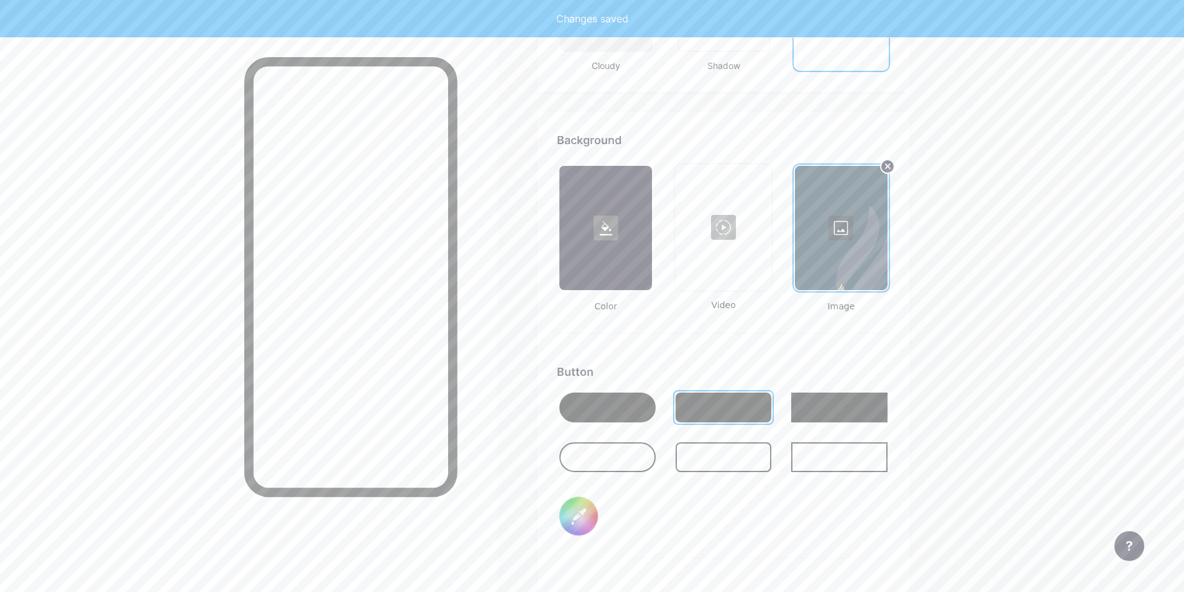
type input "#ffffff"
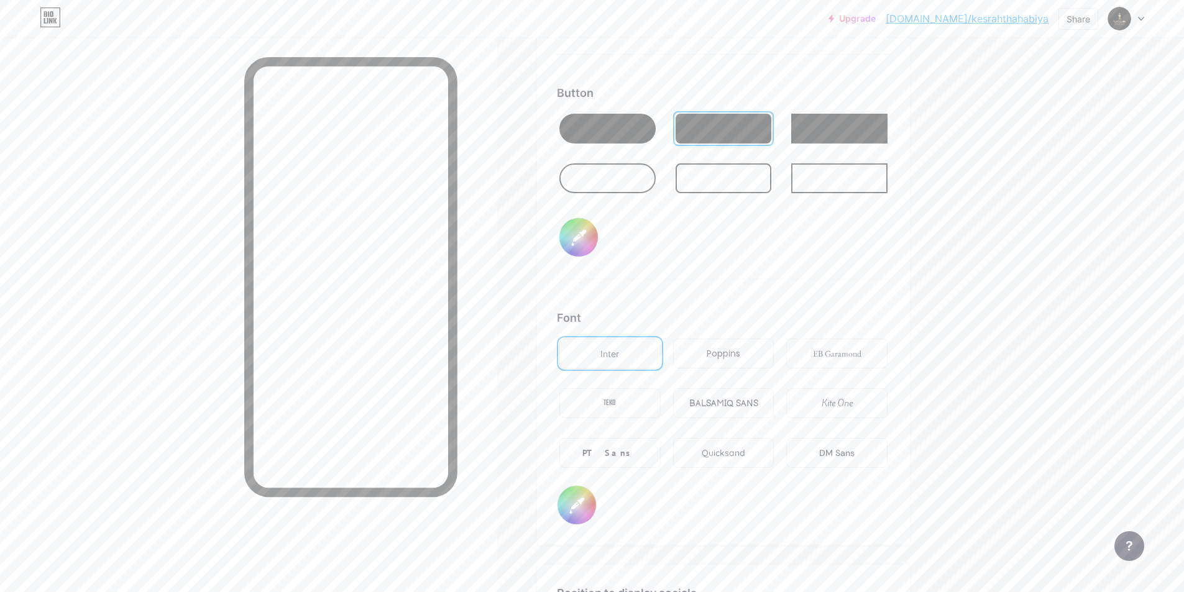
scroll to position [1898, 0]
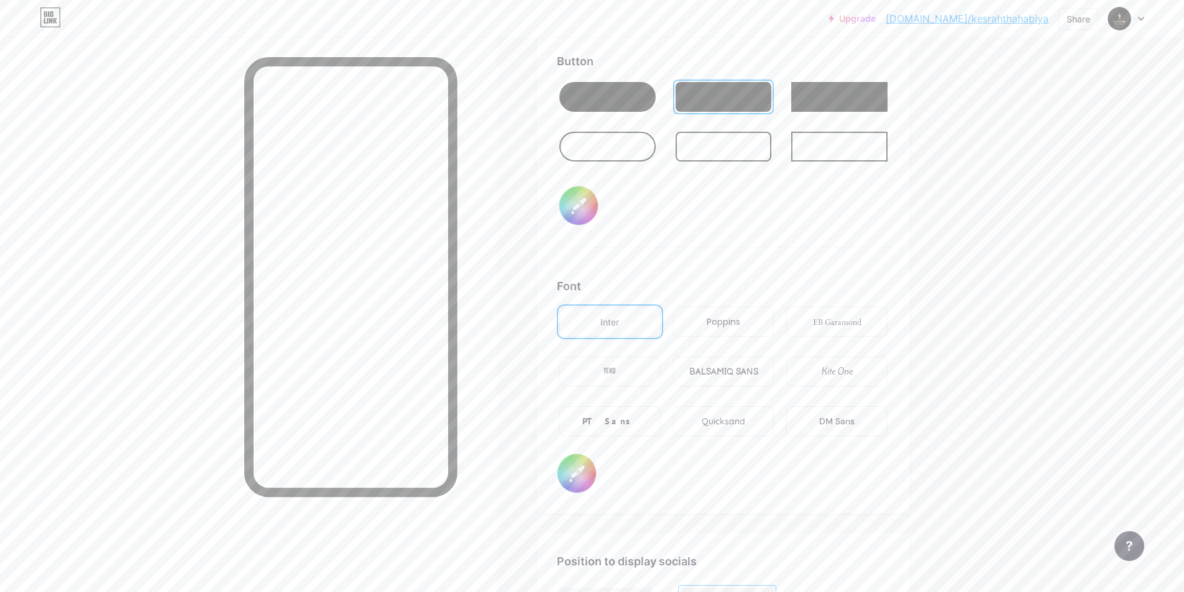
click at [614, 411] on div "PT Sans" at bounding box center [609, 421] width 101 height 30
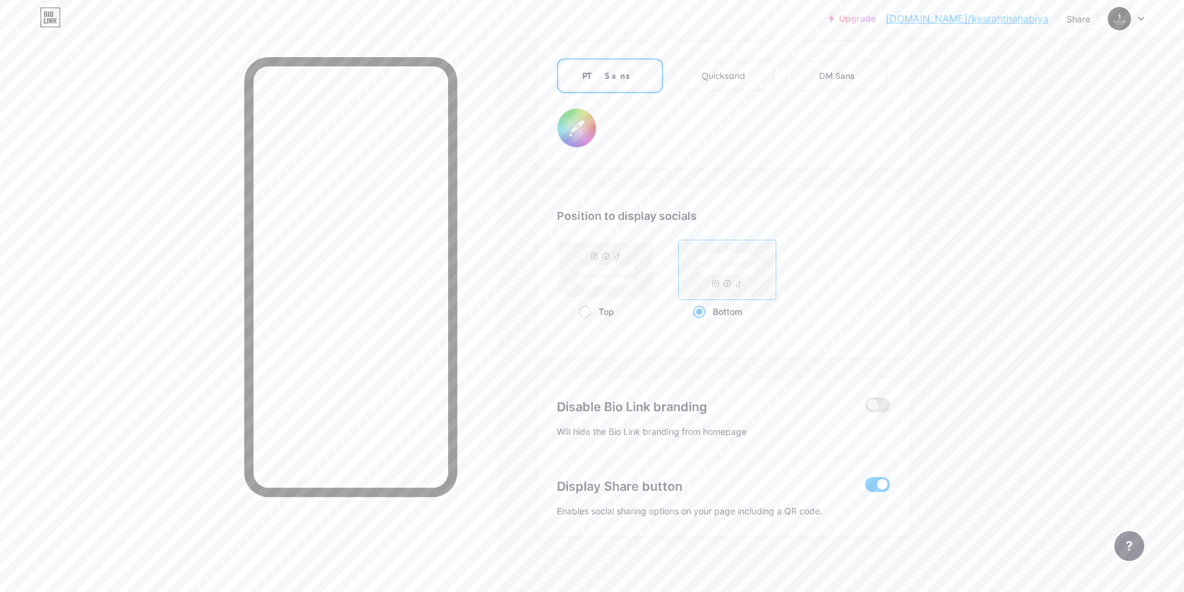
scroll to position [2250, 0]
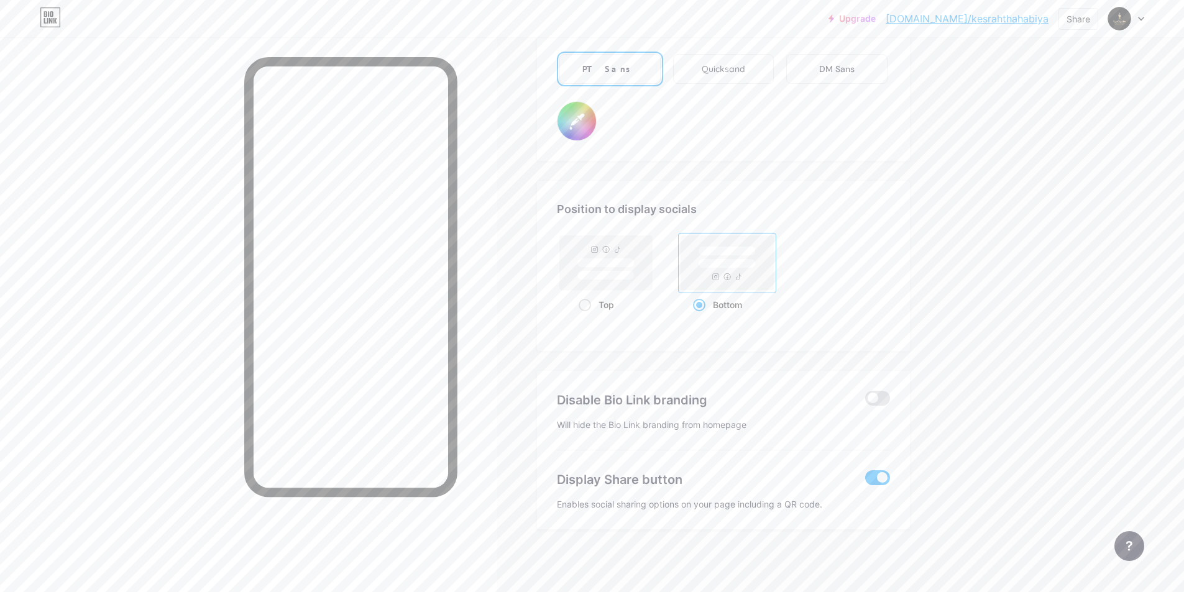
click at [884, 478] on span at bounding box center [877, 477] width 25 height 15
click at [865, 481] on input "checkbox" at bounding box center [865, 481] width 0 height 0
click at [884, 473] on span at bounding box center [877, 477] width 25 height 15
click at [865, 481] on input "checkbox" at bounding box center [865, 481] width 0 height 0
click at [732, 478] on div "Display Share button" at bounding box center [702, 479] width 290 height 19
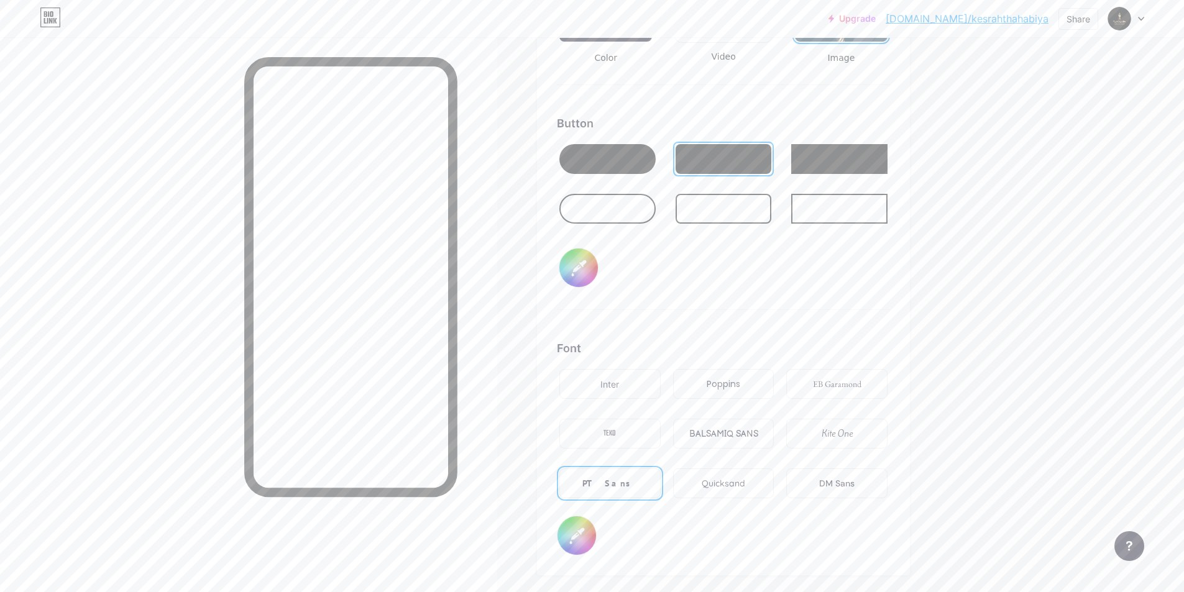
scroll to position [1940, 0]
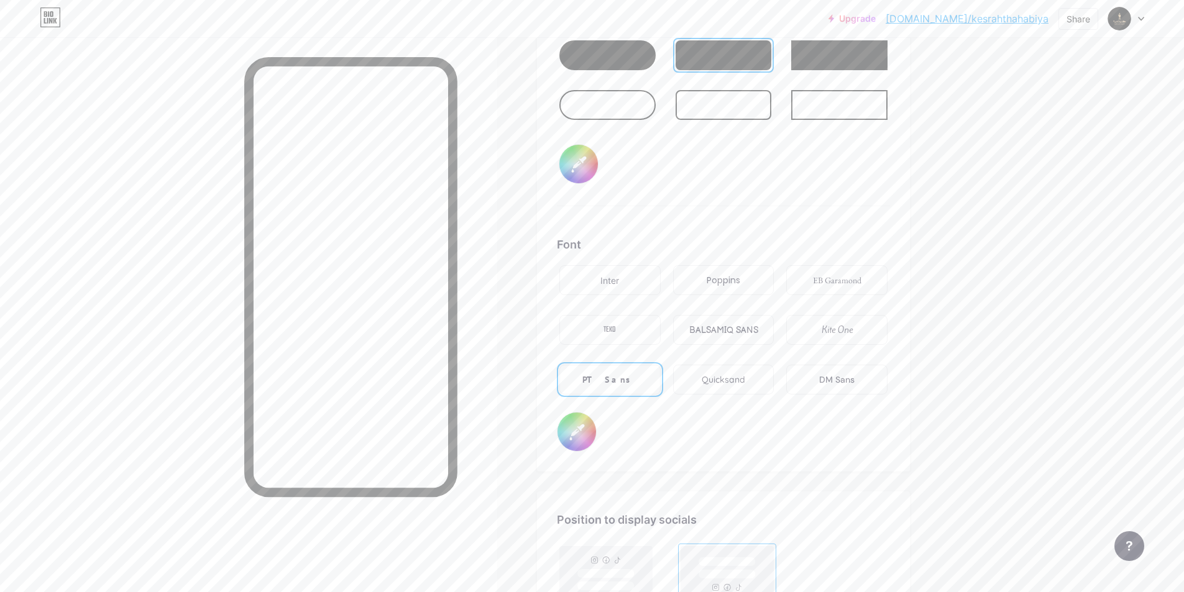
click at [579, 434] on input "#000000" at bounding box center [576, 432] width 39 height 39
type input "#0d2d42"
click at [481, 317] on div at bounding box center [248, 333] width 497 height 592
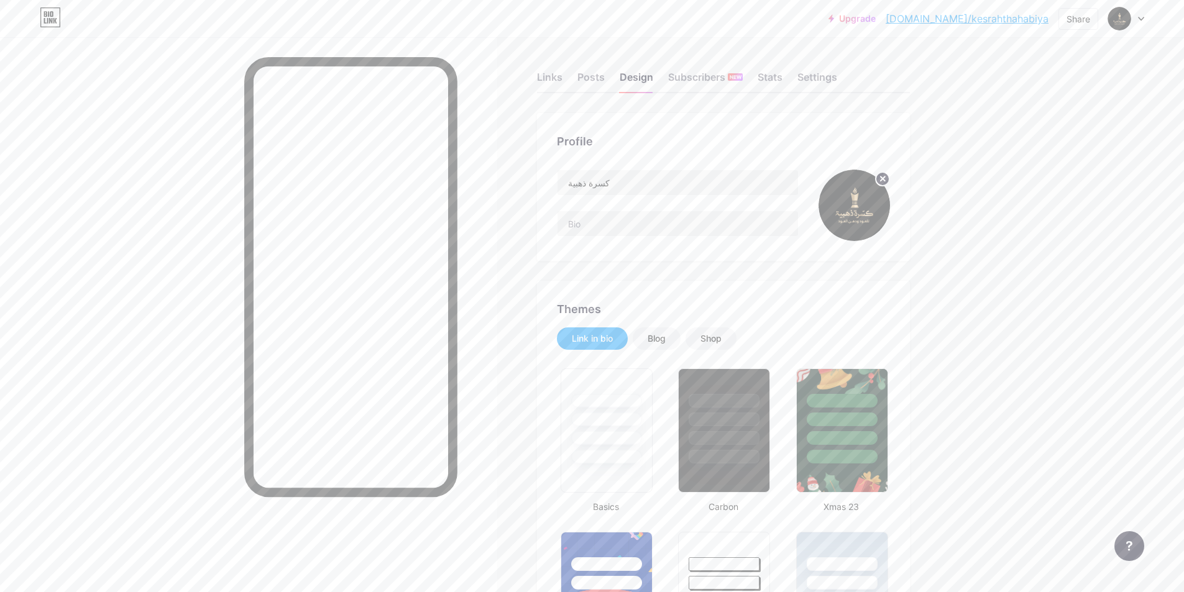
scroll to position [0, 0]
click at [772, 90] on div "Stats" at bounding box center [769, 83] width 25 height 22
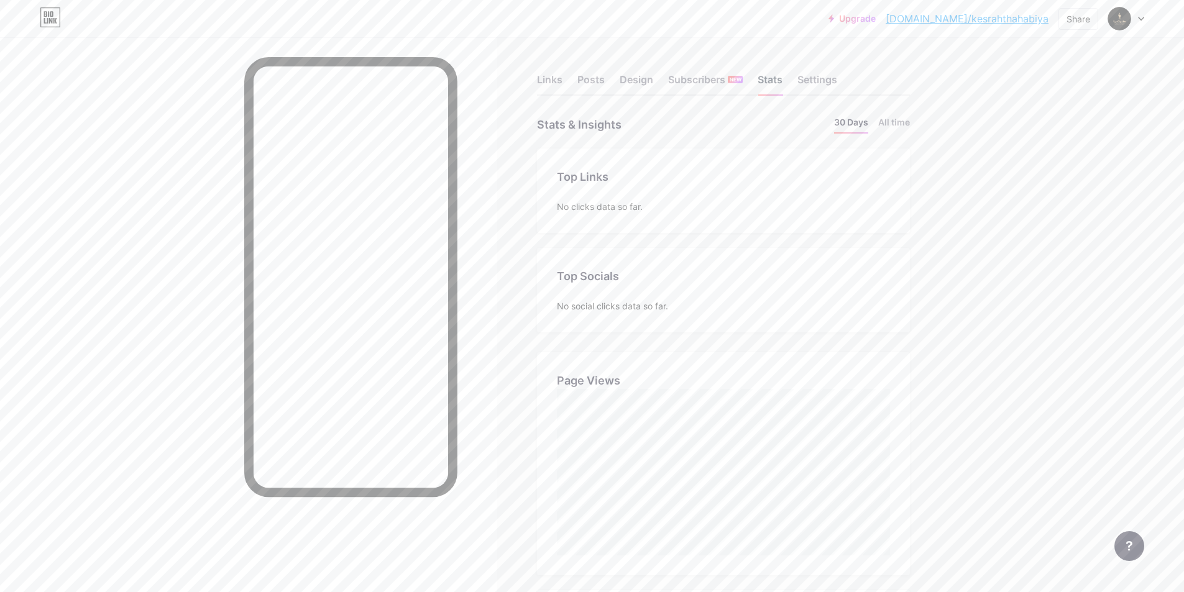
scroll to position [592, 1184]
click at [798, 86] on div "Links Posts Design Subscribers NEW Stats Settings" at bounding box center [723, 73] width 373 height 43
click at [559, 81] on div "Links" at bounding box center [549, 83] width 25 height 22
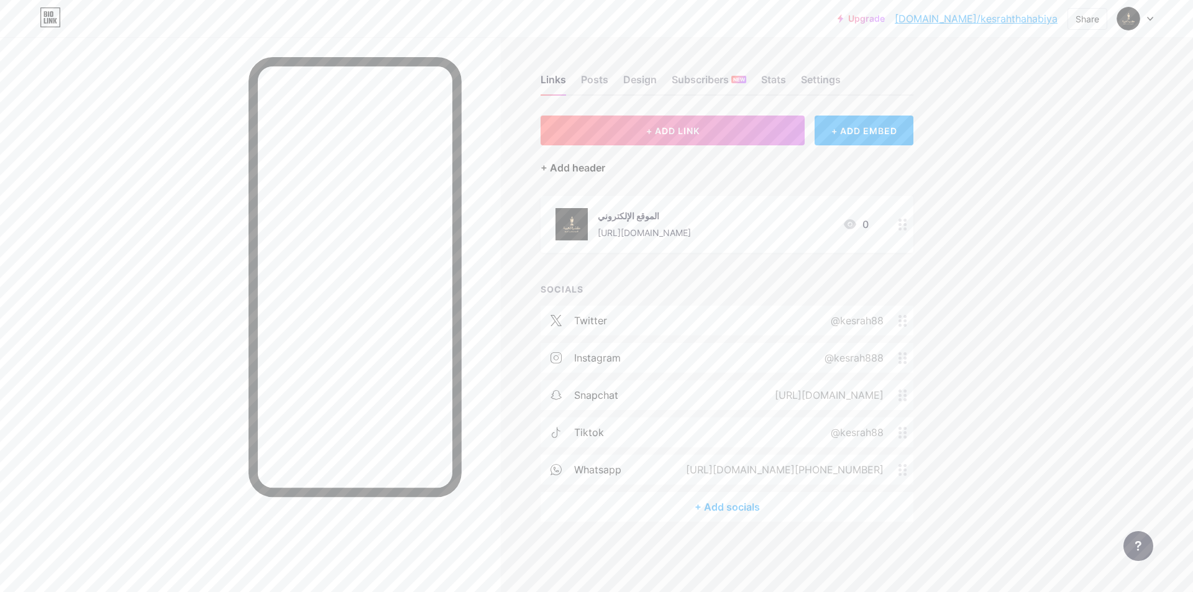
click at [568, 164] on div "+ Add header" at bounding box center [573, 167] width 65 height 15
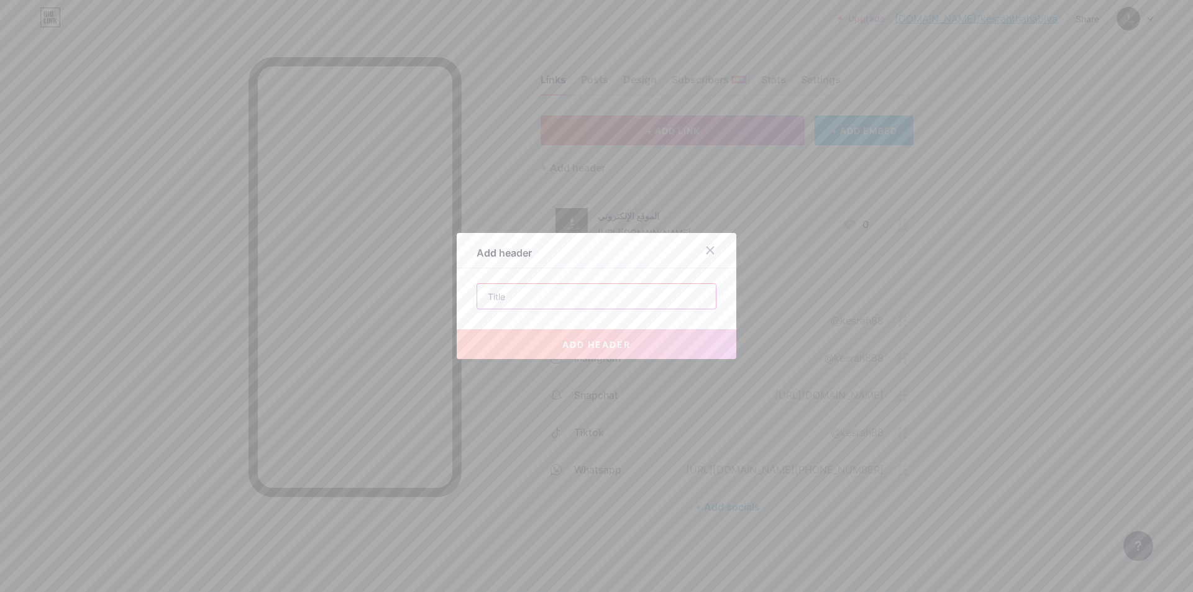
click at [541, 298] on input "text" at bounding box center [596, 296] width 239 height 25
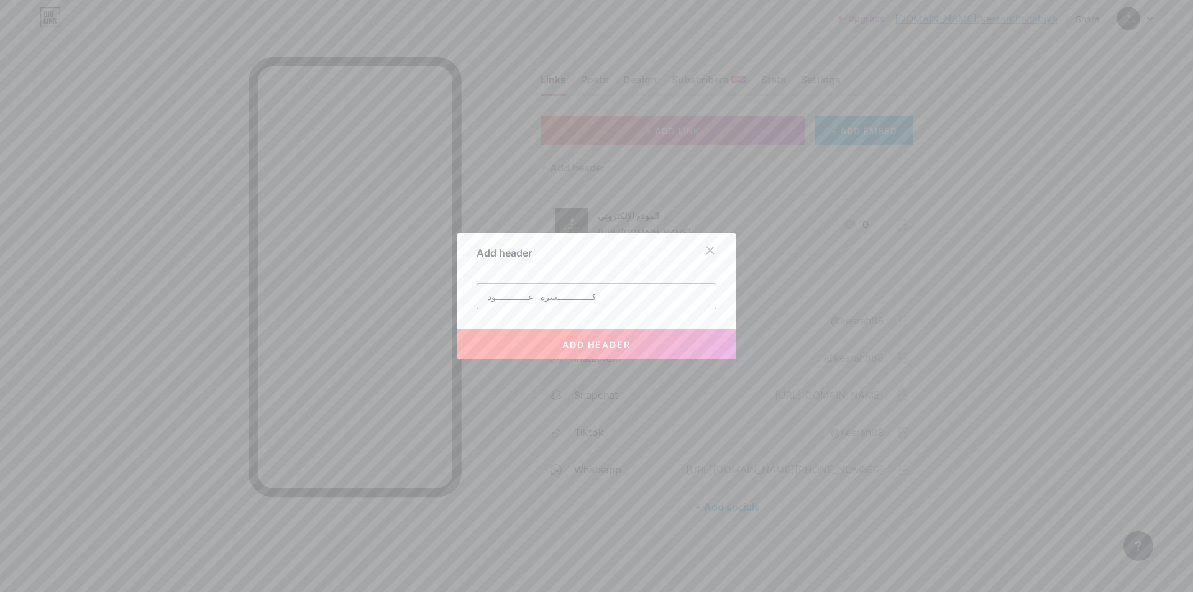
type input "كــــــــــــــسرة عـــــــــــــود"
click at [555, 337] on button "add header" at bounding box center [597, 344] width 280 height 30
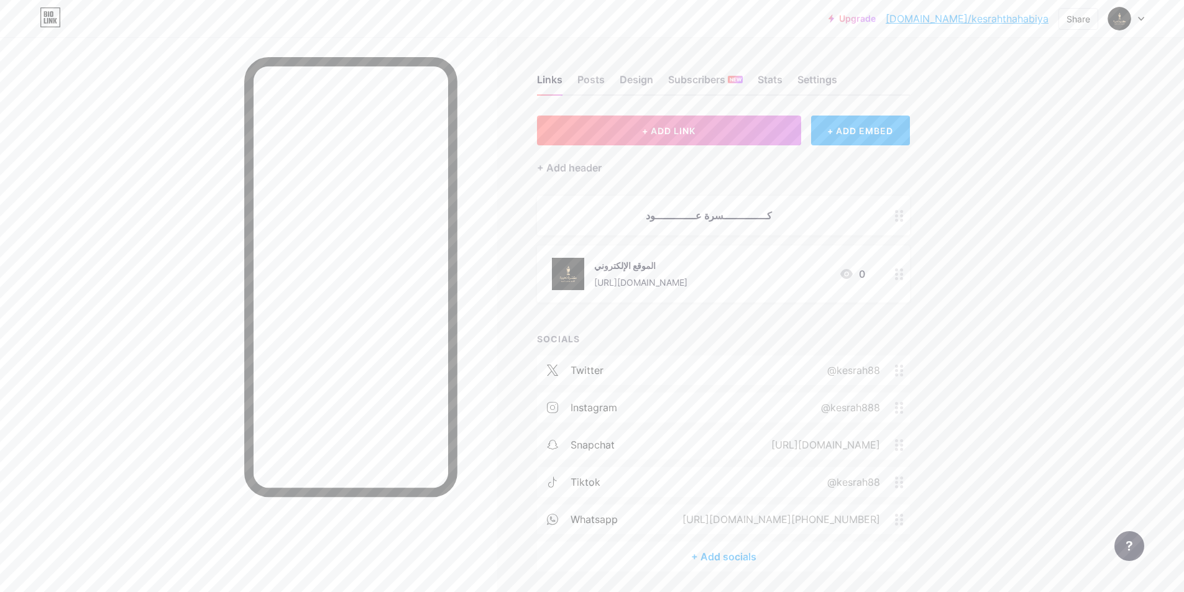
click at [690, 213] on div "كــــــــــــــسرة عـــــــــــــود" at bounding box center [708, 215] width 313 height 15
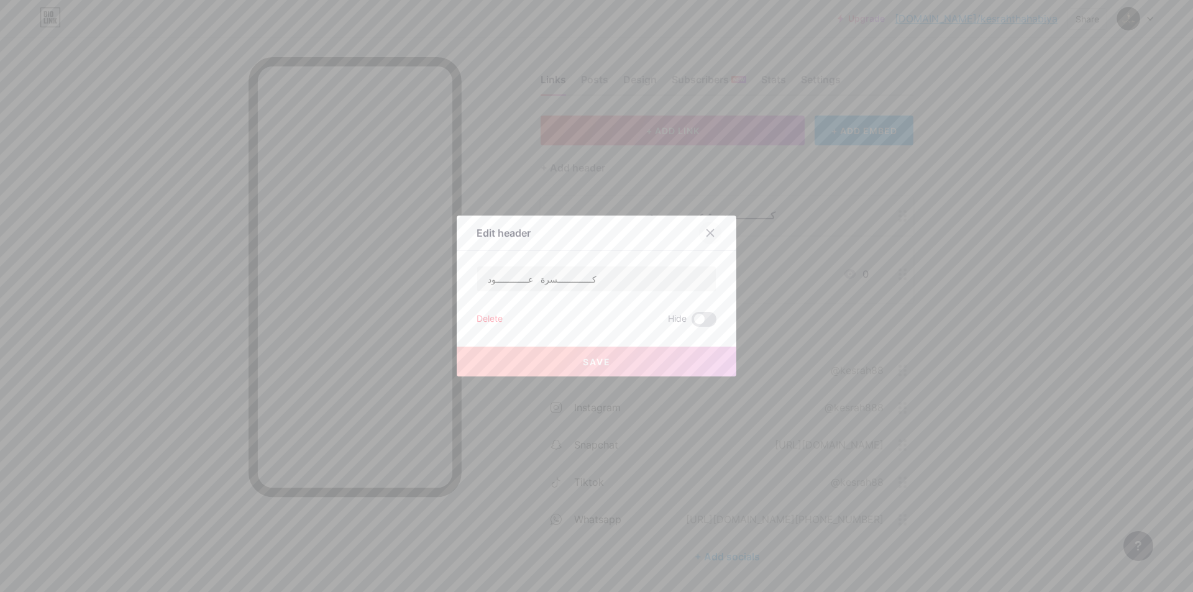
click at [707, 230] on icon at bounding box center [710, 233] width 7 height 7
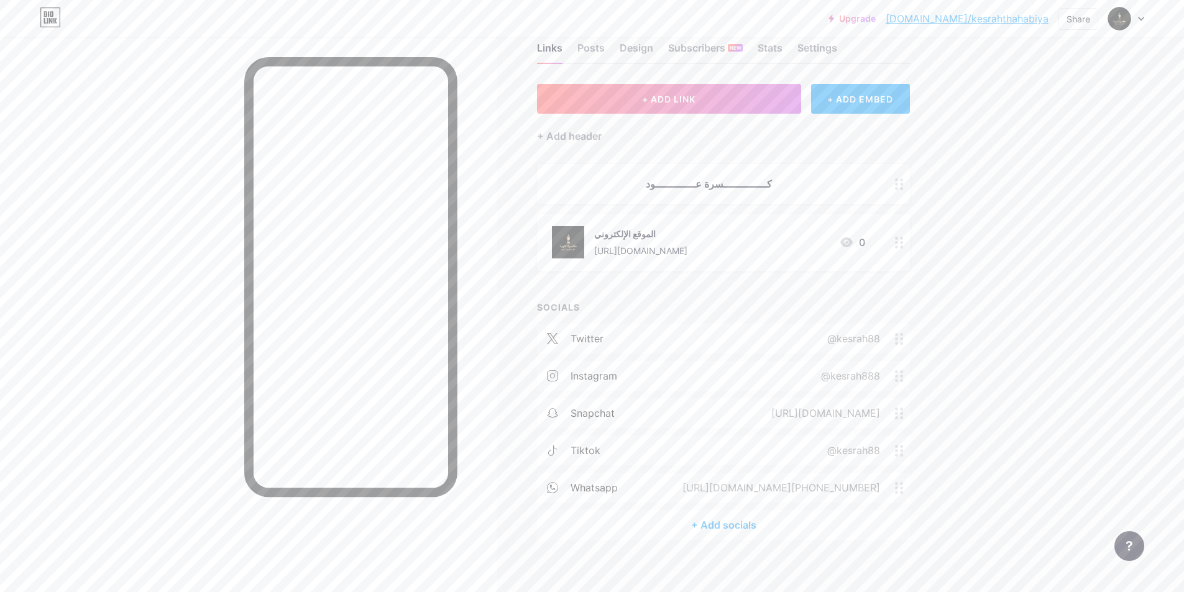
scroll to position [41, 0]
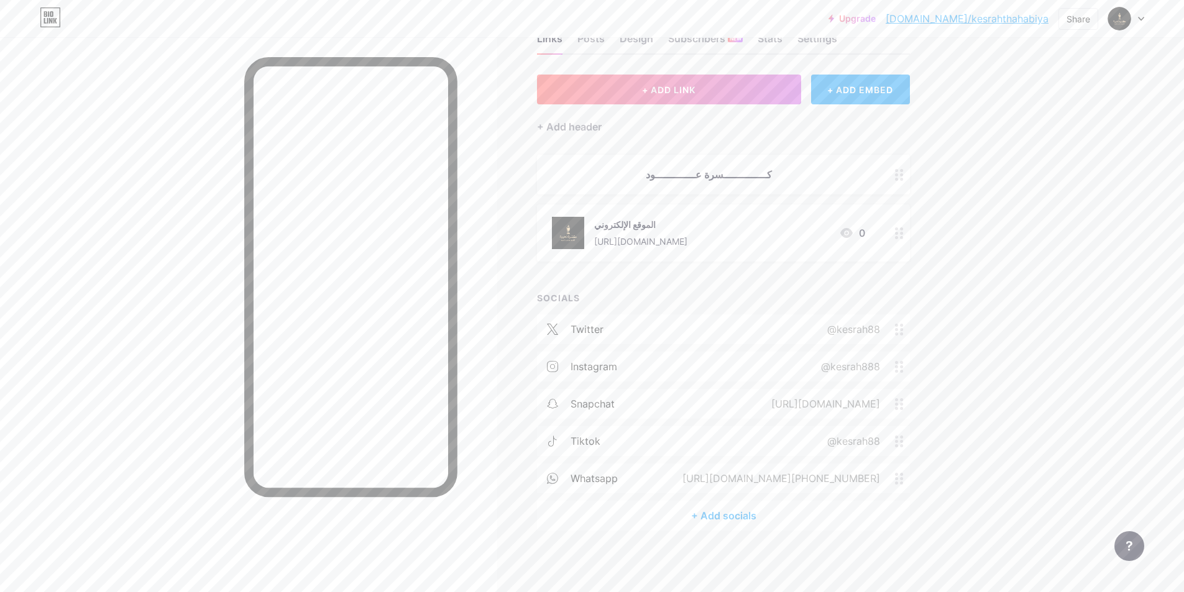
click at [820, 173] on div "كــــــــــــــسرة عـــــــــــــود" at bounding box center [708, 174] width 313 height 15
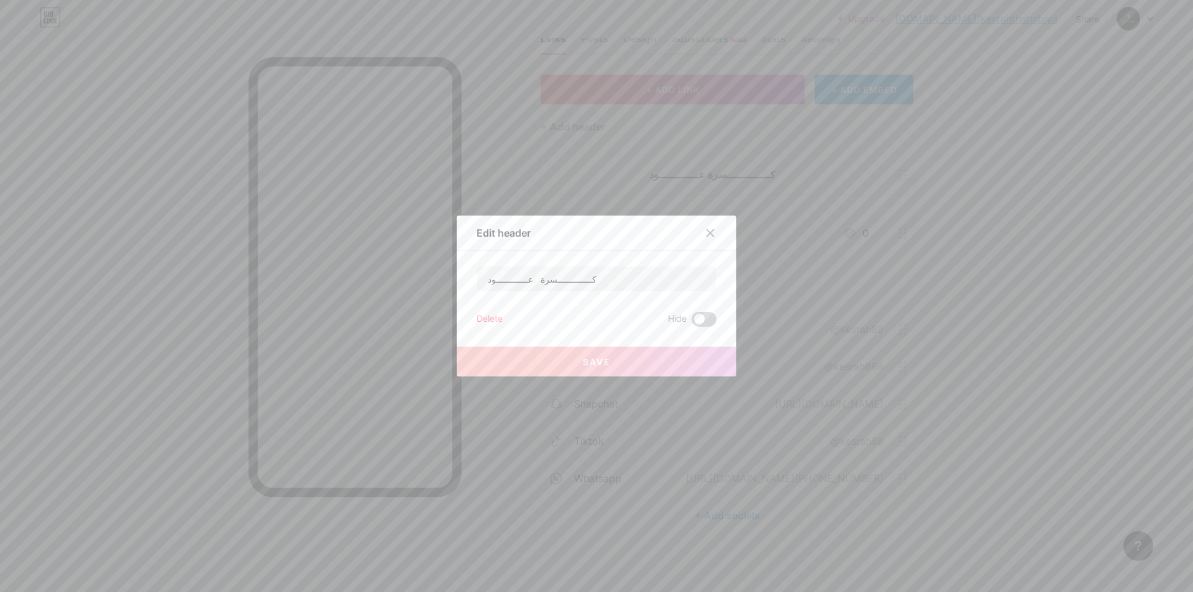
click at [691, 316] on span at bounding box center [703, 319] width 25 height 15
click at [691, 322] on input "checkbox" at bounding box center [691, 322] width 0 height 0
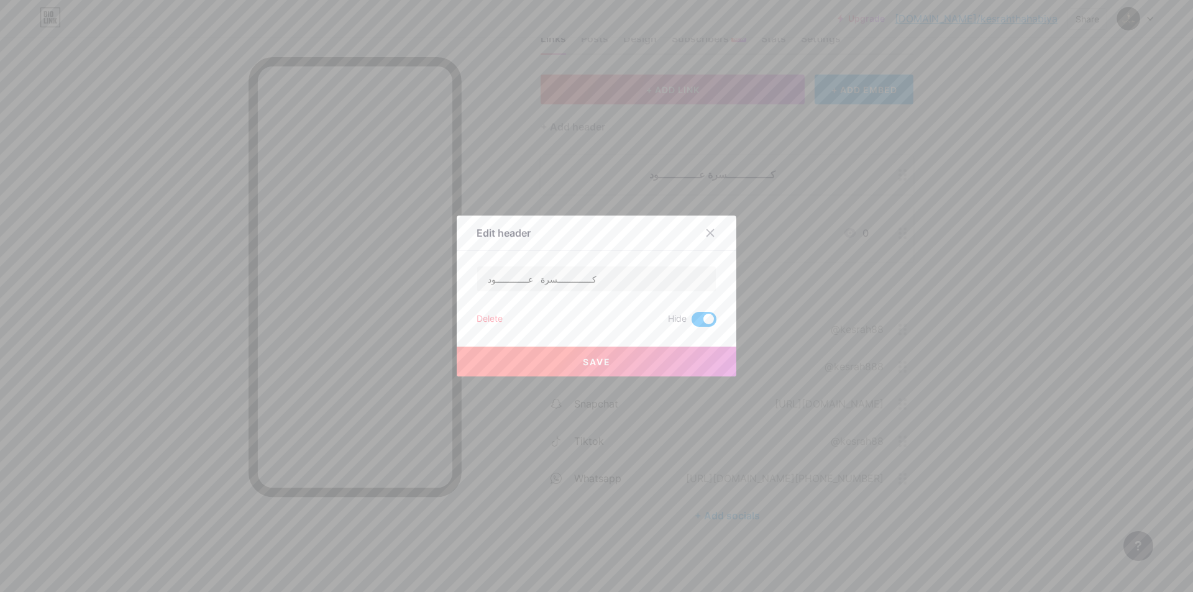
click at [657, 365] on button "Save" at bounding box center [597, 362] width 280 height 30
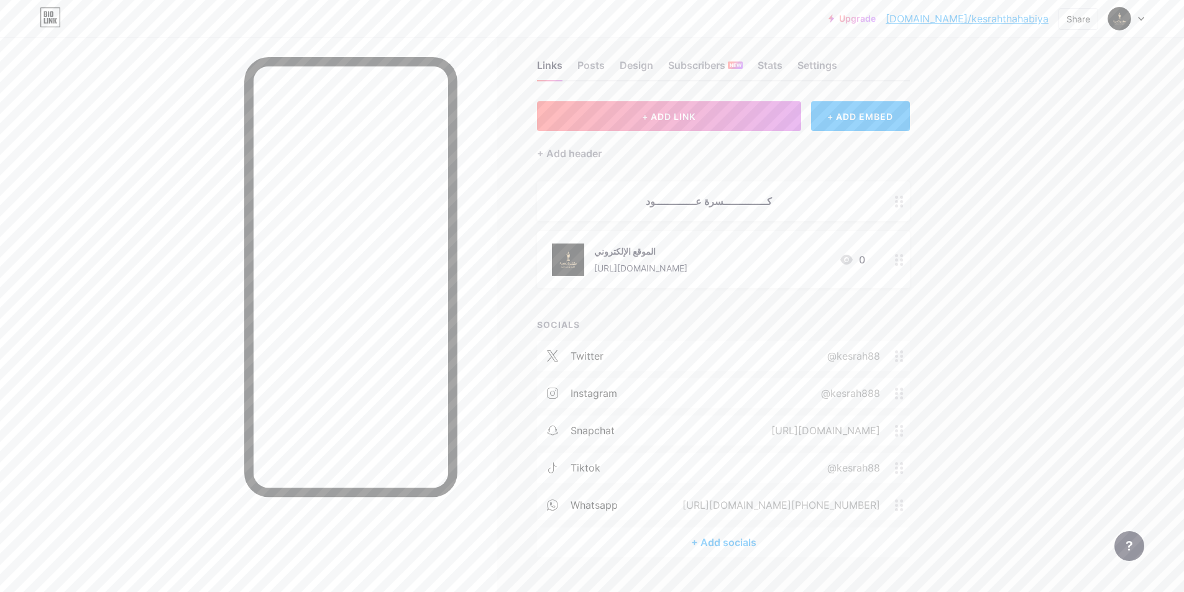
scroll to position [0, 0]
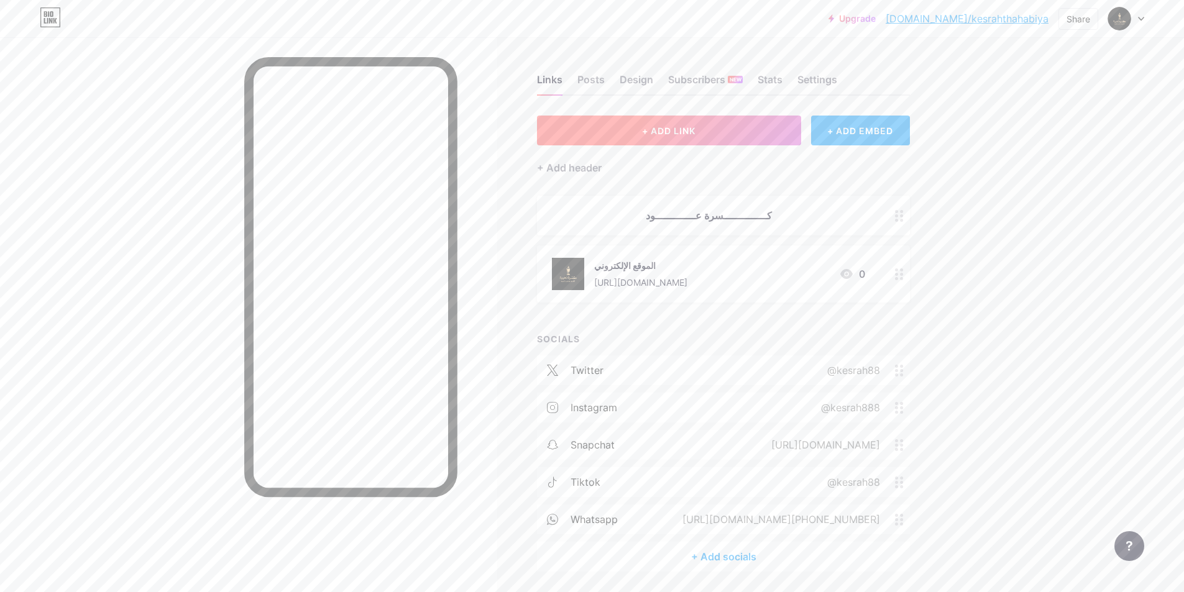
click at [615, 129] on button "+ ADD LINK" at bounding box center [669, 131] width 264 height 30
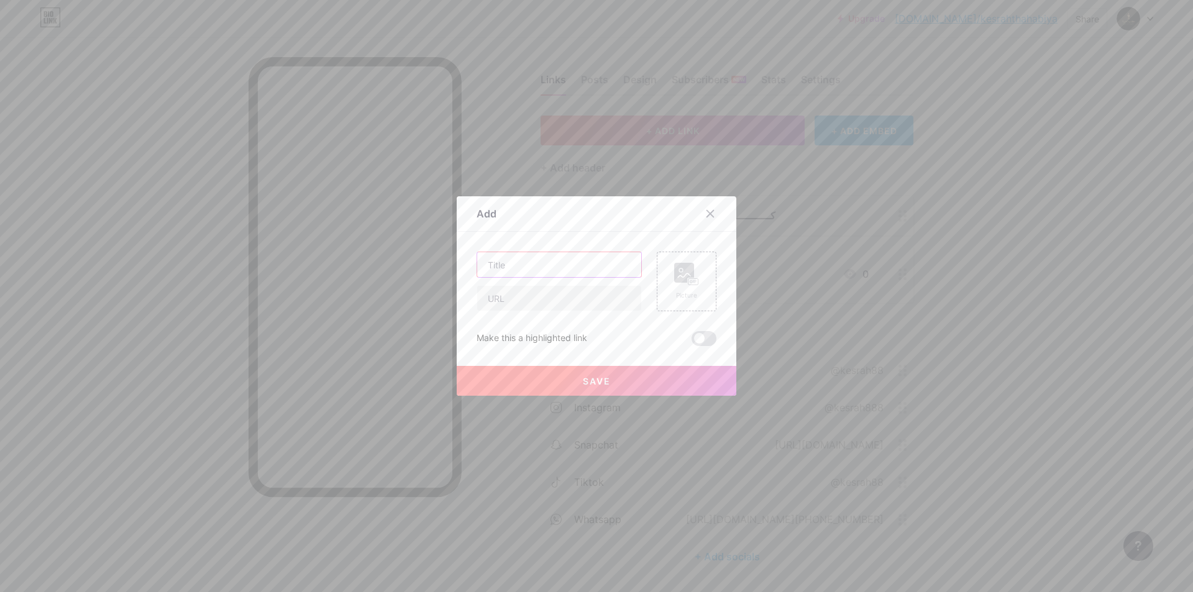
click at [563, 268] on input "text" at bounding box center [559, 264] width 164 height 25
type input "ا"
type input "متجر سلة"
click at [515, 293] on input "text" at bounding box center [559, 298] width 164 height 25
paste input "[URL][DOMAIN_NAME]"
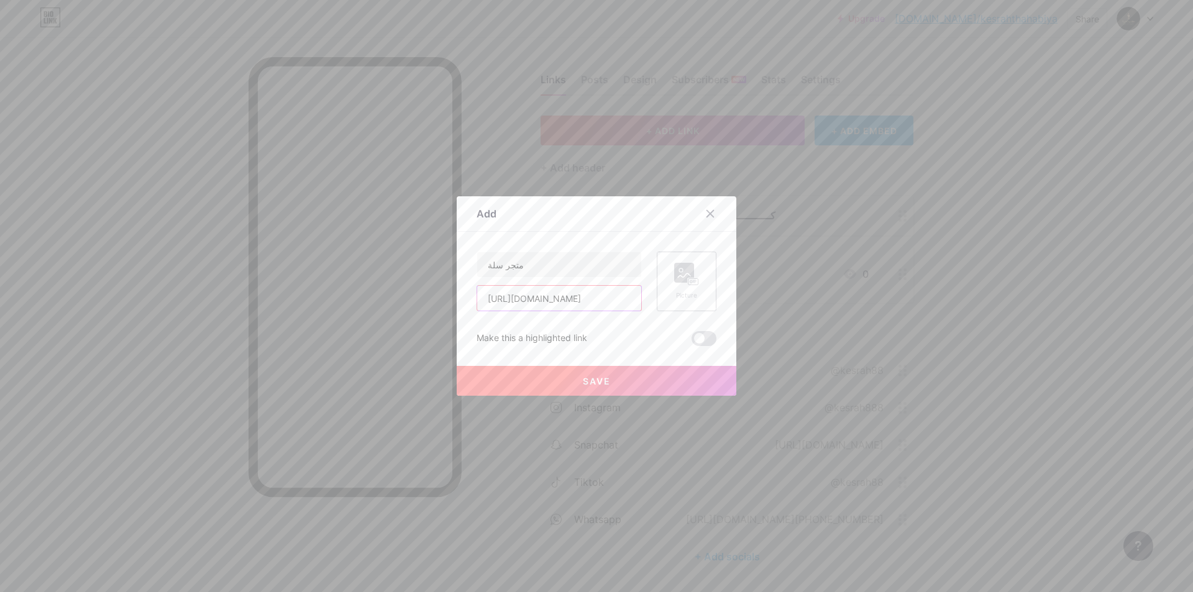
type input "[URL][DOMAIN_NAME]"
click at [683, 277] on rect at bounding box center [684, 273] width 20 height 20
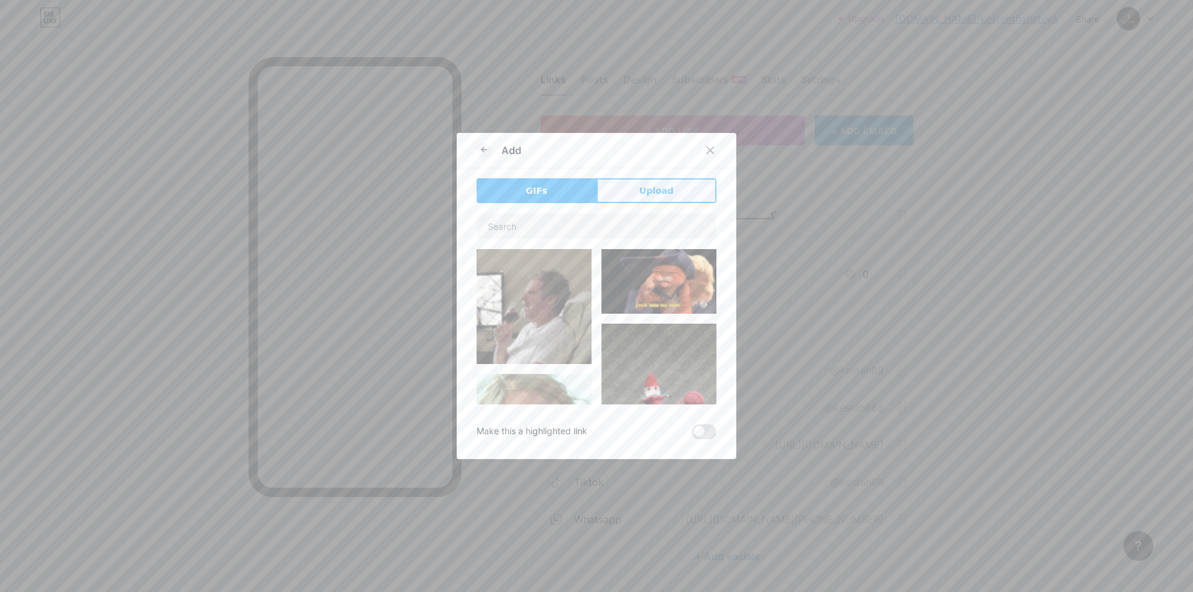
click at [649, 185] on span "Upload" at bounding box center [656, 191] width 34 height 13
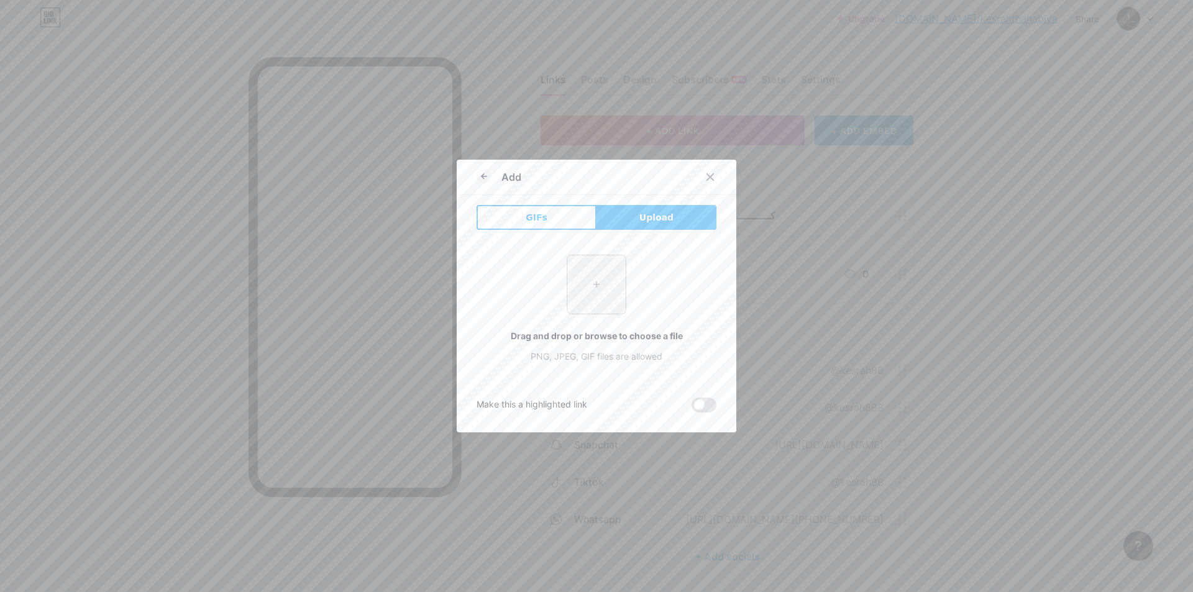
click at [603, 280] on input "file" at bounding box center [596, 284] width 58 height 58
type input "C:\fakepath\Artboard 14.png"
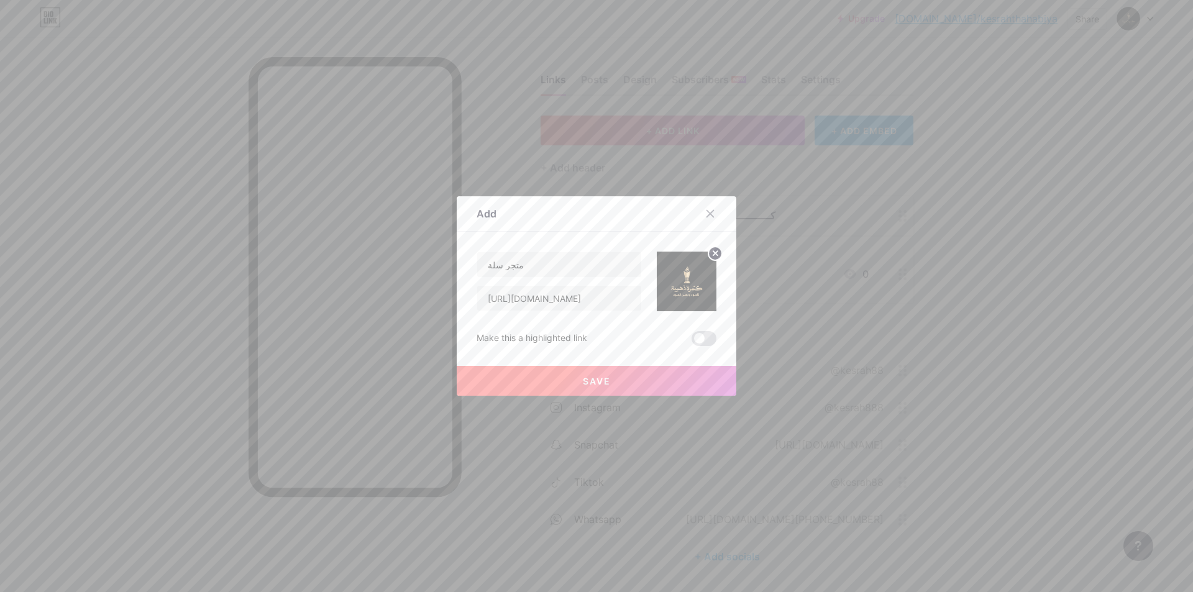
click at [586, 388] on button "Save" at bounding box center [597, 381] width 280 height 30
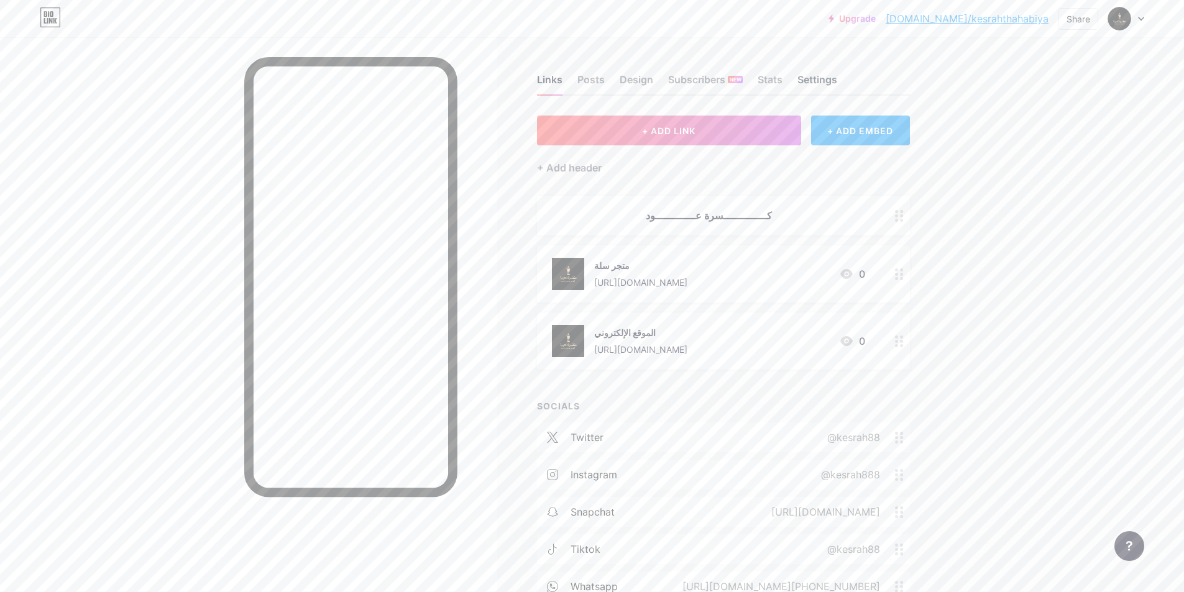
click at [818, 82] on div "Settings" at bounding box center [817, 83] width 40 height 22
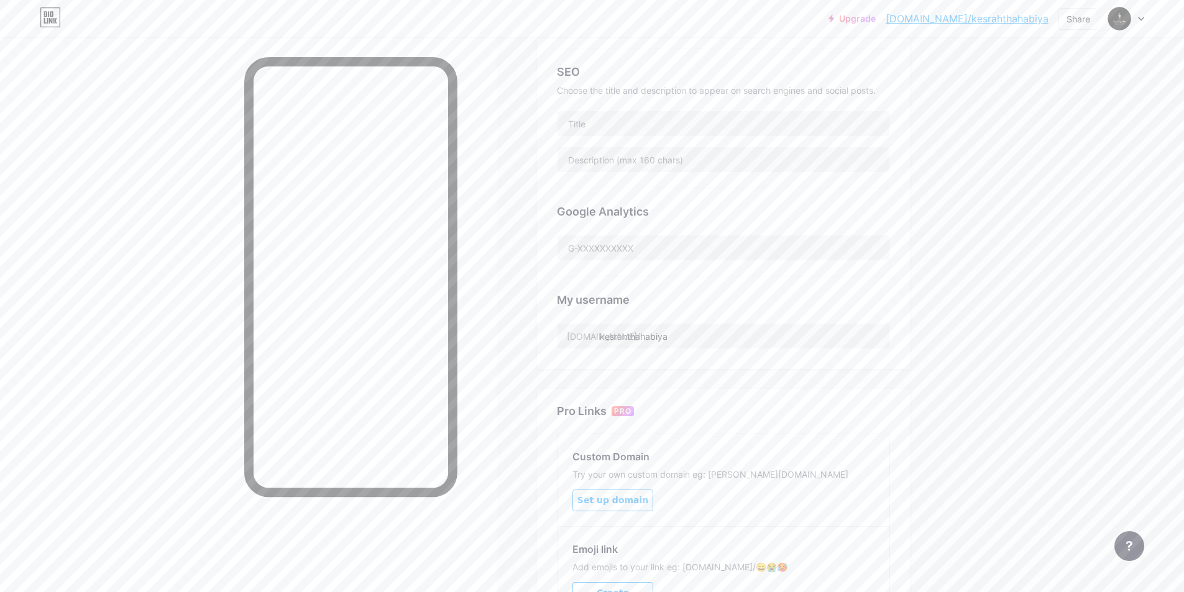
scroll to position [7, 0]
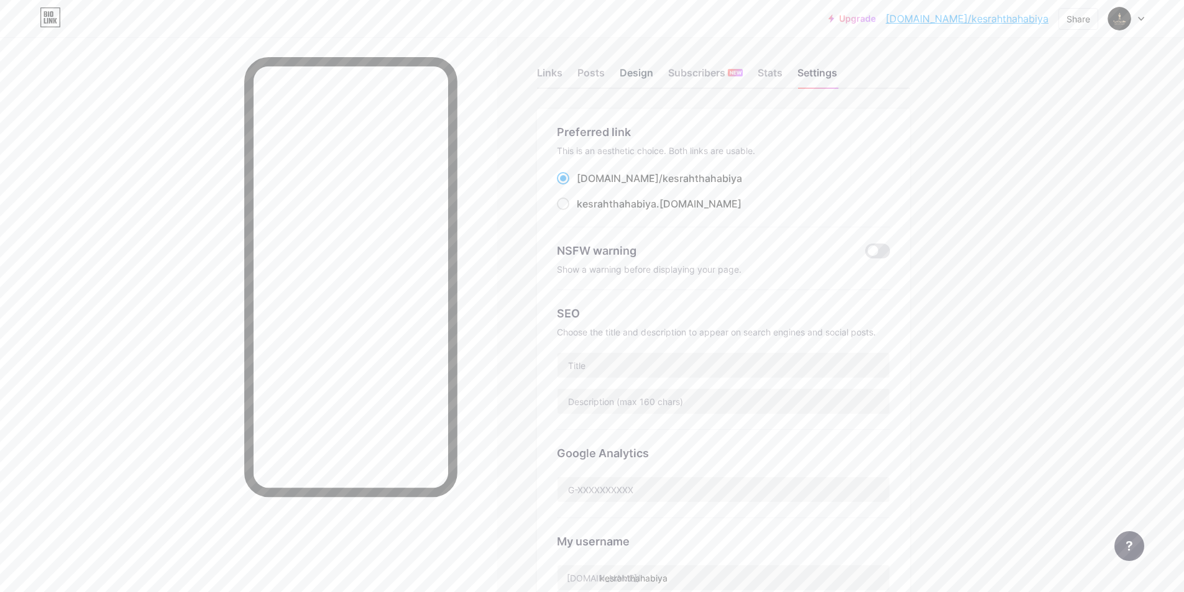
click at [639, 66] on div "Design" at bounding box center [636, 76] width 34 height 22
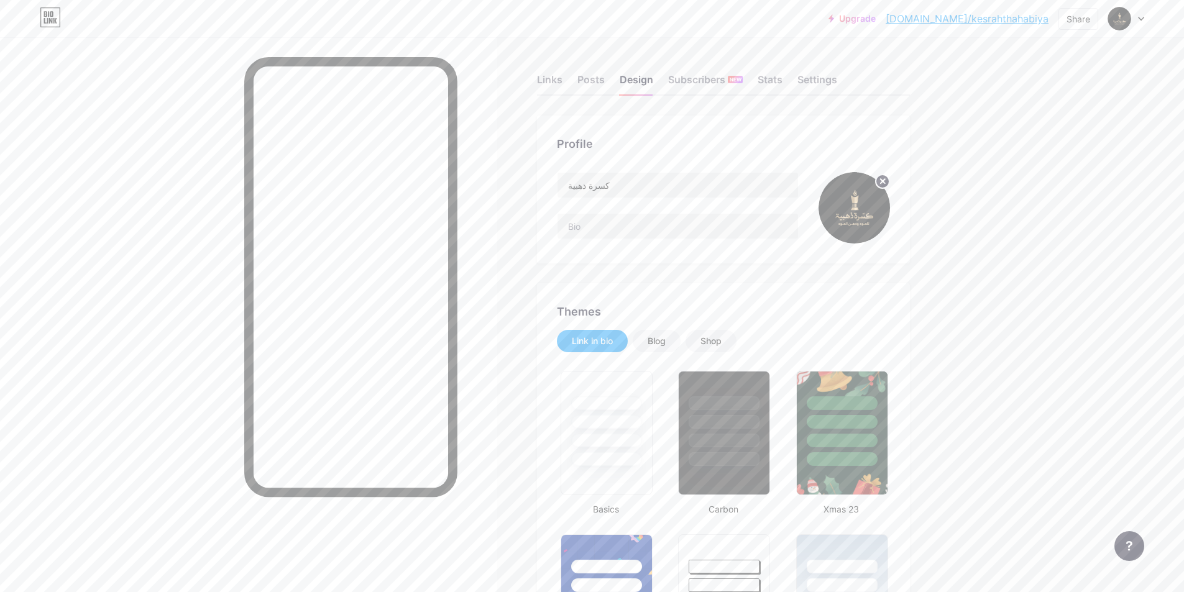
type input "#ffffff"
type input "#0d2d42"
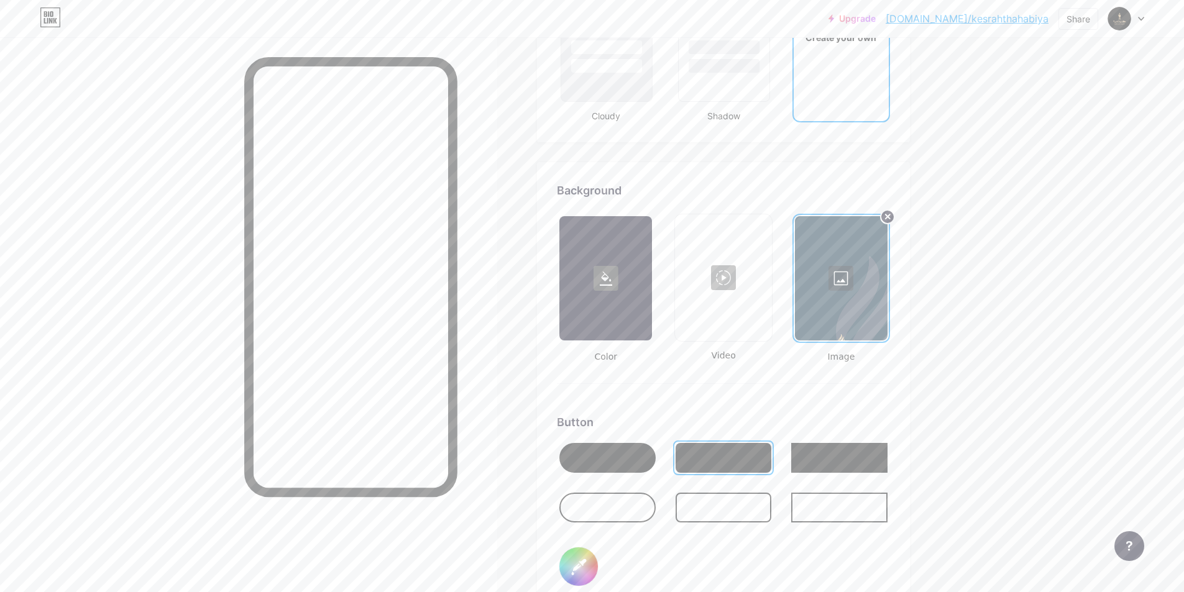
scroll to position [1520, 0]
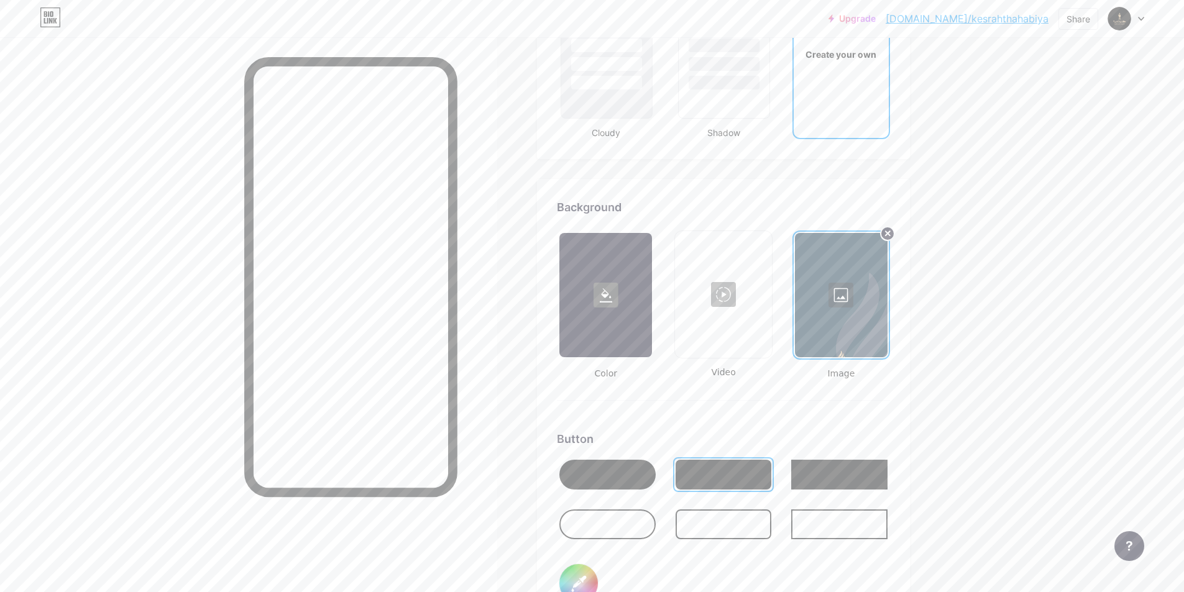
click at [837, 250] on div at bounding box center [841, 295] width 93 height 124
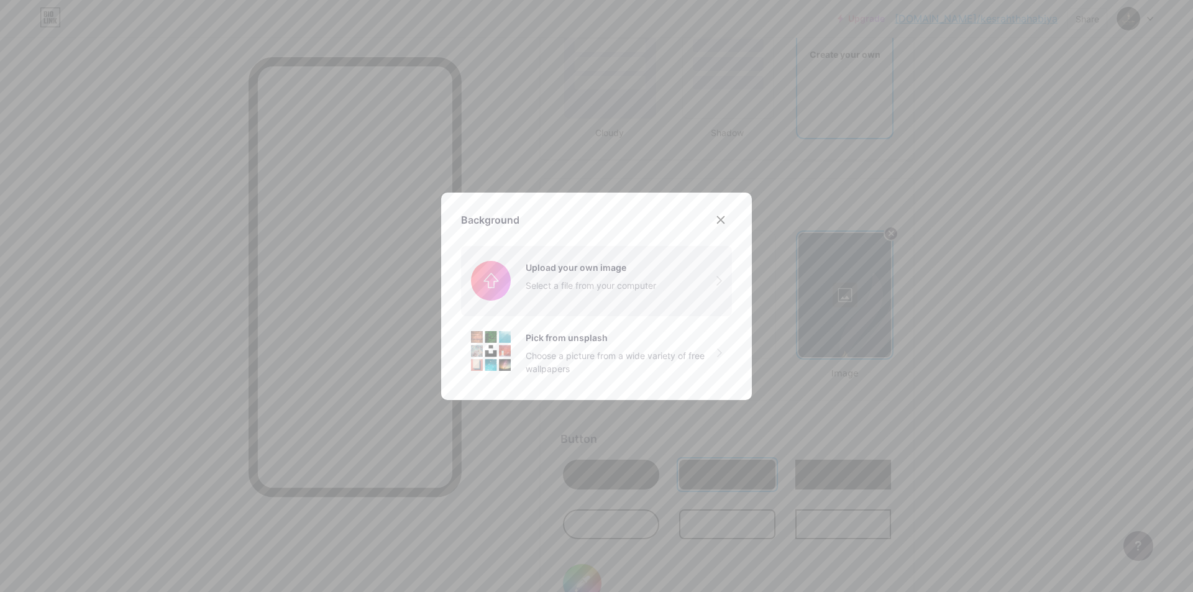
click at [586, 271] on input "file" at bounding box center [596, 281] width 271 height 70
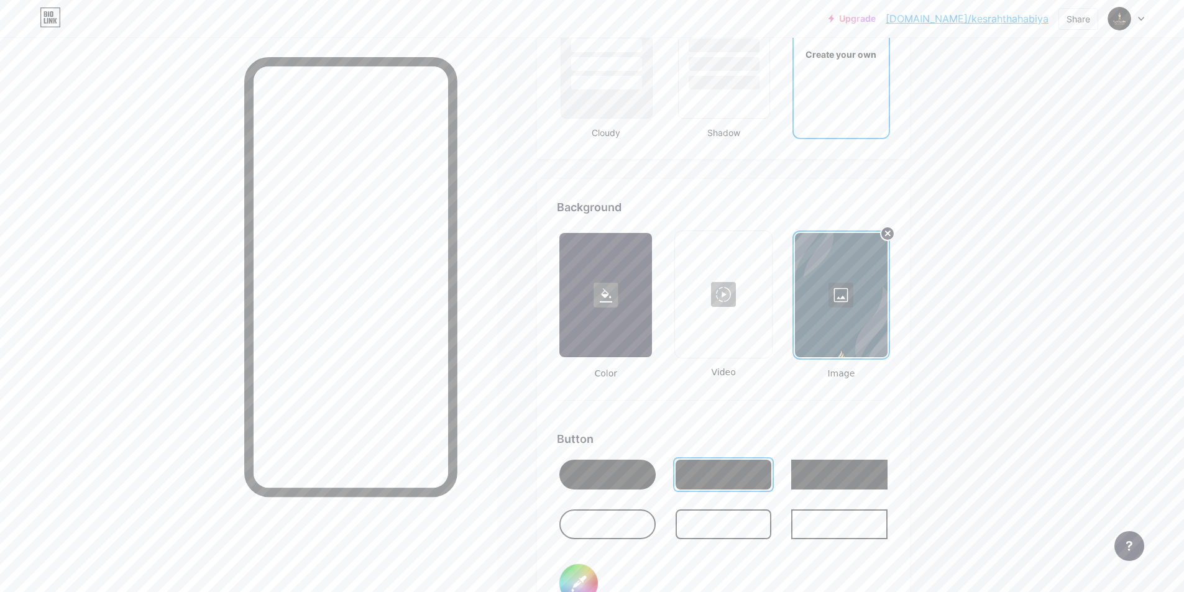
click at [834, 282] on div at bounding box center [841, 295] width 93 height 124
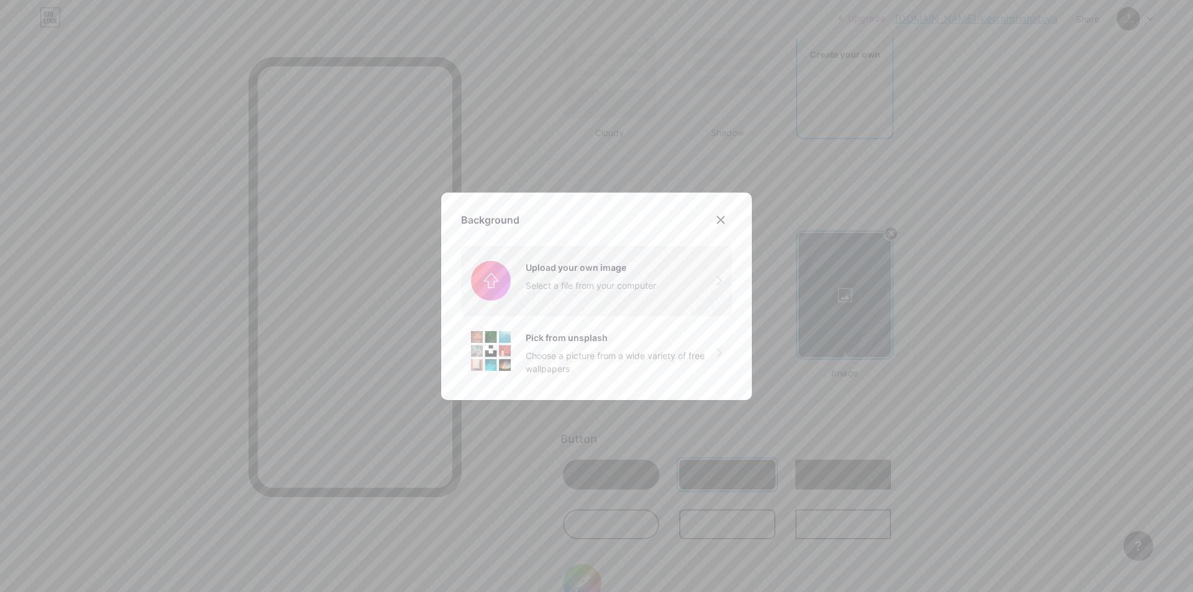
click at [590, 260] on input "file" at bounding box center [596, 281] width 271 height 70
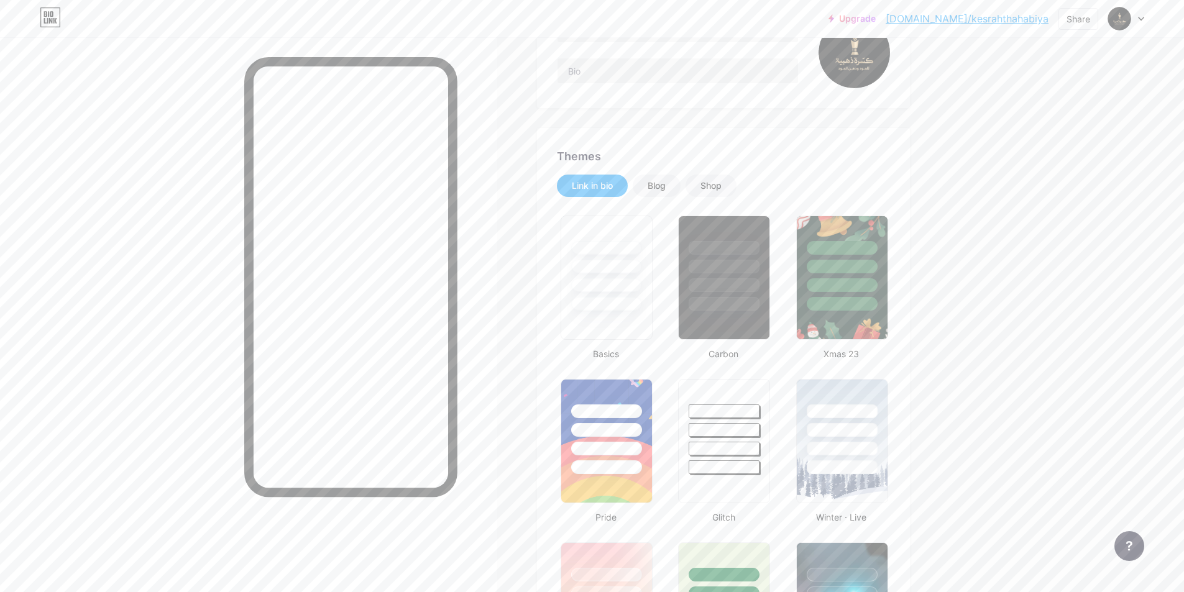
scroll to position [29, 0]
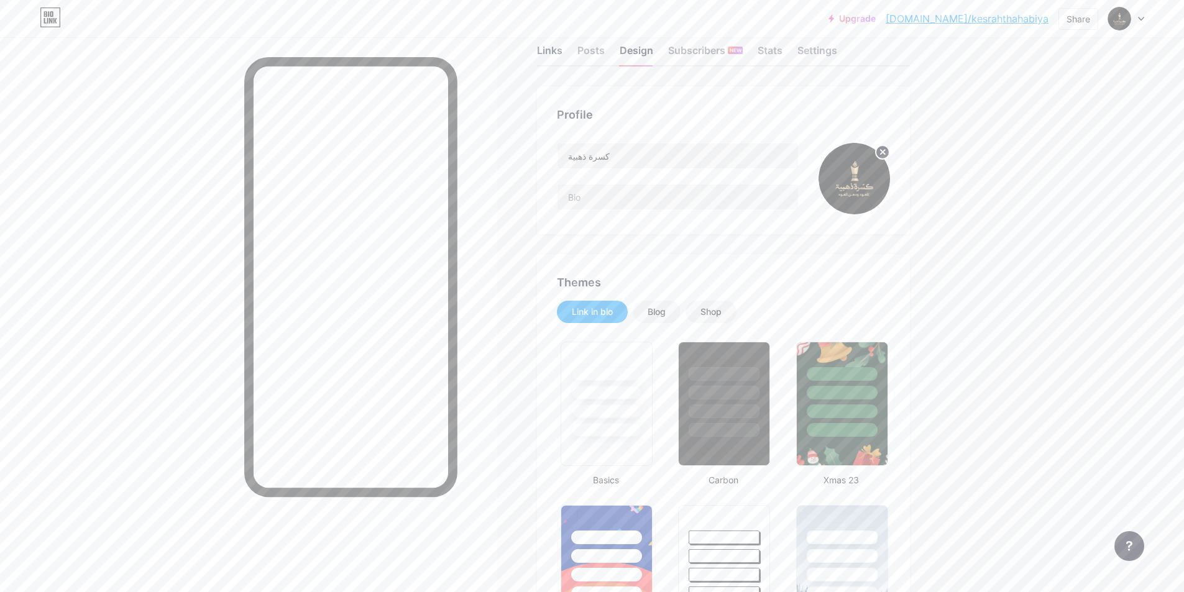
click at [558, 46] on div "Links" at bounding box center [549, 54] width 25 height 22
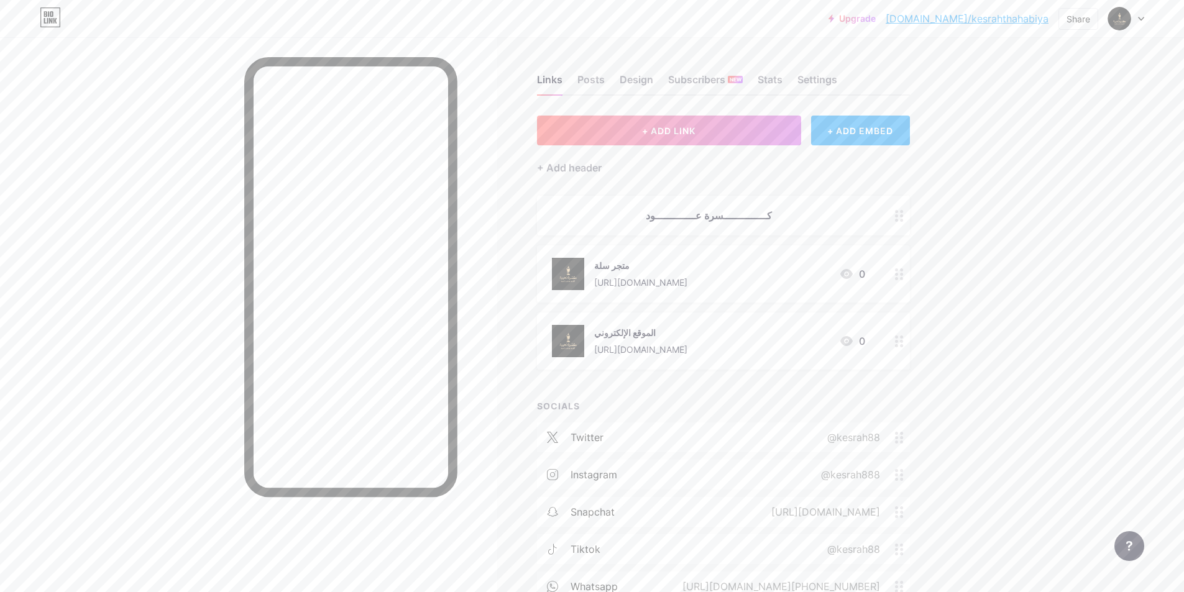
click at [1138, 16] on div at bounding box center [1126, 18] width 36 height 22
click at [1028, 147] on link "Account settings" at bounding box center [1066, 141] width 154 height 34
click at [1068, 20] on div "Share" at bounding box center [1078, 18] width 24 height 13
click at [1011, 128] on div "Add to my socials" at bounding box center [995, 123] width 85 height 15
click at [1061, 297] on div "Upgrade bio.link/kesrah... bio.link/kesrahthahabiya Share Add bio.link to TikTo…" at bounding box center [592, 350] width 1184 height 701
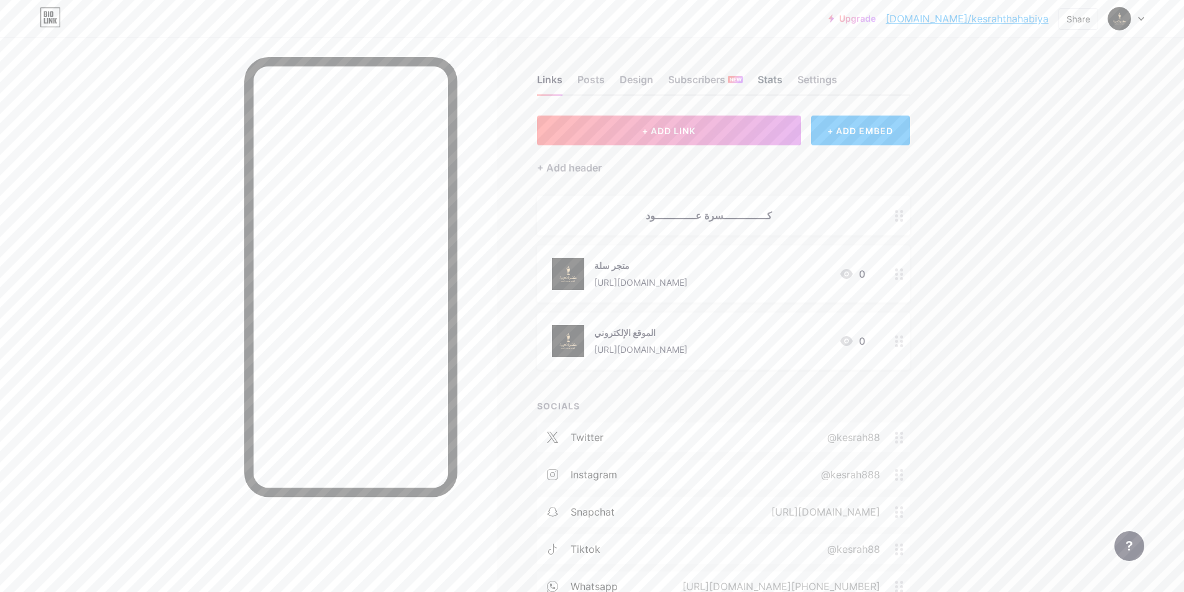
click at [780, 72] on div "Stats" at bounding box center [769, 83] width 25 height 22
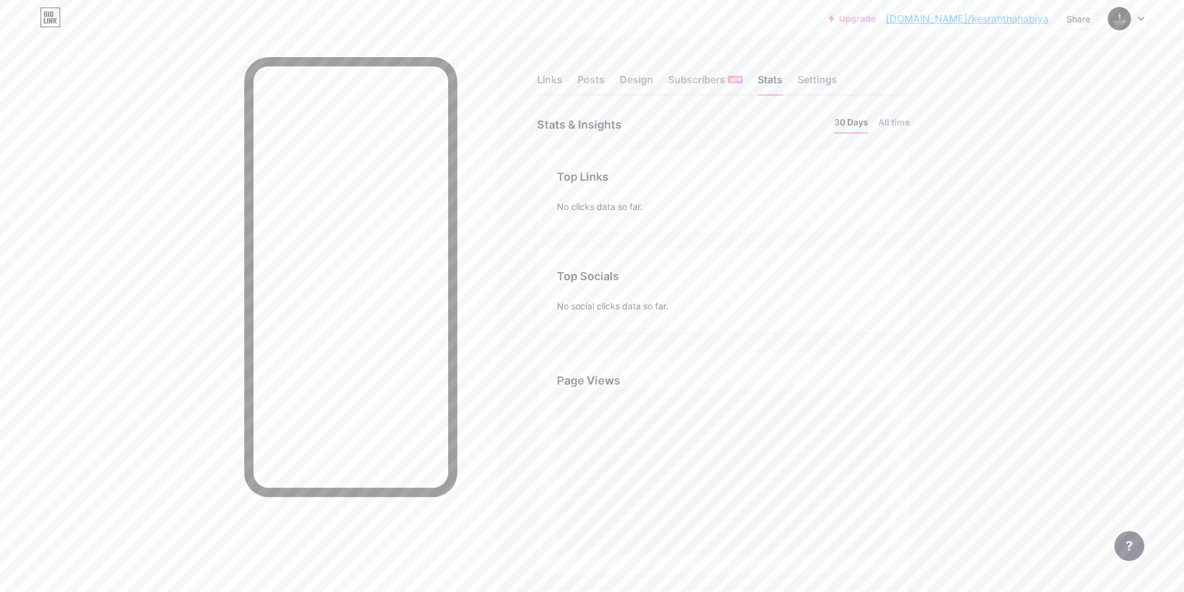
scroll to position [592, 1184]
click at [903, 123] on li "All time" at bounding box center [894, 125] width 32 height 18
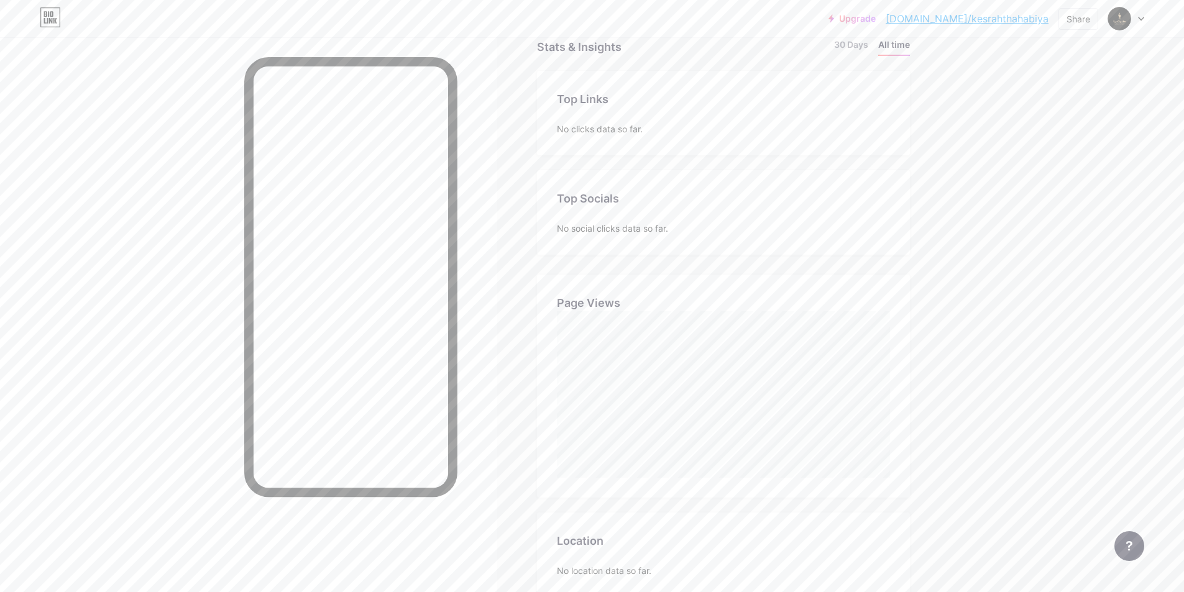
scroll to position [0, 0]
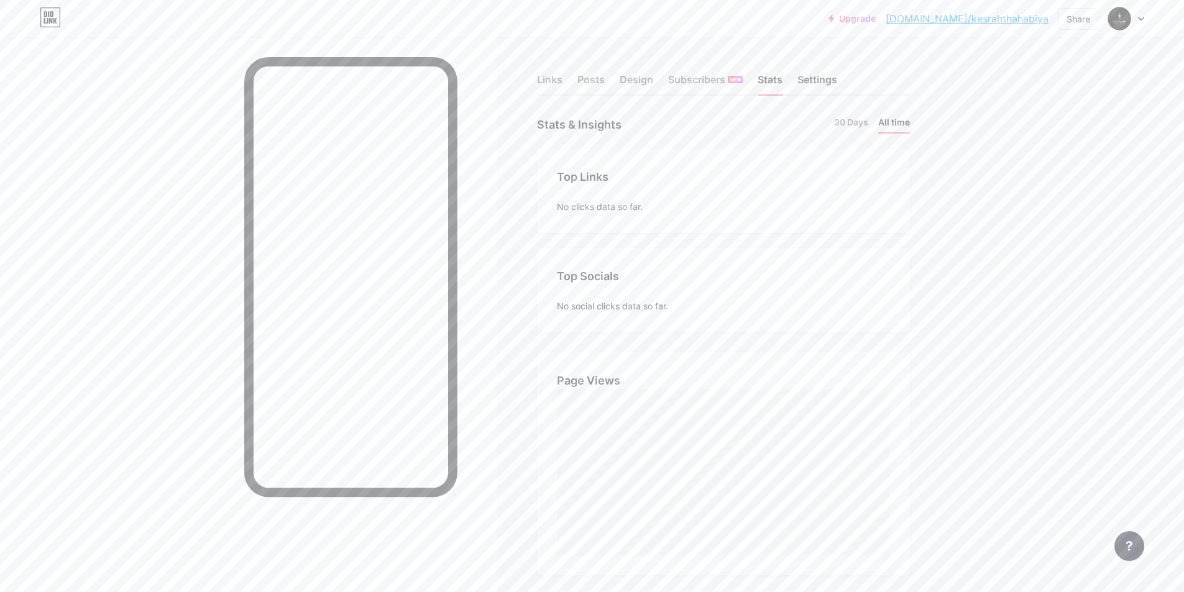
click at [814, 75] on div "Settings" at bounding box center [817, 83] width 40 height 22
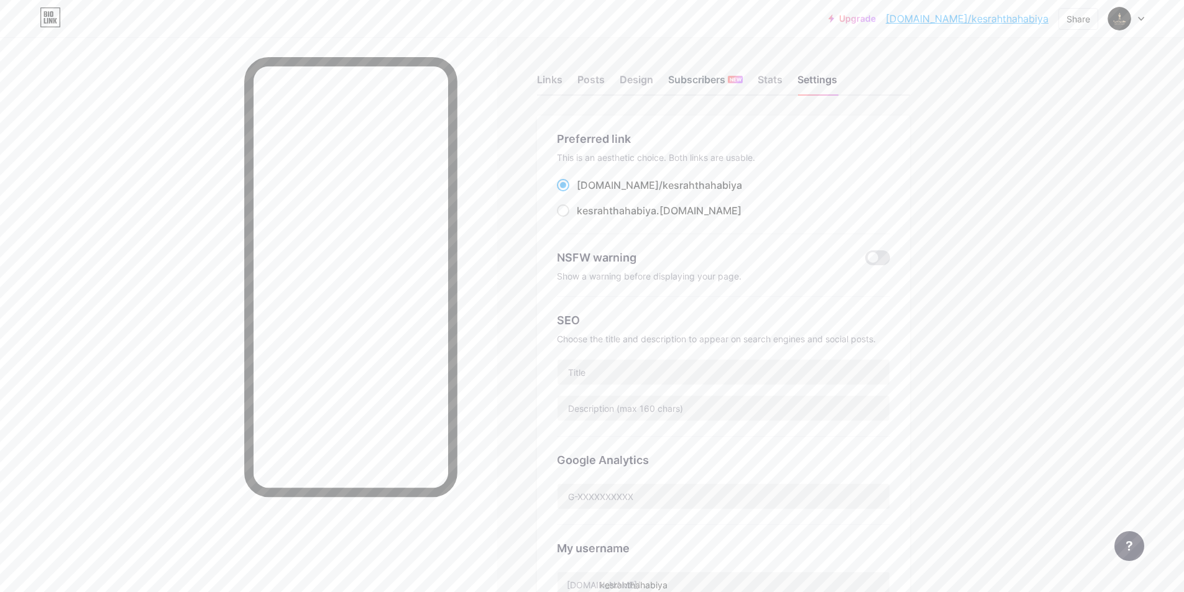
click at [685, 78] on div "Subscribers NEW" at bounding box center [705, 83] width 75 height 22
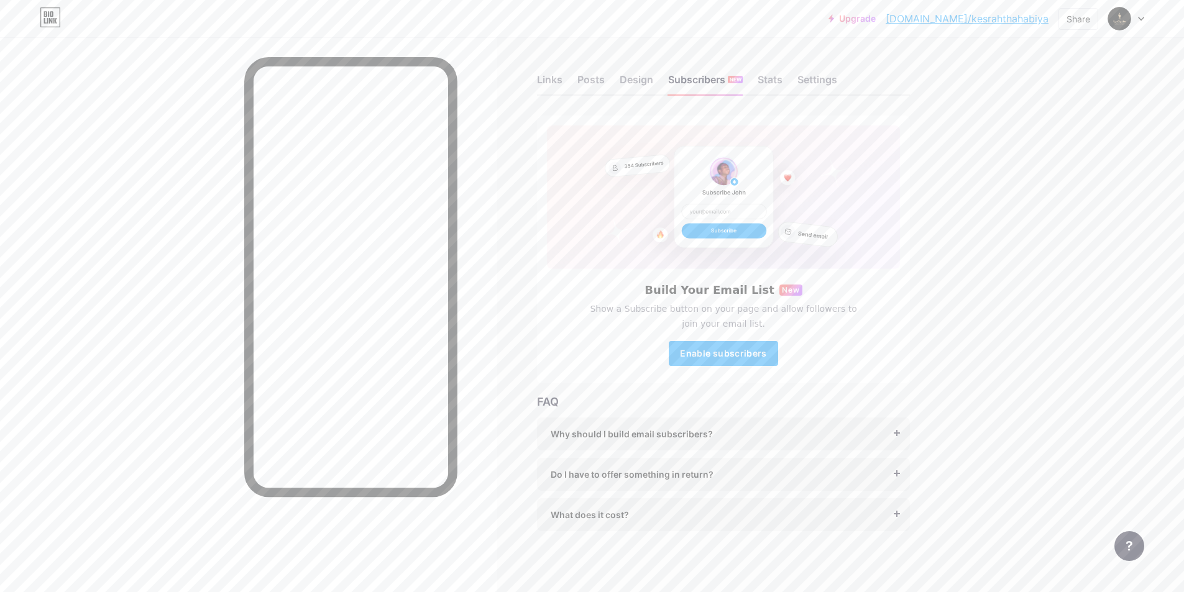
scroll to position [1, 0]
click at [637, 76] on div "Design" at bounding box center [636, 82] width 34 height 22
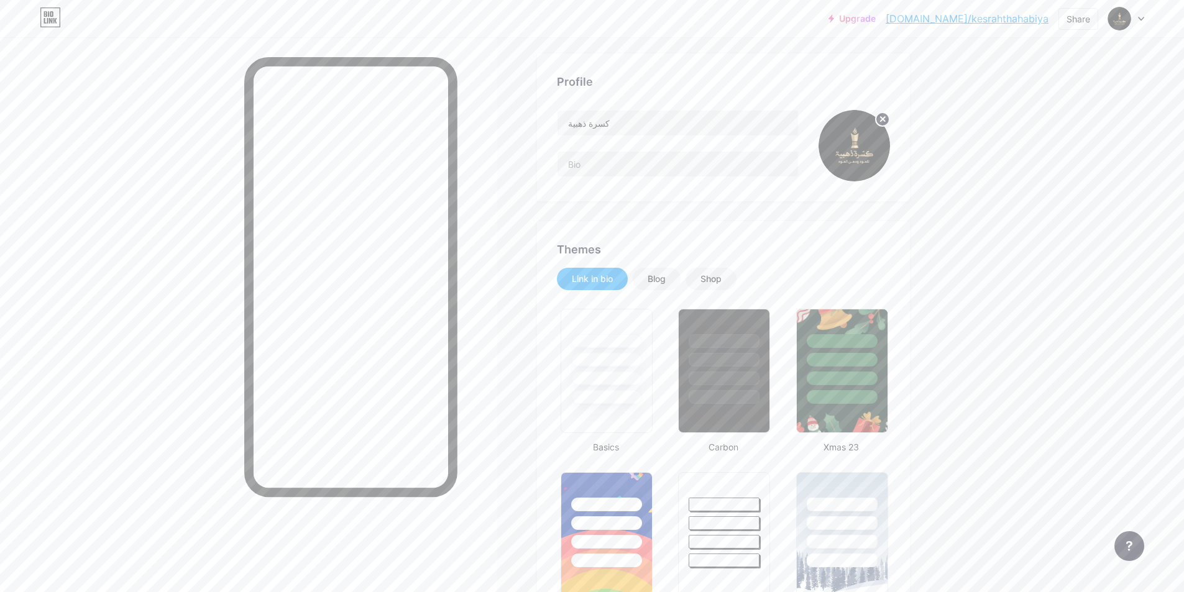
type input "#ffffff"
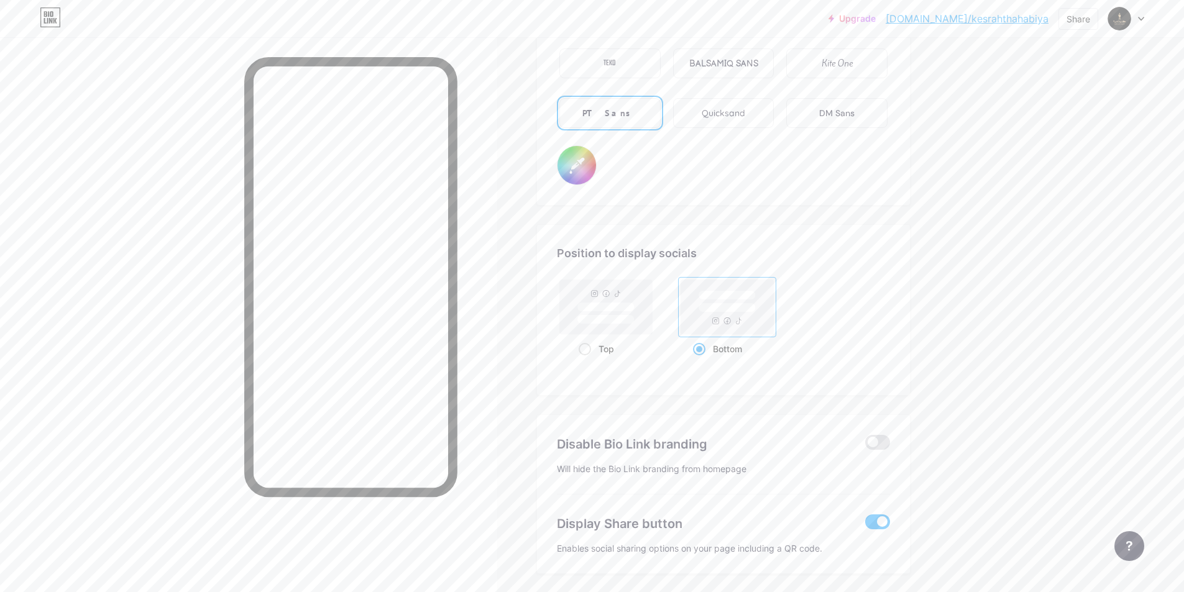
scroll to position [2250, 0]
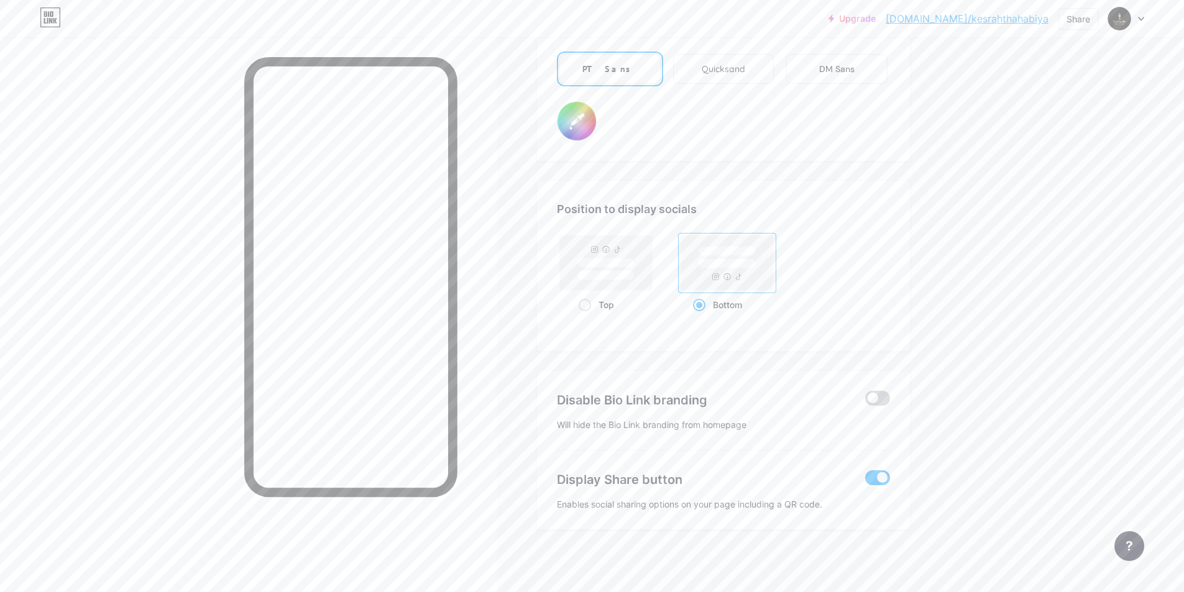
click at [885, 399] on span at bounding box center [877, 398] width 25 height 15
click at [865, 401] on input "checkbox" at bounding box center [865, 401] width 0 height 0
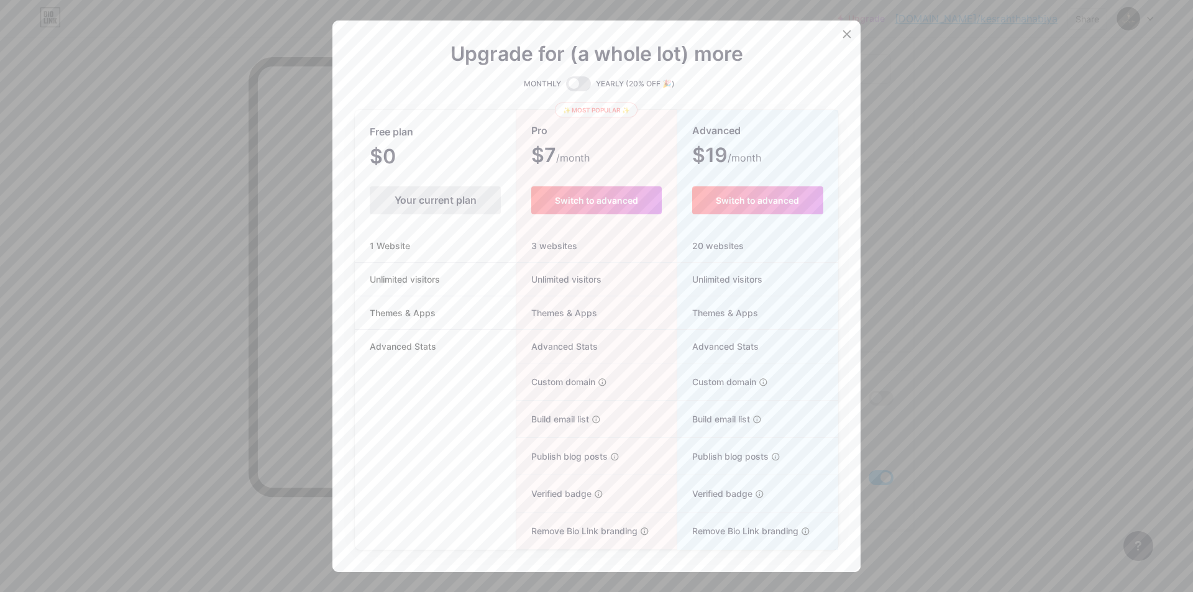
click at [414, 278] on span "Unlimited visitors" at bounding box center [405, 279] width 100 height 13
click at [846, 32] on icon at bounding box center [847, 34] width 10 height 10
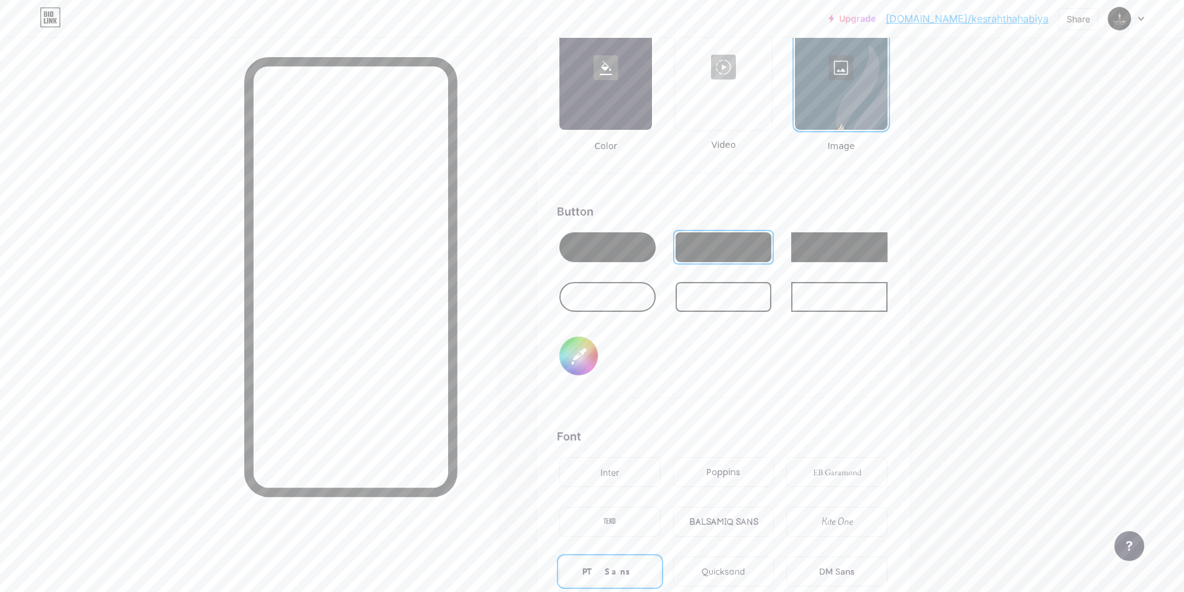
scroll to position [1629, 0]
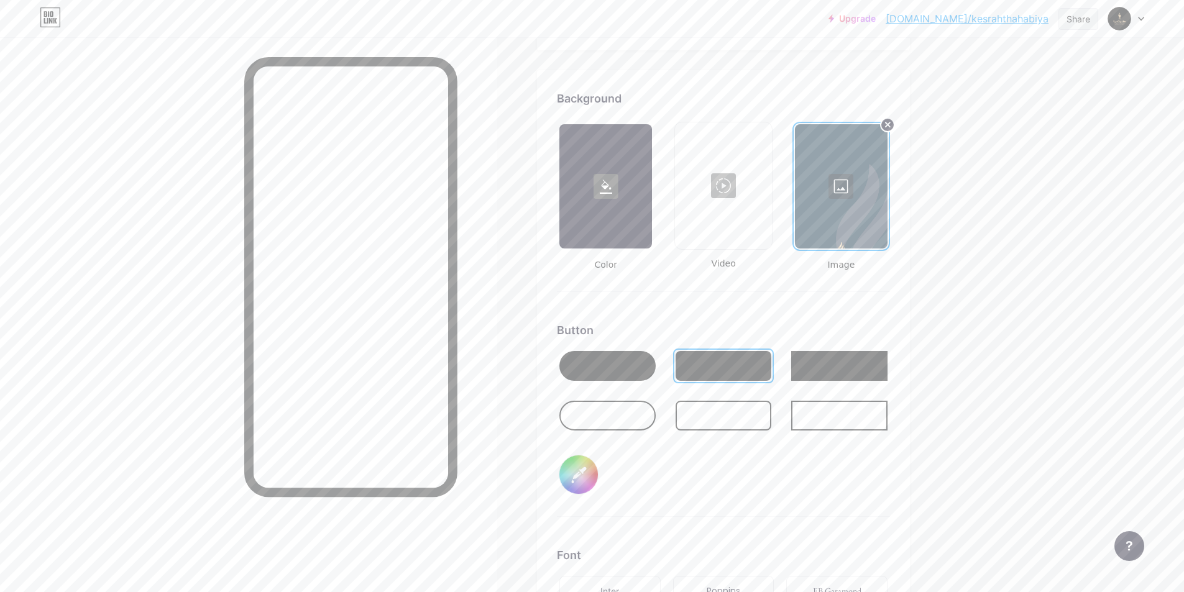
click at [1085, 9] on div "Share" at bounding box center [1078, 19] width 40 height 22
click at [1017, 98] on div "Get my QR code" at bounding box center [991, 93] width 78 height 15
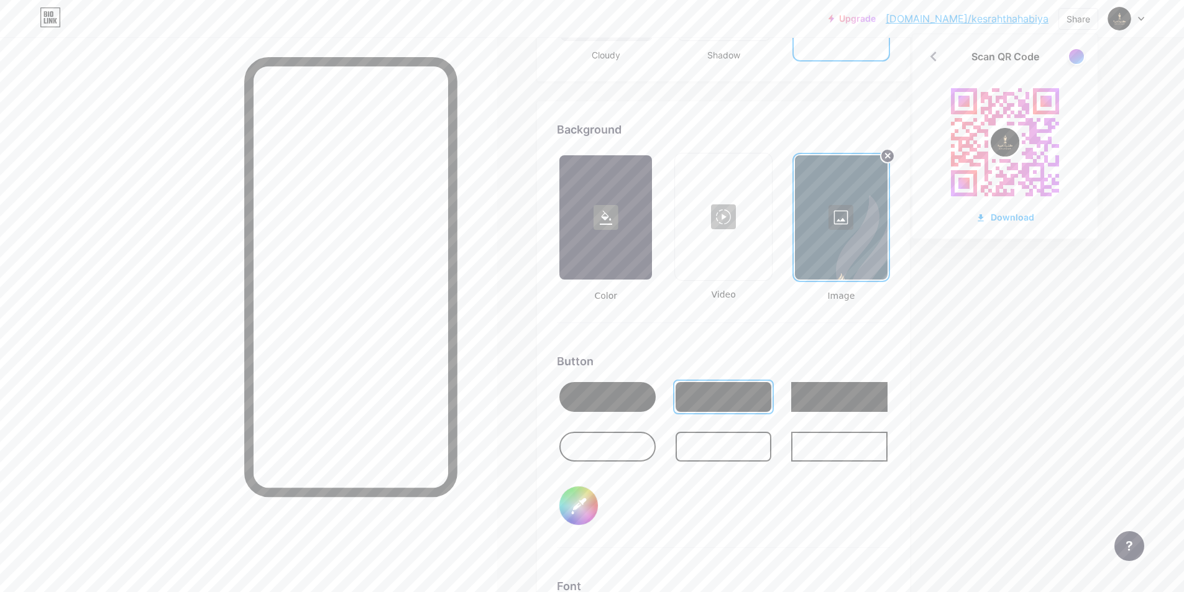
scroll to position [1567, 0]
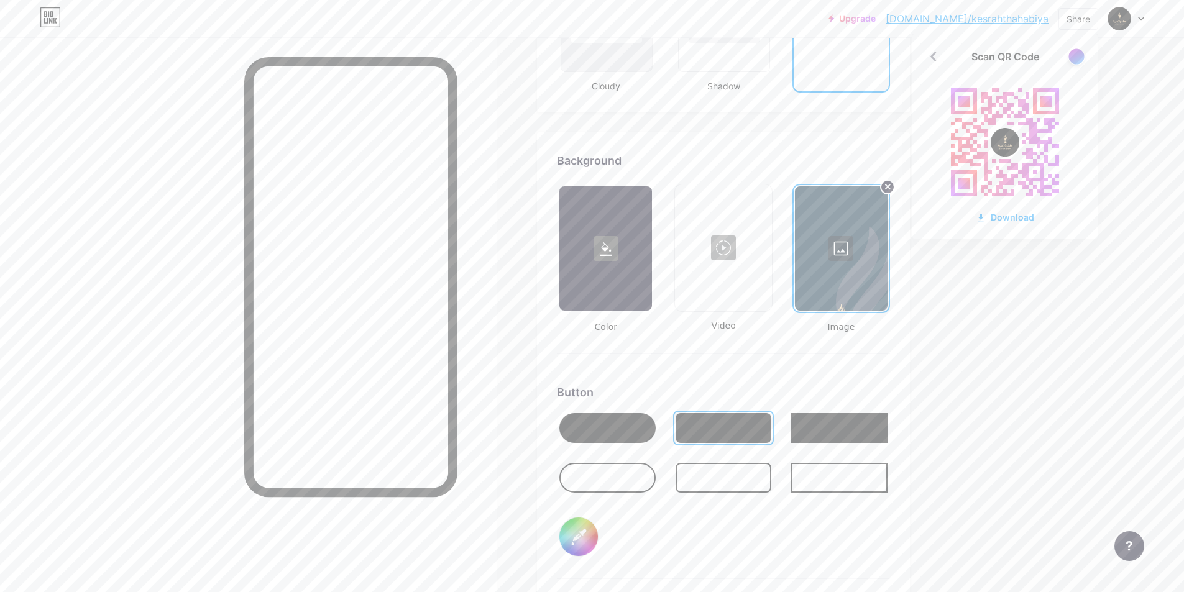
click at [1072, 56] on div at bounding box center [1076, 56] width 16 height 16
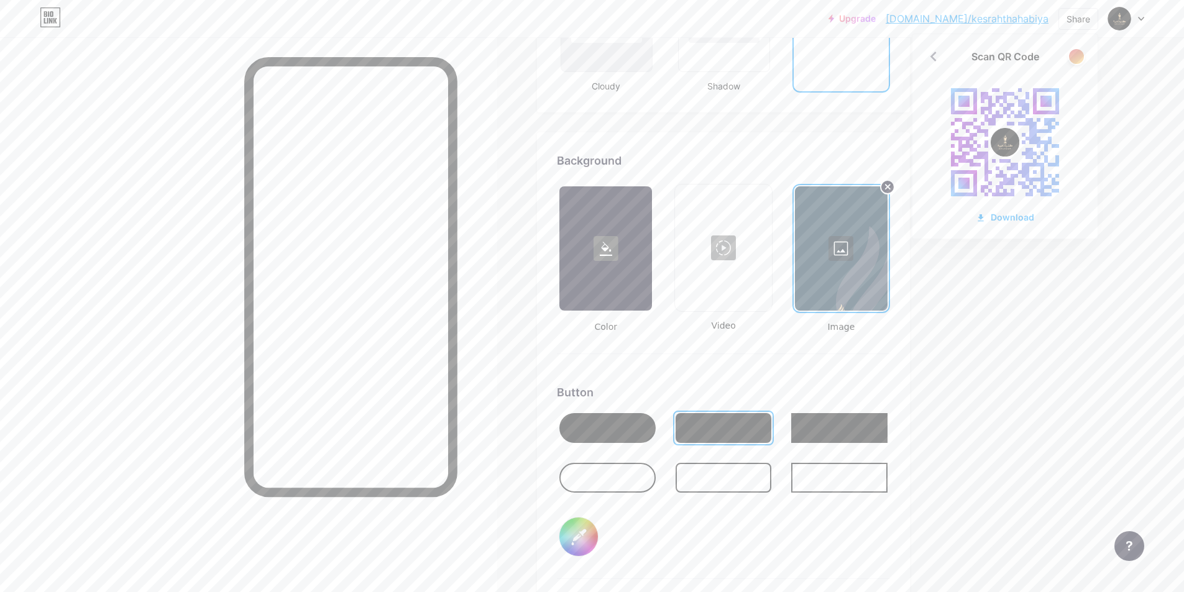
click at [1015, 130] on image at bounding box center [1004, 142] width 29 height 29
click at [1044, 97] on rect at bounding box center [1045, 101] width 11 height 11
click at [1070, 55] on div at bounding box center [1076, 56] width 16 height 16
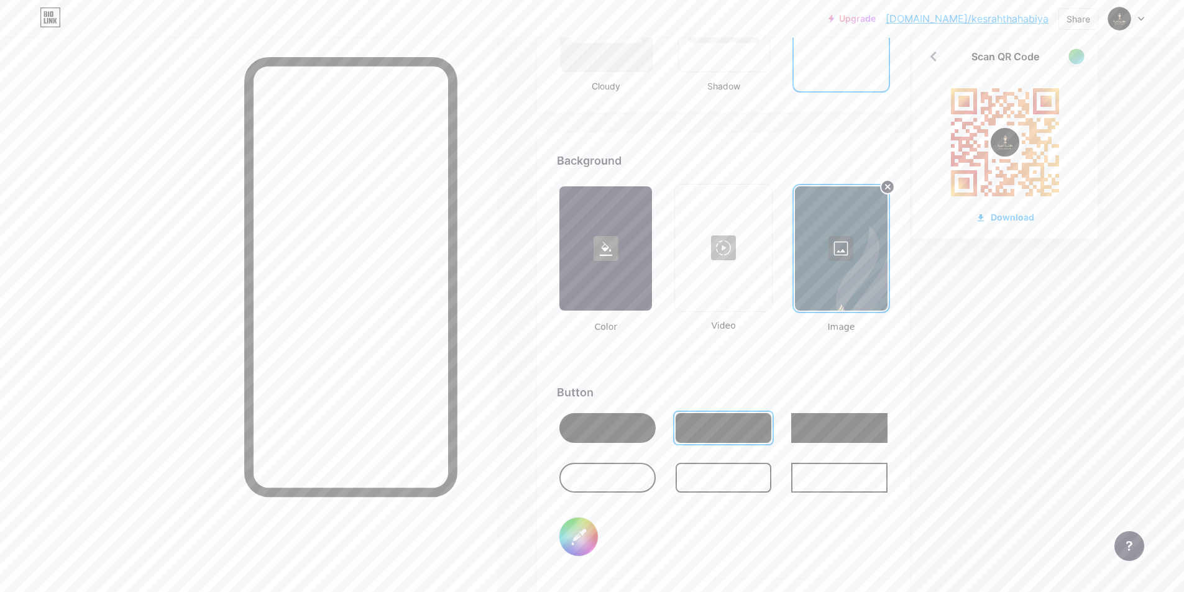
click at [1071, 55] on div at bounding box center [1076, 56] width 16 height 16
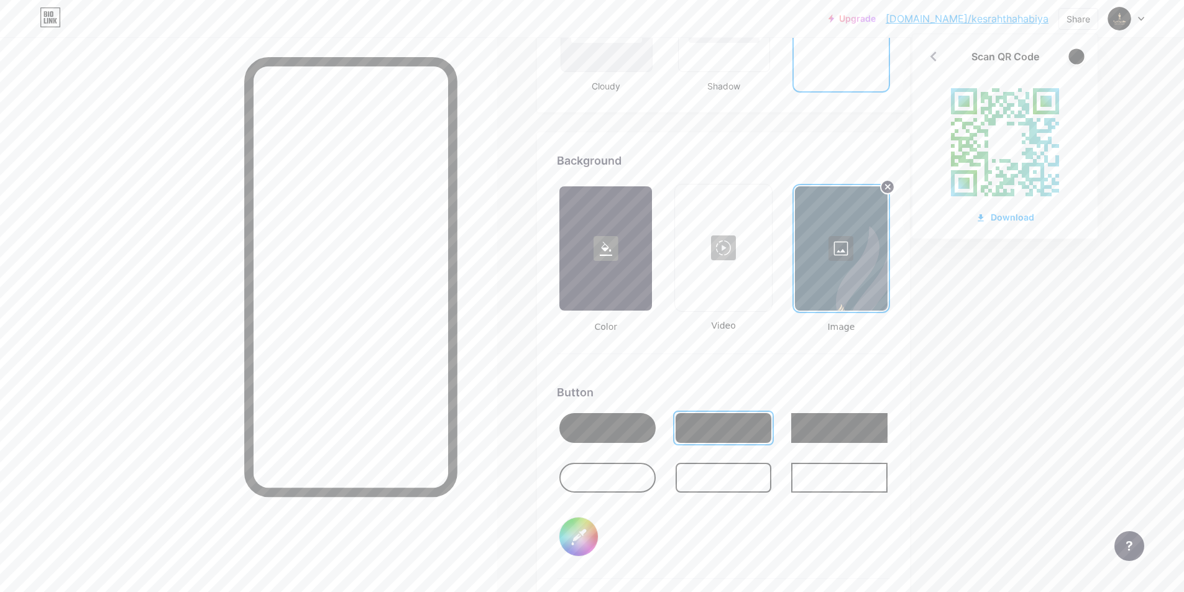
click at [1071, 55] on div at bounding box center [1076, 56] width 16 height 16
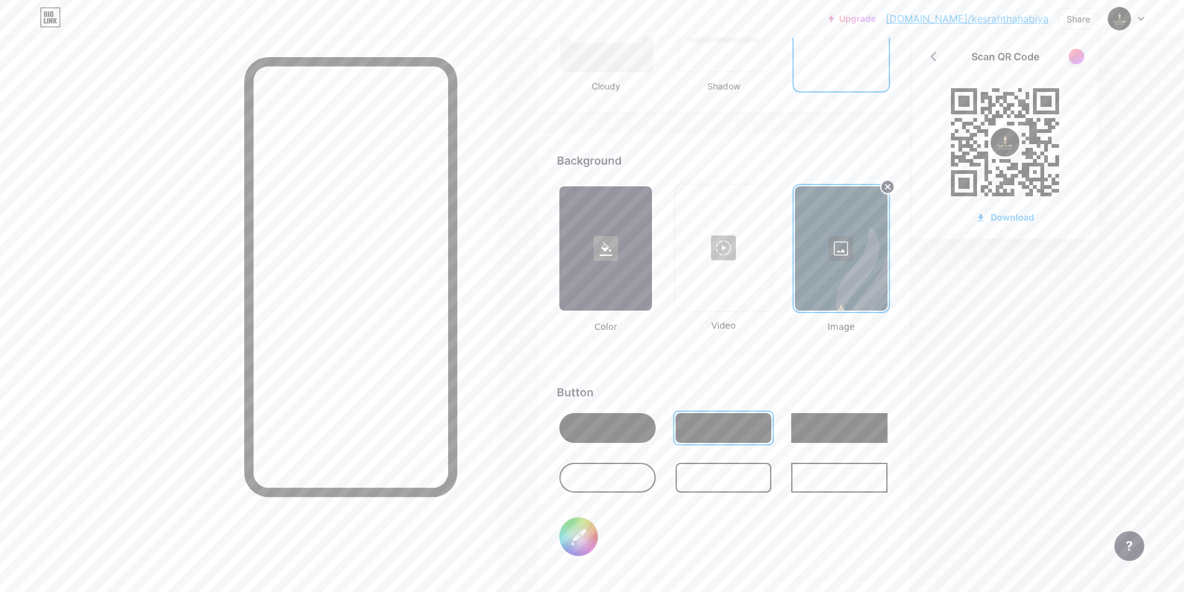
click at [1071, 55] on div at bounding box center [1076, 56] width 16 height 16
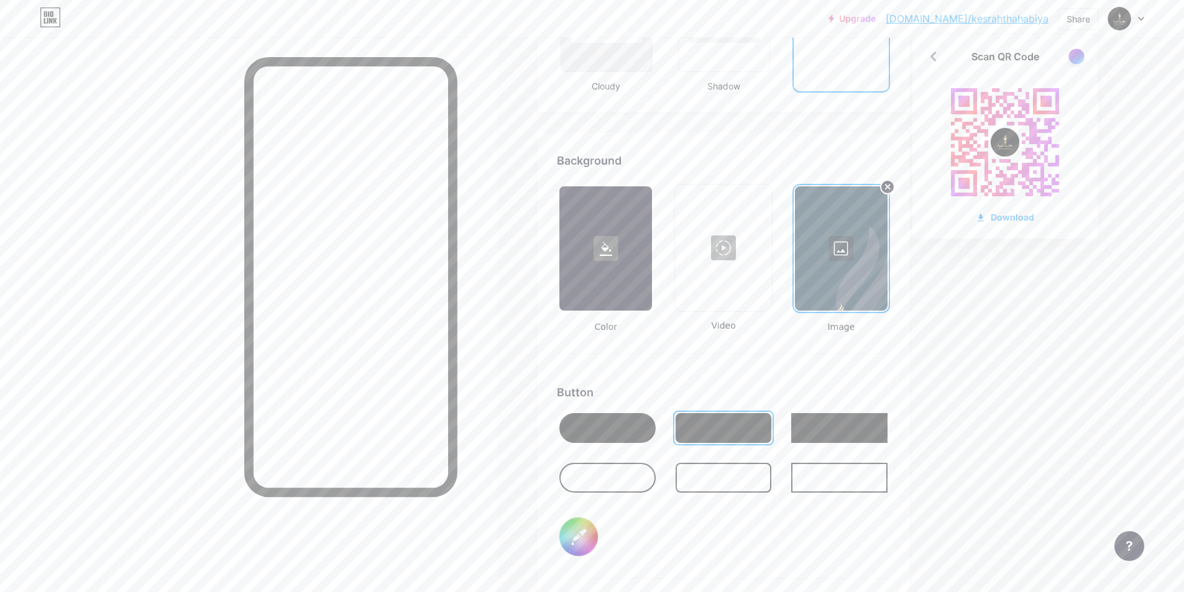
click at [1071, 55] on div at bounding box center [1076, 56] width 16 height 16
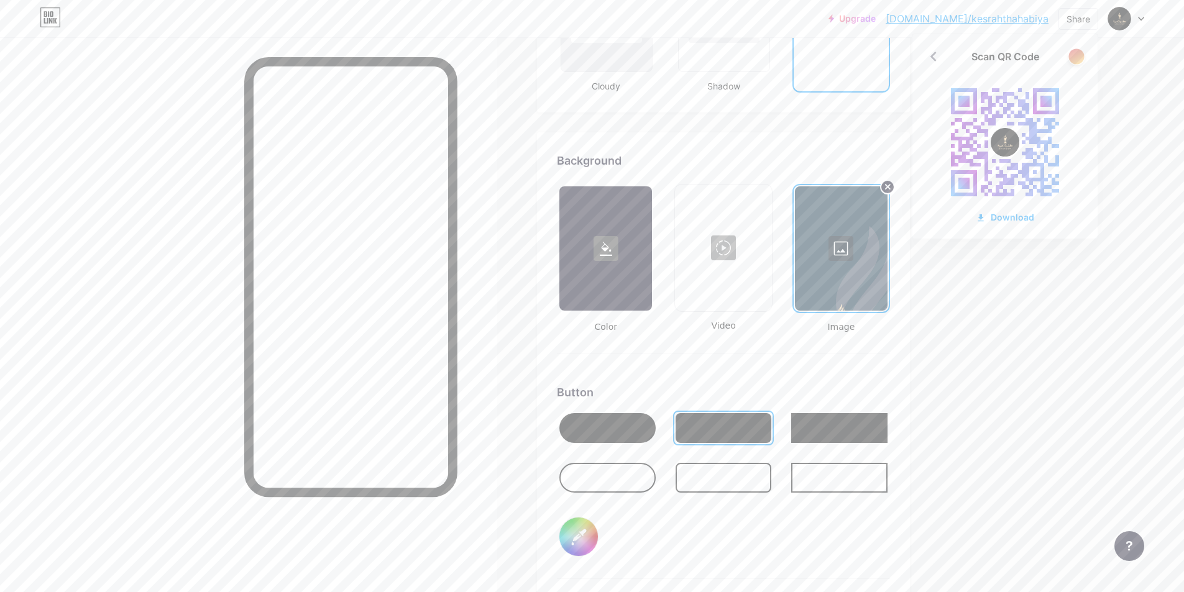
click at [1071, 55] on div at bounding box center [1076, 56] width 16 height 16
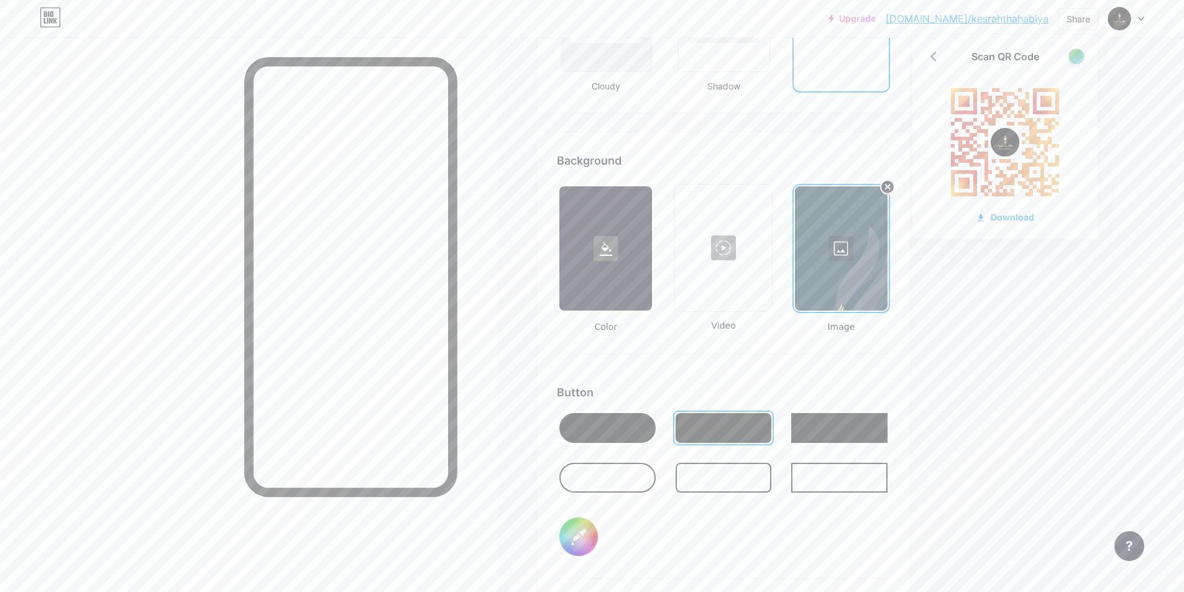
click at [1071, 55] on div at bounding box center [1076, 56] width 16 height 16
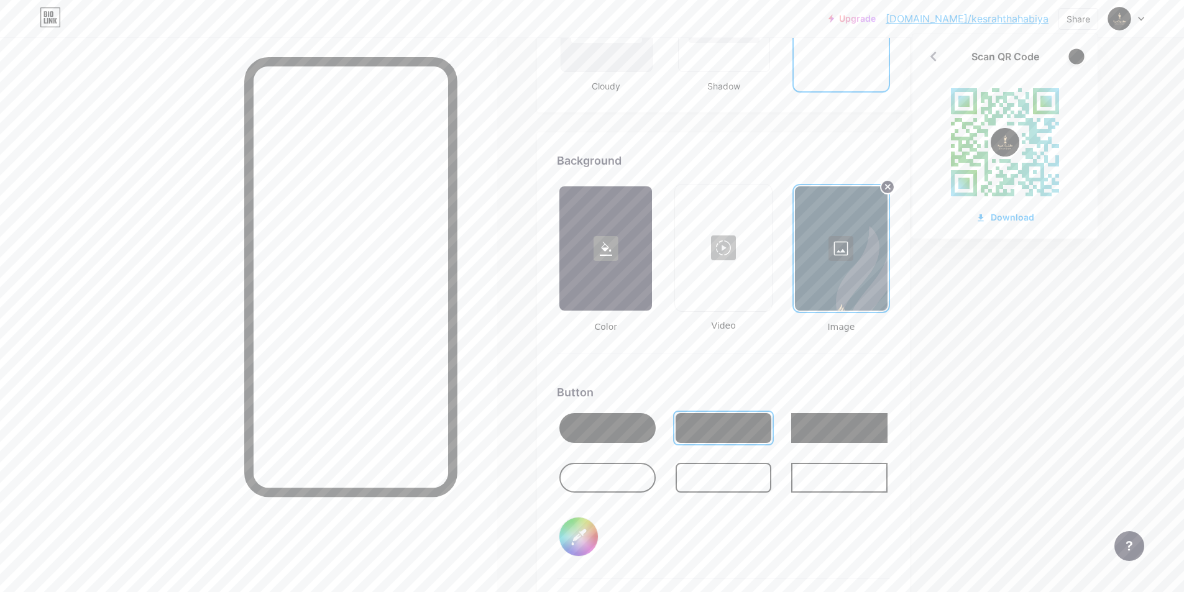
click at [1071, 55] on div at bounding box center [1076, 56] width 16 height 16
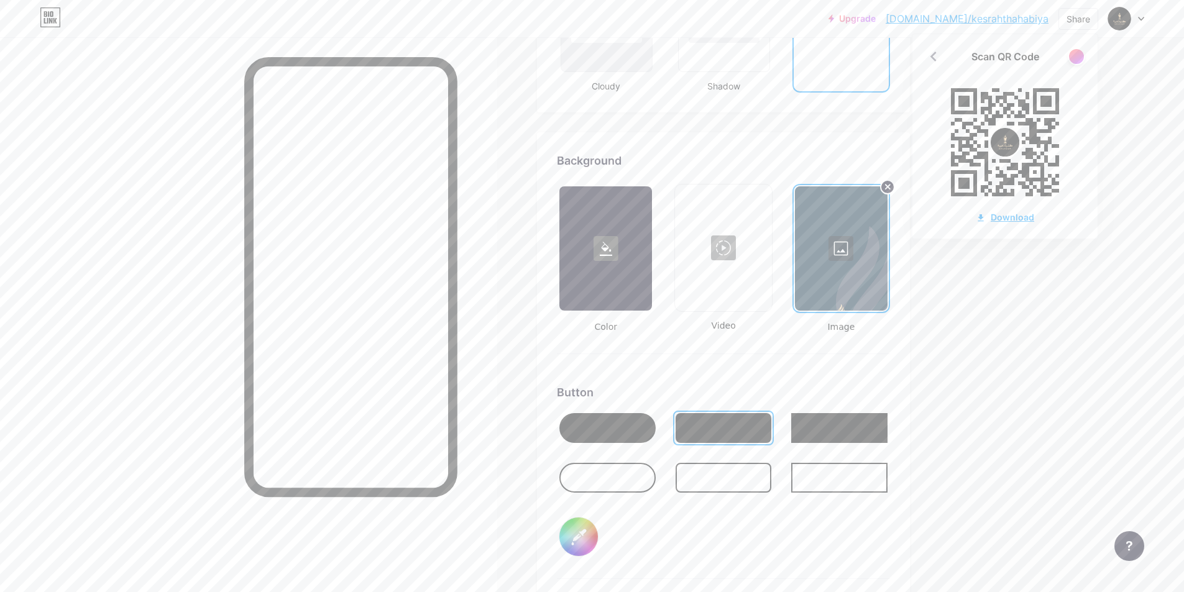
click at [1002, 216] on div "Download" at bounding box center [1004, 217] width 58 height 13
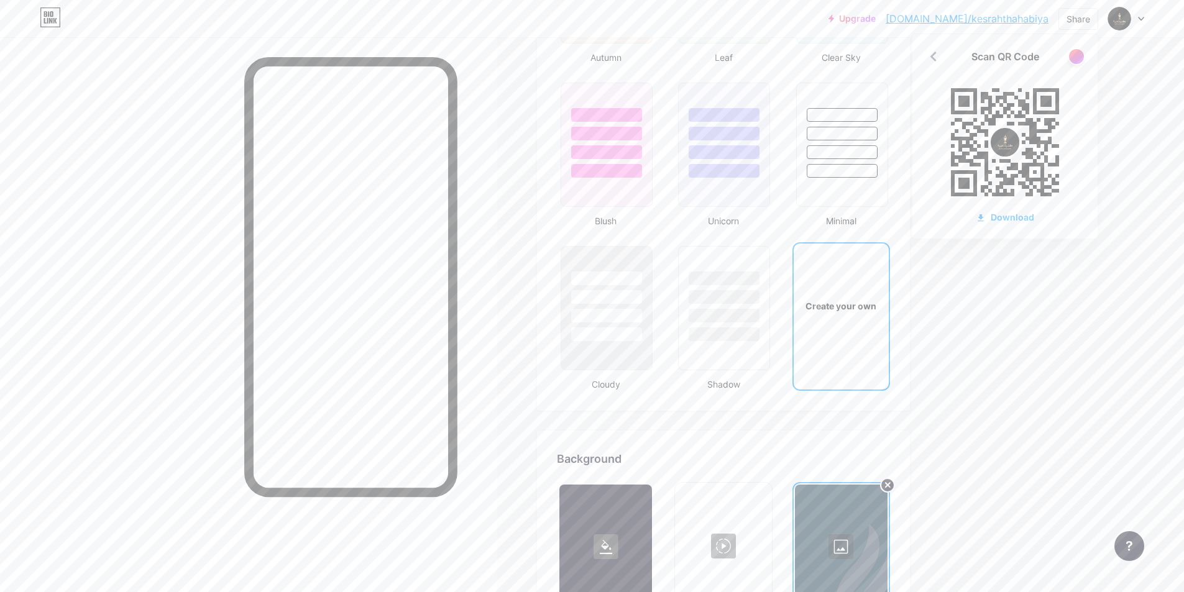
scroll to position [1008, 0]
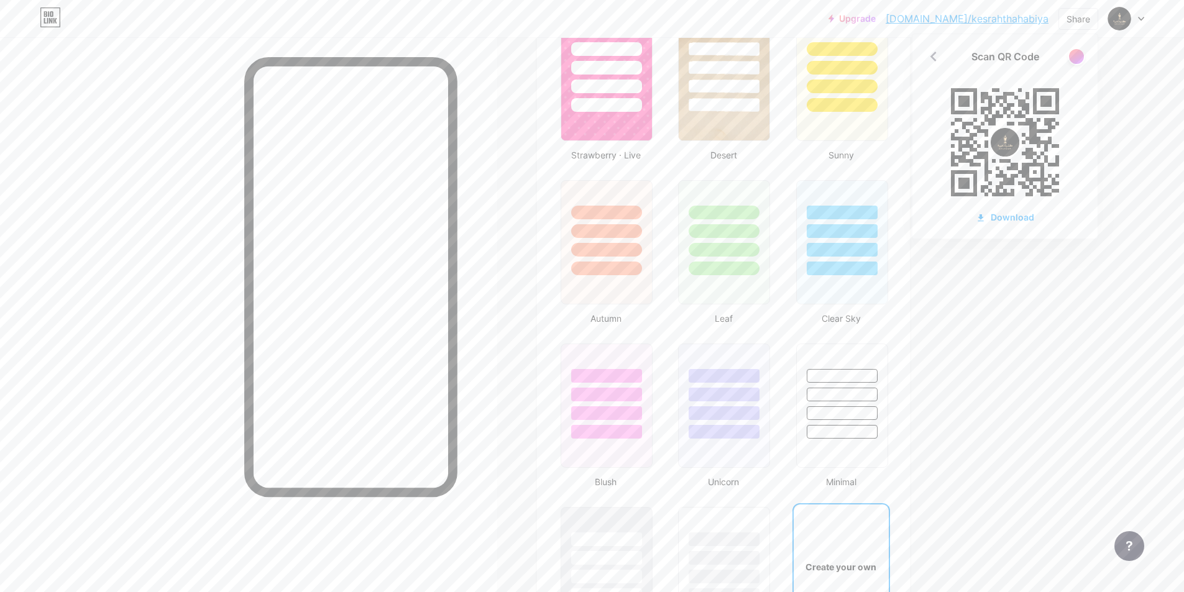
click at [1072, 353] on div "Upgrade bio.link/kesrah... bio.link/kesrahthahabiya Share Scan QR Code Download…" at bounding box center [592, 413] width 1184 height 2842
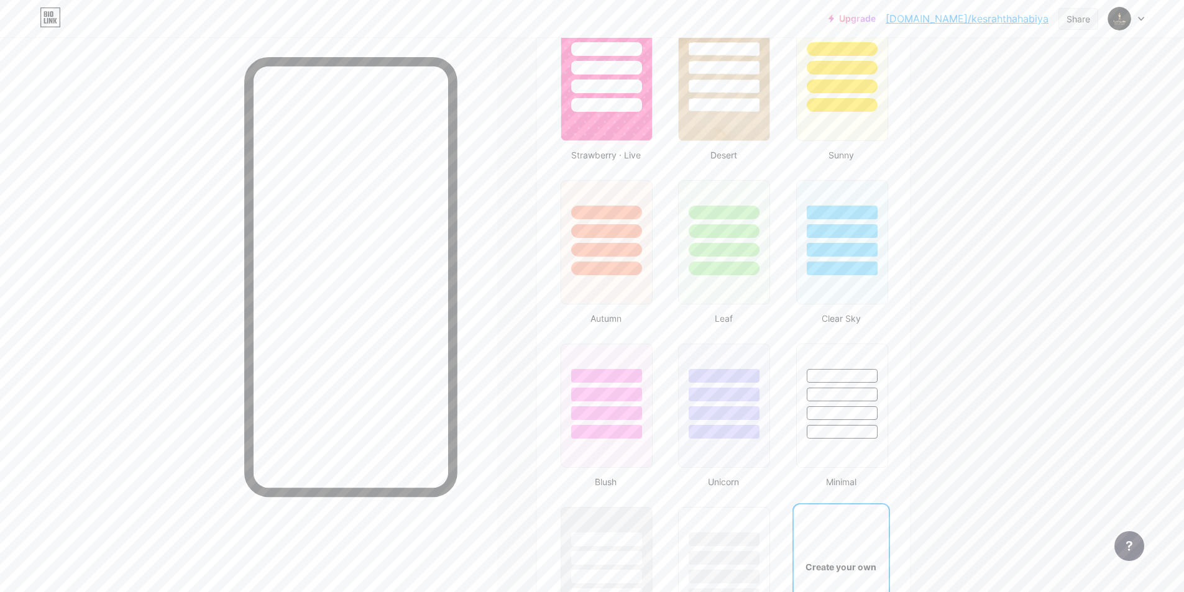
click at [1082, 22] on div "Share" at bounding box center [1078, 18] width 24 height 13
click at [997, 266] on div "Upgrade bio.link/kesrah... bio.link/kesrahthahabiya Share Copy link https://bio…" at bounding box center [592, 413] width 1184 height 2842
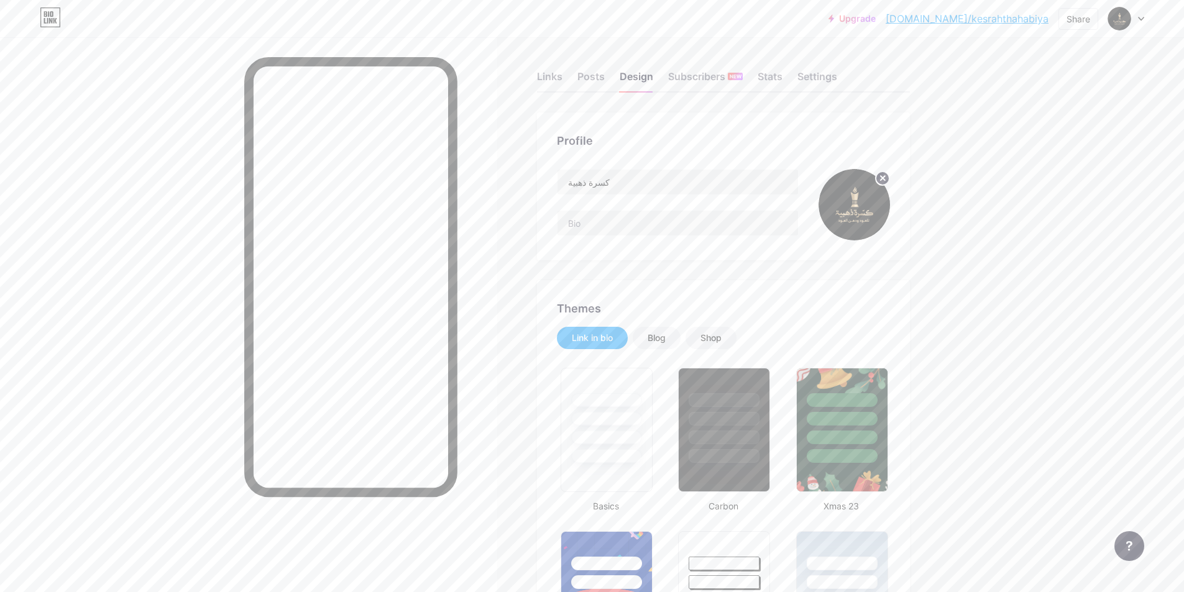
scroll to position [0, 0]
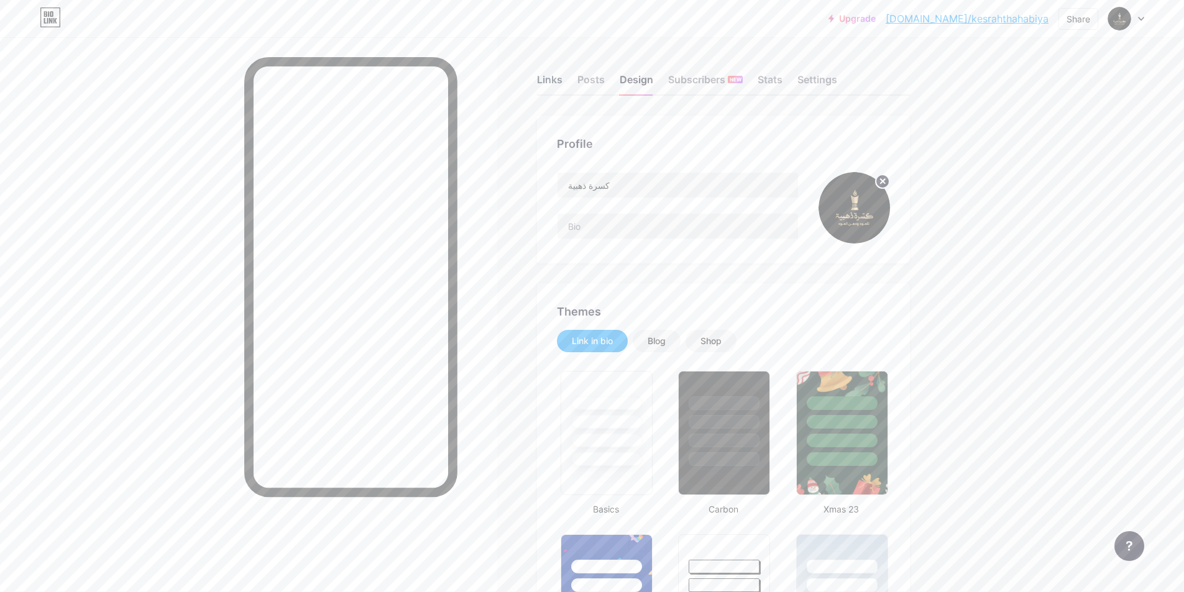
click at [556, 76] on div "Links" at bounding box center [549, 83] width 25 height 22
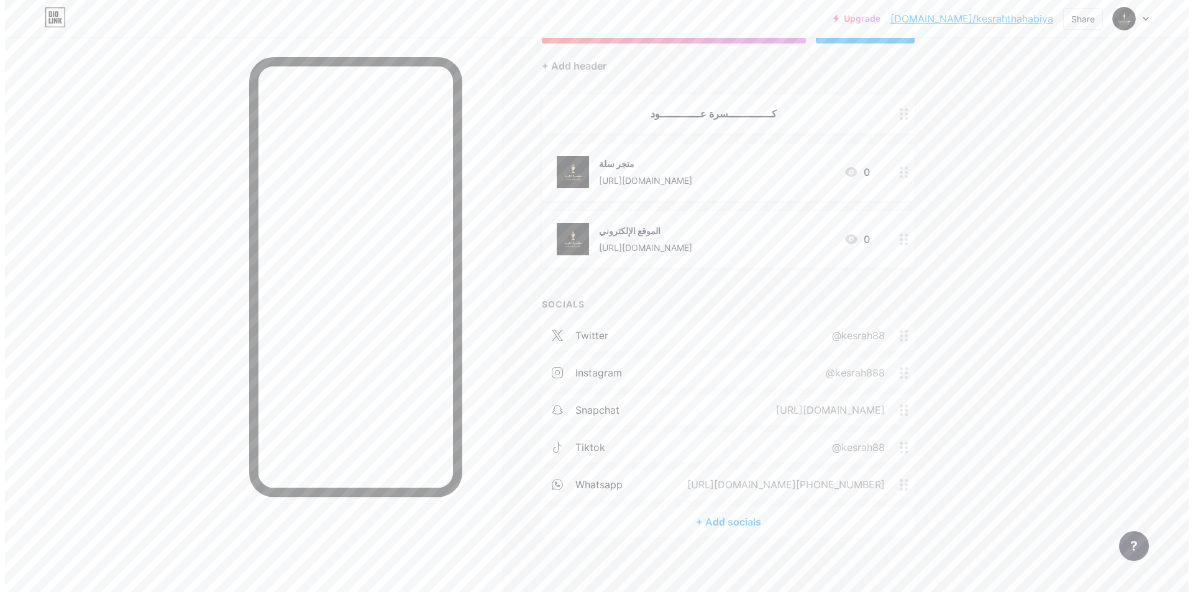
scroll to position [108, 0]
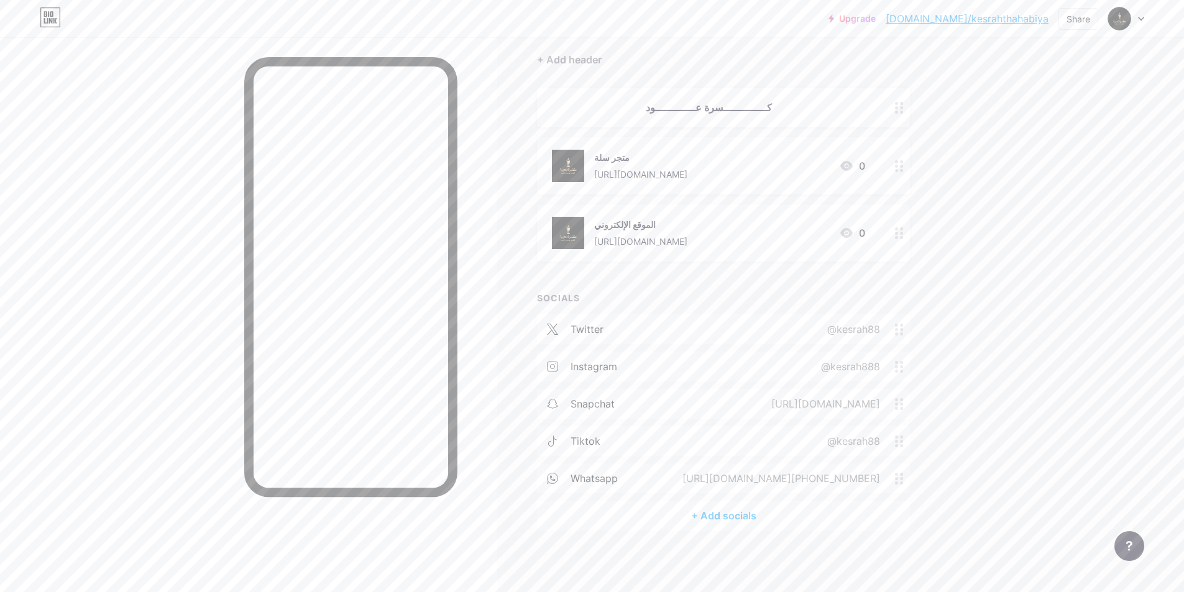
click at [768, 447] on div "tiktok @kesrah88" at bounding box center [723, 441] width 373 height 30
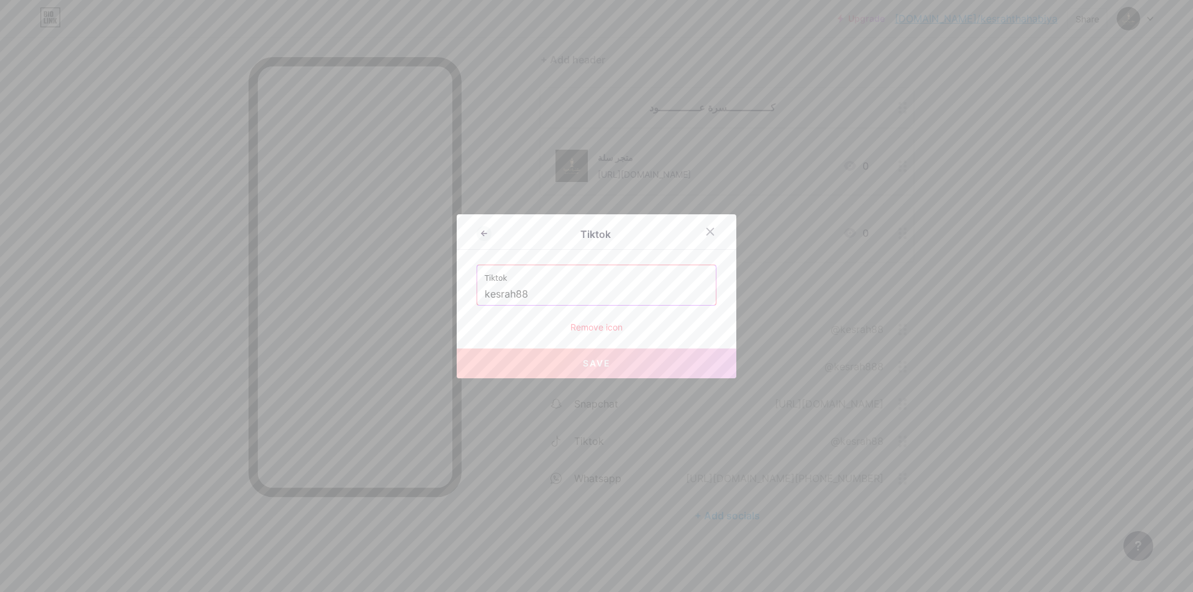
click at [572, 299] on input "kesrah88" at bounding box center [597, 294] width 224 height 21
paste input "https://www.tiktok.com/@kesrah88?_t=ZM-8yn5kfFHcca&_r=1"
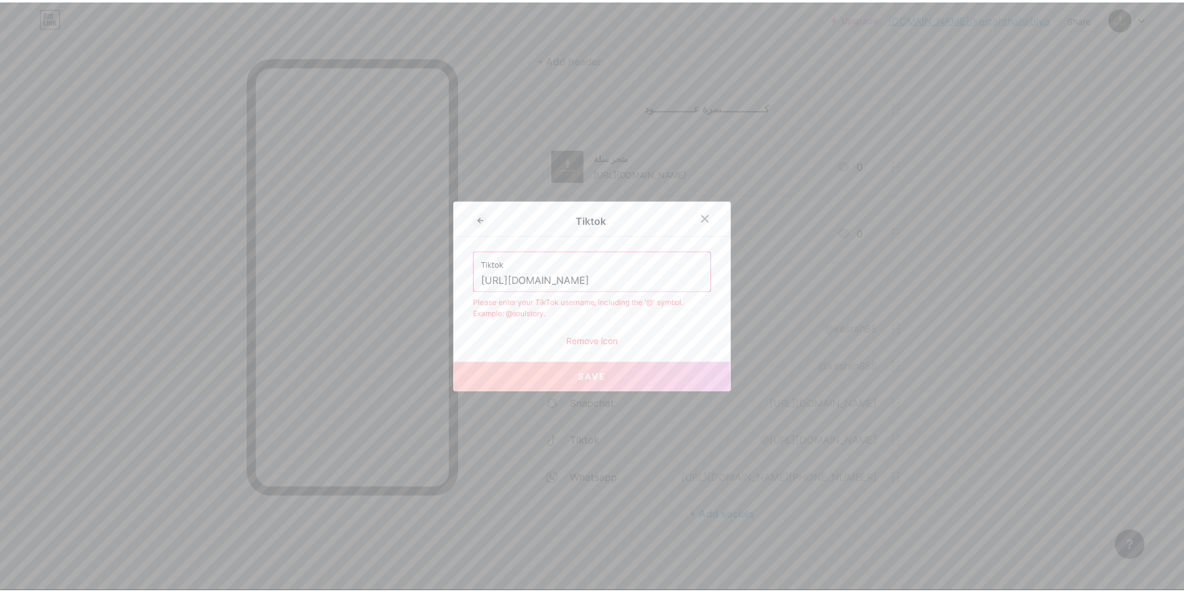
scroll to position [0, 0]
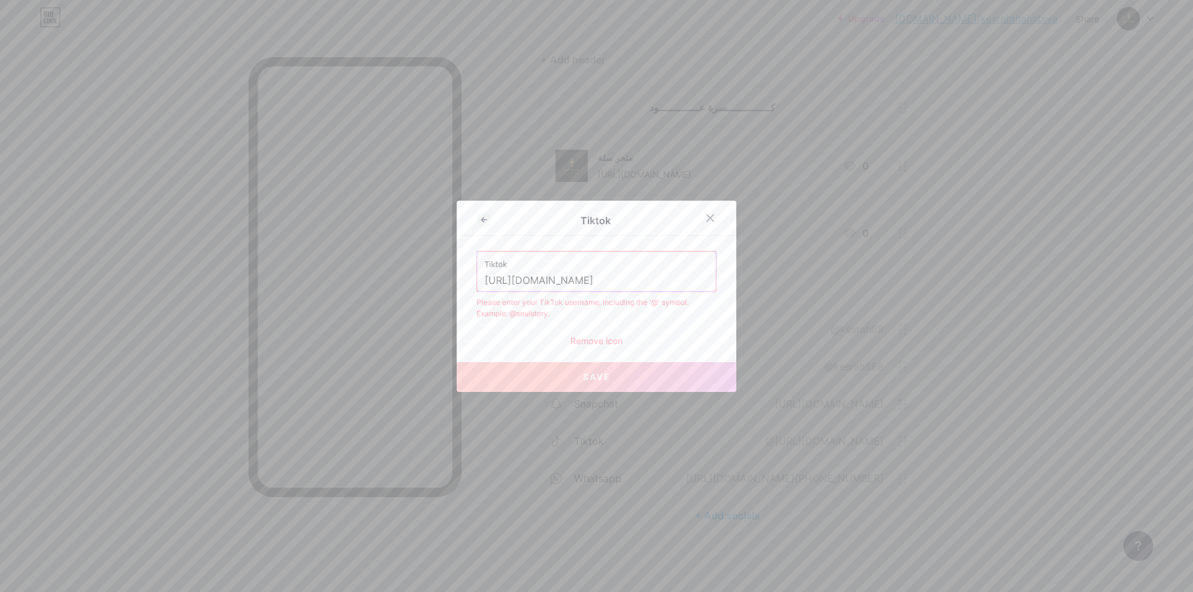
click at [593, 280] on input "[URL][DOMAIN_NAME]" at bounding box center [597, 280] width 224 height 21
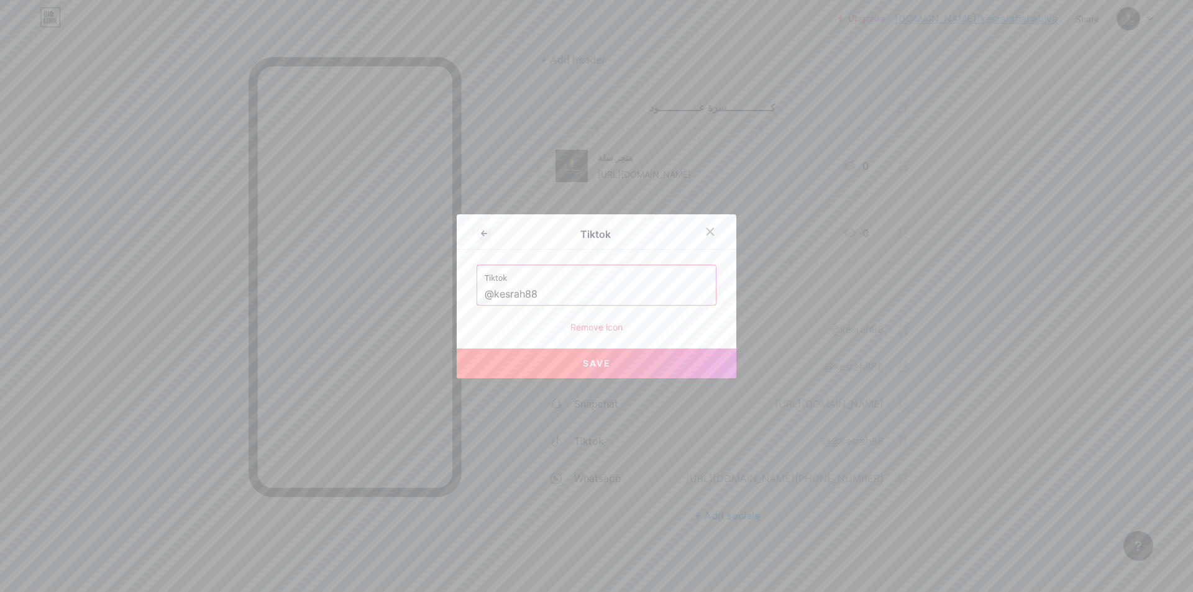
click at [552, 367] on button "Save" at bounding box center [597, 364] width 280 height 30
type input "[URL][DOMAIN_NAME]"
